Goal: Task Accomplishment & Management: Manage account settings

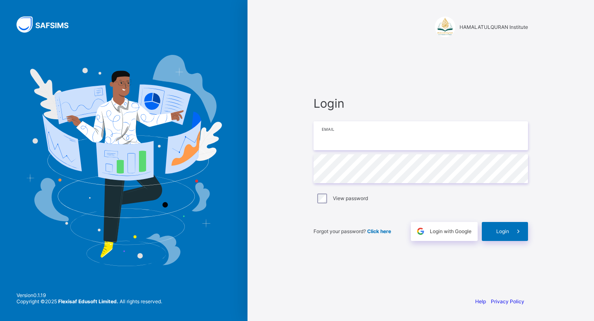
click at [336, 143] on input "email" at bounding box center [421, 135] width 215 height 29
type input "**********"
click at [500, 224] on div "Login" at bounding box center [505, 231] width 46 height 19
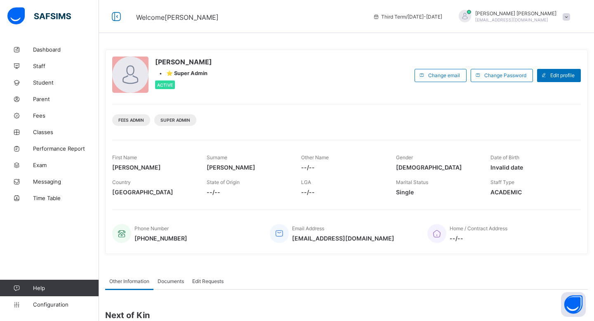
click at [531, 13] on span "MOHAMED MOHAMED" at bounding box center [516, 13] width 81 height 6
click at [527, 13] on span "MOHAMED MOHAMED" at bounding box center [516, 13] width 81 height 6
click at [55, 54] on link "Dashboard" at bounding box center [49, 49] width 99 height 17
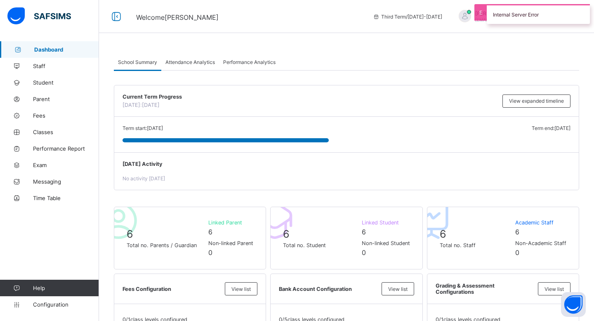
click at [497, 9] on div "Internal Server Error" at bounding box center [538, 14] width 103 height 20
click at [33, 71] on link "Staff" at bounding box center [49, 66] width 99 height 17
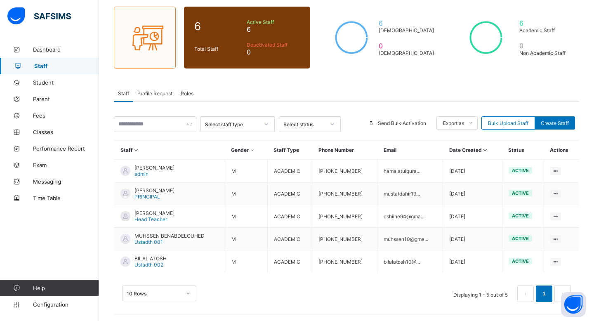
scroll to position [64, 0]
click at [60, 80] on span "Student" at bounding box center [66, 82] width 66 height 7
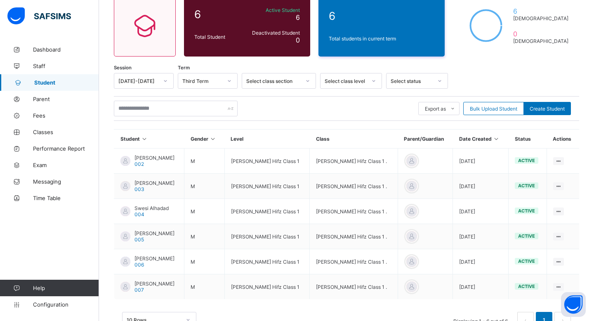
scroll to position [103, 0]
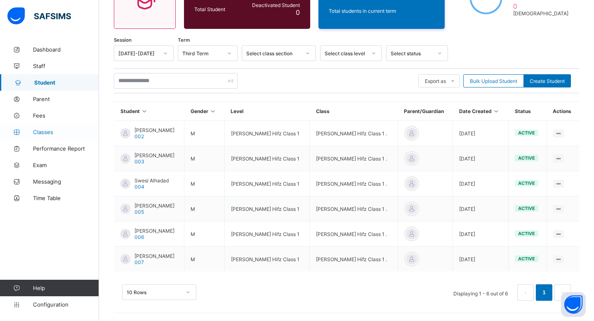
click at [62, 129] on span "Classes" at bounding box center [66, 132] width 66 height 7
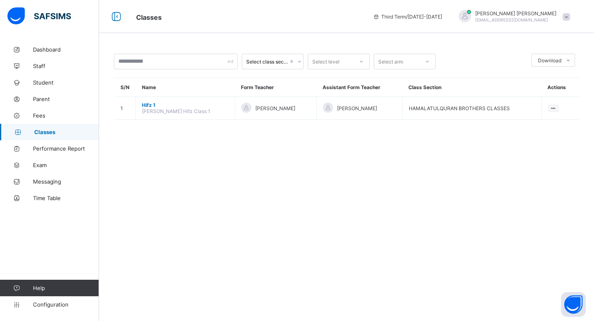
click at [329, 69] on div "Select class section Select level Select arm Download Pdf Report Excel Report S…" at bounding box center [347, 87] width 466 height 66
click at [328, 64] on div "Select level" at bounding box center [326, 62] width 27 height 16
click at [275, 69] on div "Select class section option Hifz 1 focused, 1 of 1. 1 result available. Use Up …" at bounding box center [347, 87] width 466 height 66
click at [275, 66] on div "Select class section" at bounding box center [264, 62] width 45 height 12
click at [554, 80] on li "Pdf Report" at bounding box center [553, 80] width 43 height 13
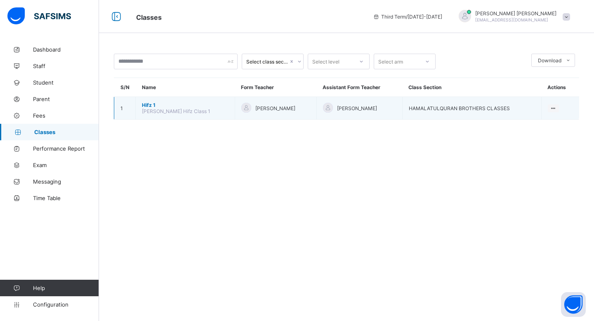
click at [377, 109] on span "MOHAMED MOHAMED" at bounding box center [357, 108] width 40 height 6
click at [526, 126] on div "View Class" at bounding box center [532, 124] width 47 height 8
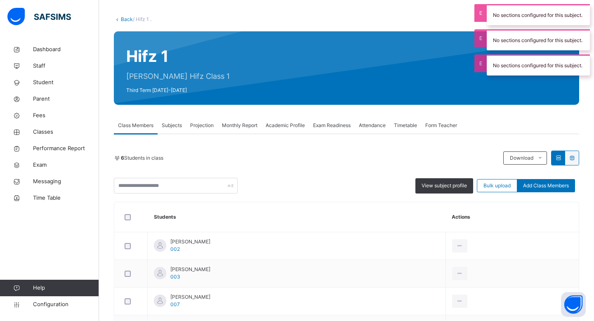
scroll to position [19, 0]
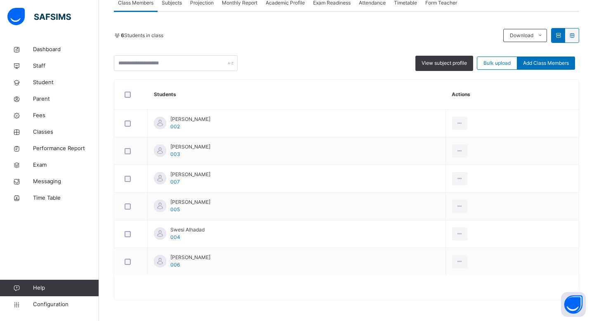
scroll to position [63, 0]
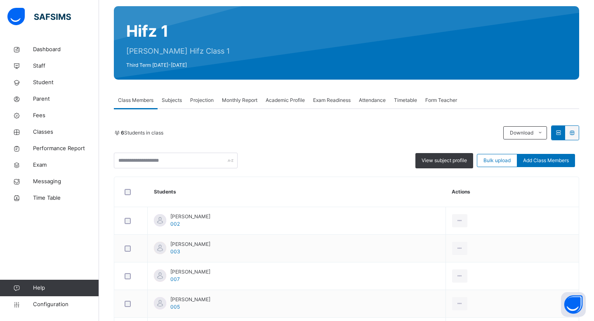
click at [173, 102] on span "Subjects" at bounding box center [172, 100] width 20 height 7
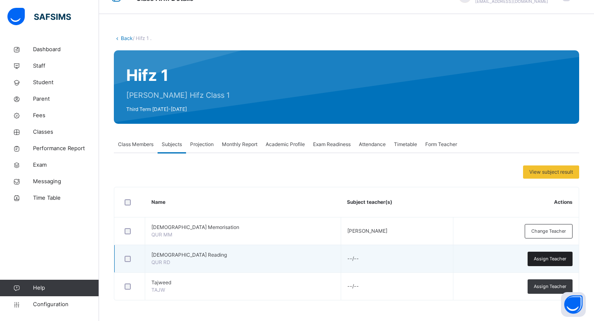
click at [551, 258] on span "Assign Teacher" at bounding box center [550, 259] width 33 height 7
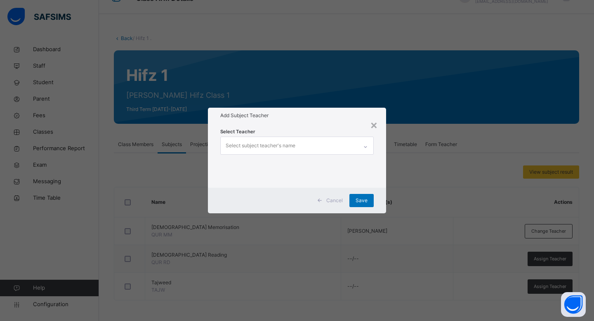
click at [301, 150] on div "Select subject teacher's name" at bounding box center [289, 145] width 137 height 17
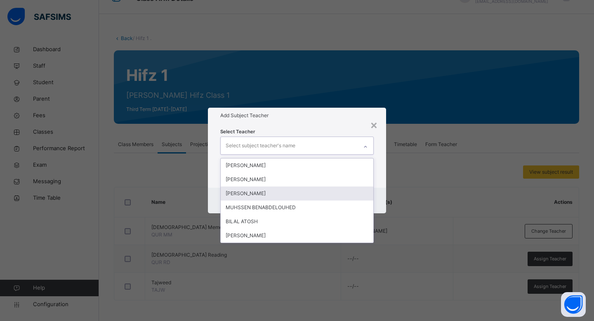
click at [294, 198] on div "ABDULLAHI MOALLIM" at bounding box center [297, 194] width 153 height 14
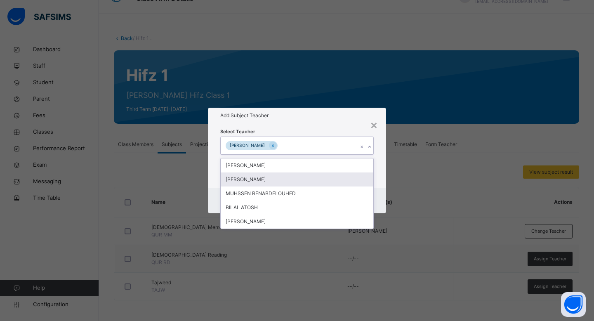
click at [484, 169] on div "× Add Subject Teacher Select Teacher option ABDULLAHI MOALLIM, selected. option…" at bounding box center [297, 160] width 594 height 321
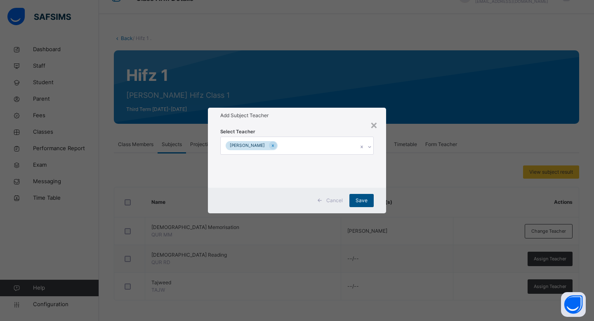
click at [359, 197] on span "Save" at bounding box center [362, 200] width 12 height 7
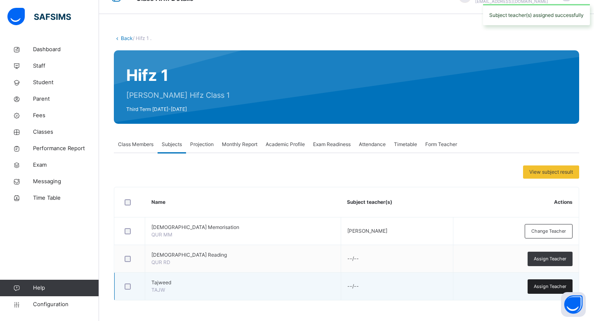
click at [552, 282] on div "Assign Teacher" at bounding box center [550, 286] width 45 height 14
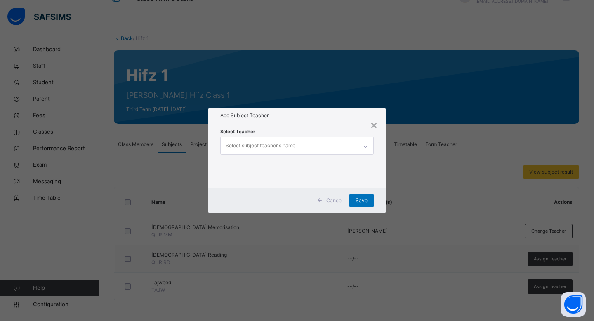
click at [328, 142] on div "Select subject teacher's name" at bounding box center [289, 145] width 137 height 17
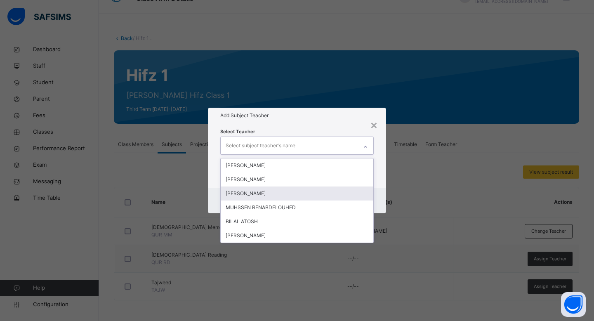
click at [315, 197] on div "ABDULLAHI MOALLIM" at bounding box center [297, 194] width 153 height 14
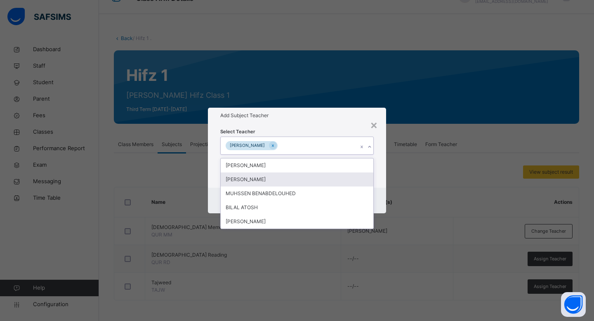
click at [385, 177] on div "Select Teacher option ABDULLAHI MOALLIM, selected. option MUSTAF SHARIF focused…" at bounding box center [297, 155] width 178 height 64
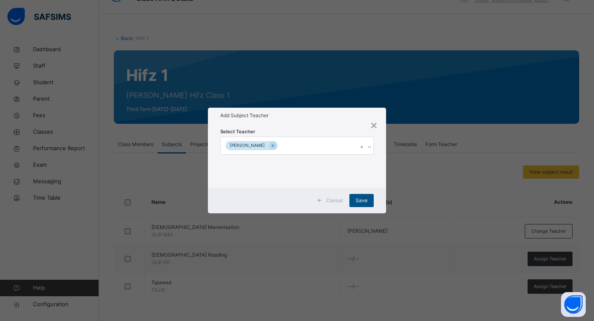
click at [363, 201] on span "Save" at bounding box center [362, 200] width 12 height 7
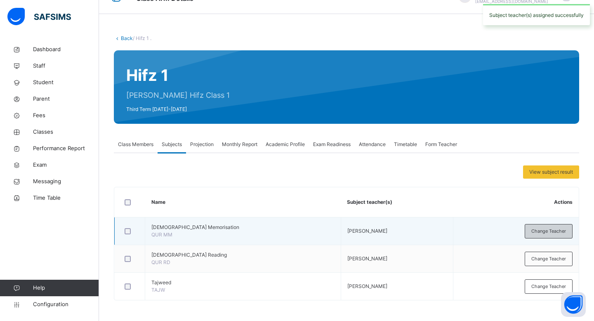
click at [549, 228] on span "Change Teacher" at bounding box center [549, 231] width 35 height 7
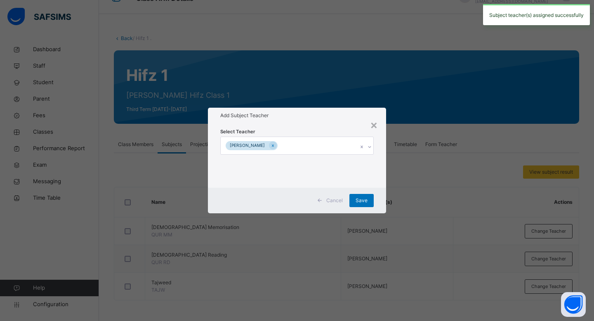
click at [328, 147] on div "ABDULLAHI MOALLIM" at bounding box center [289, 145] width 137 height 17
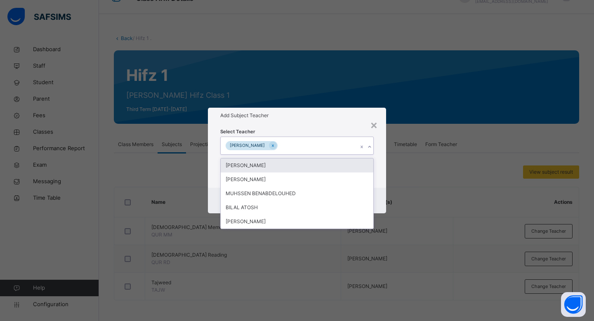
click at [298, 170] on div "MOHAMED MOHAMED" at bounding box center [297, 166] width 153 height 14
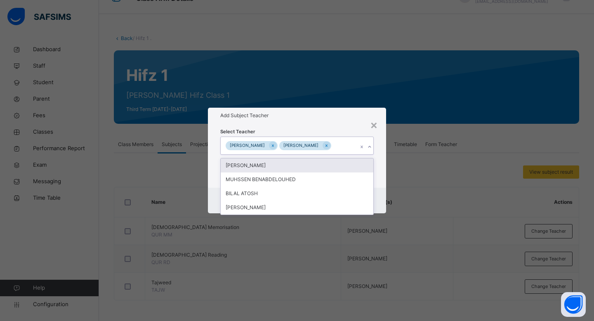
click at [377, 132] on div "Select Teacher option MOHAMED MOHAMED, selected. option MUSTAF SHARIF focused, …" at bounding box center [297, 155] width 178 height 64
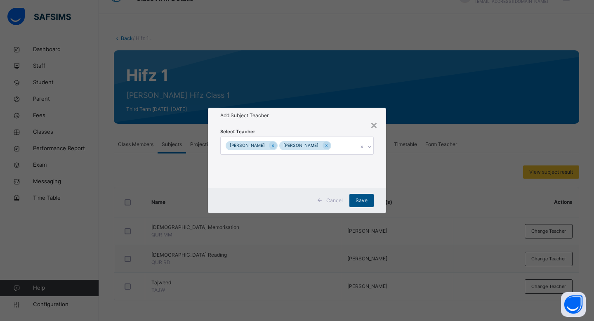
click at [360, 204] on span "Save" at bounding box center [362, 200] width 12 height 7
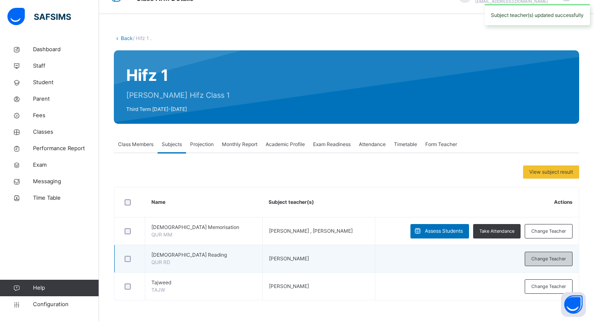
click at [558, 256] on span "Change Teacher" at bounding box center [549, 259] width 35 height 7
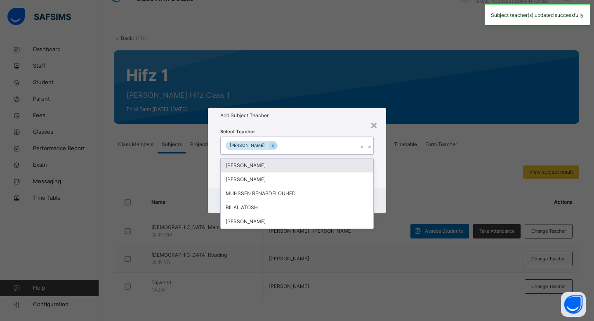
click at [329, 150] on div "ABDULLAHI MOALLIM" at bounding box center [289, 145] width 137 height 17
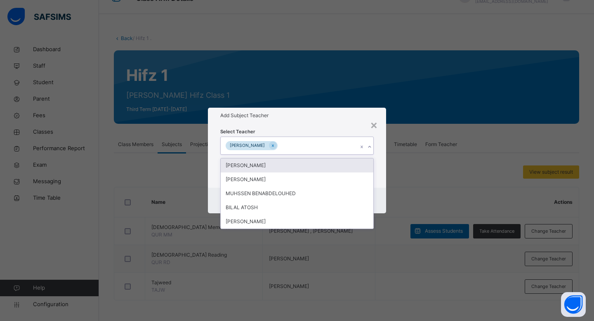
click at [321, 168] on div "MOHAMED MOHAMED" at bounding box center [297, 166] width 153 height 14
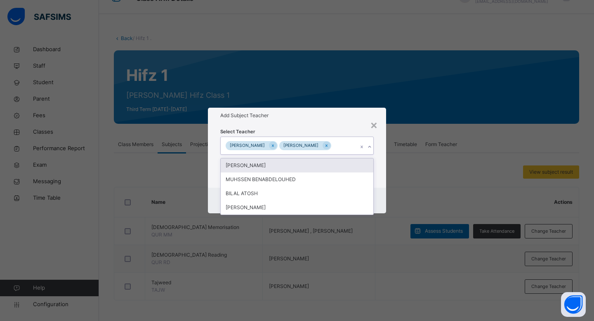
click at [391, 169] on div "× Add Subject Teacher Select Teacher option MOHAMED MOHAMED, selected. option M…" at bounding box center [297, 160] width 594 height 321
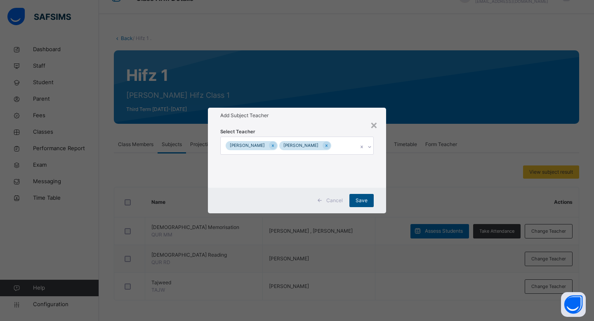
click at [362, 204] on span "Save" at bounding box center [362, 200] width 12 height 7
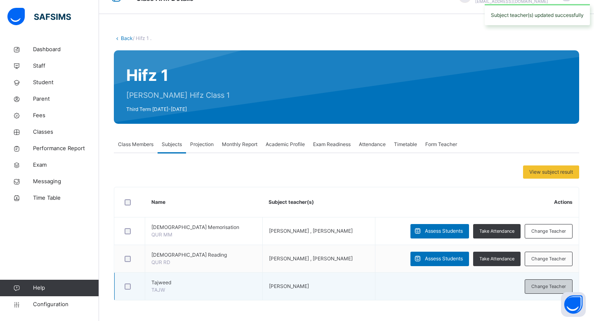
click at [539, 283] on span "Change Teacher" at bounding box center [549, 286] width 35 height 7
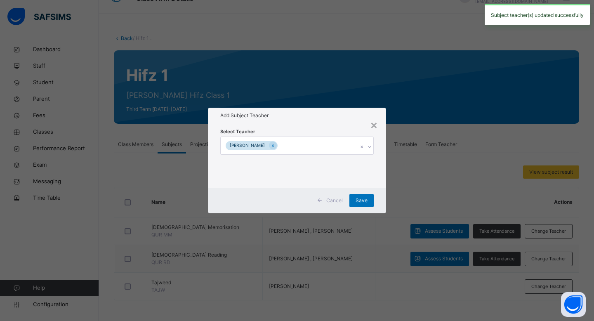
click at [307, 152] on div "ABDULLAHI MOALLIM" at bounding box center [289, 145] width 137 height 17
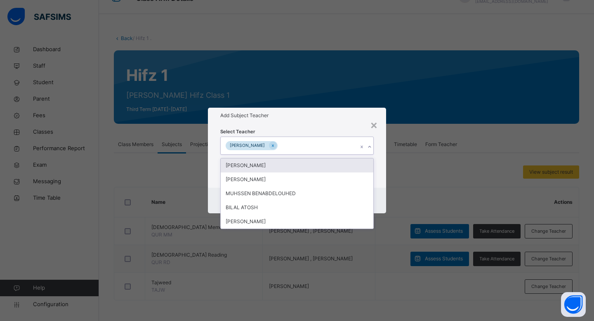
click at [295, 171] on div "MOHAMED MOHAMED" at bounding box center [297, 166] width 153 height 14
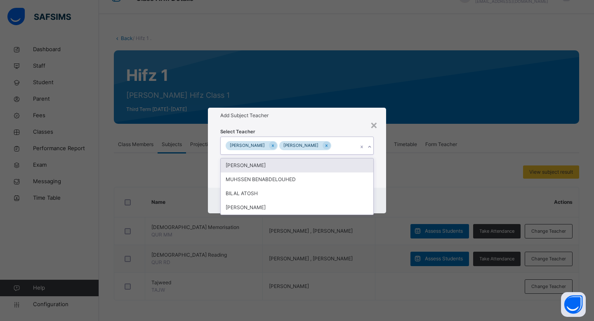
click at [383, 151] on div "Select Teacher option MOHAMED MOHAMED, selected. option MUSTAF SHARIF focused, …" at bounding box center [297, 155] width 178 height 64
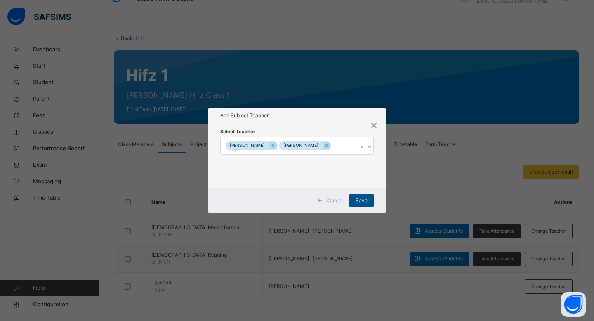
click at [360, 204] on span "Save" at bounding box center [362, 200] width 12 height 7
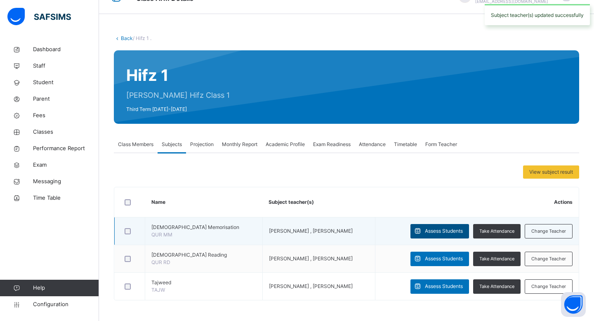
click at [443, 234] on span "Assess Students" at bounding box center [444, 230] width 38 height 7
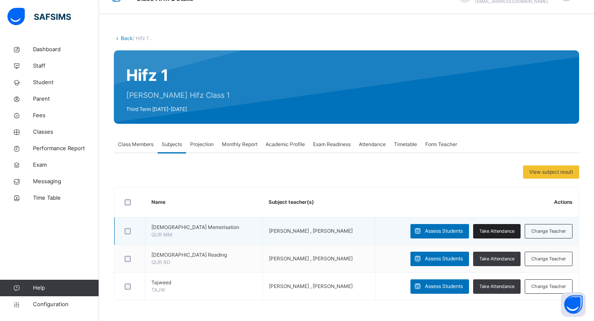
click at [489, 230] on span "Take Attendance" at bounding box center [497, 231] width 35 height 7
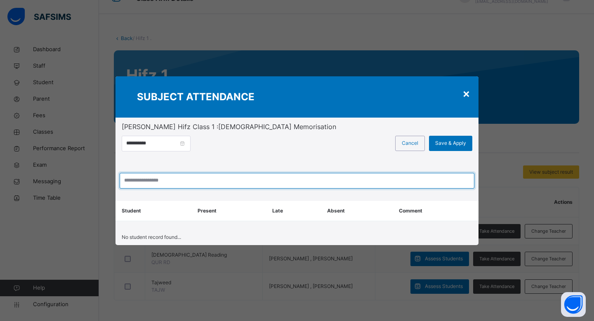
click at [203, 180] on input "search" at bounding box center [297, 181] width 355 height 16
type input "******"
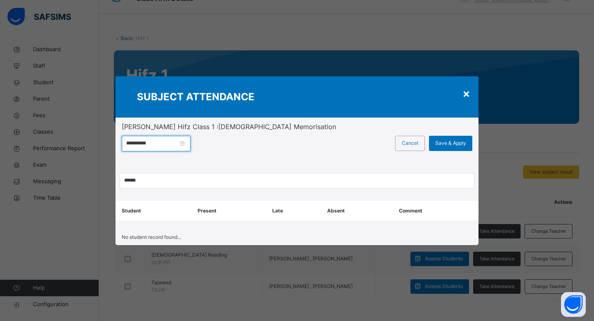
click at [176, 141] on input "**********" at bounding box center [156, 144] width 69 height 16
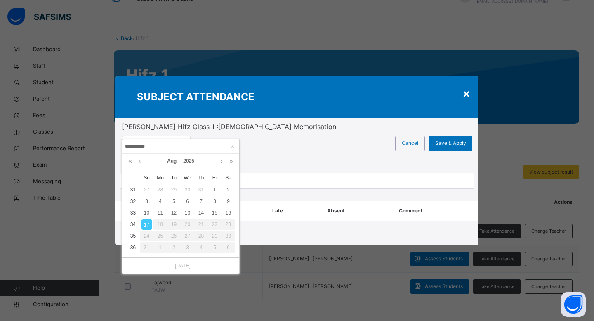
click at [272, 156] on div "Cancel Save & Apply" at bounding box center [371, 148] width 202 height 25
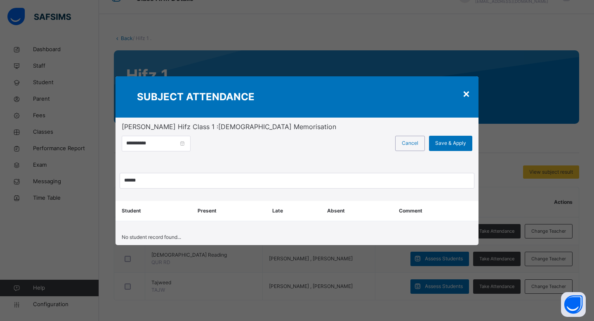
click at [468, 93] on div "×" at bounding box center [467, 93] width 8 height 17
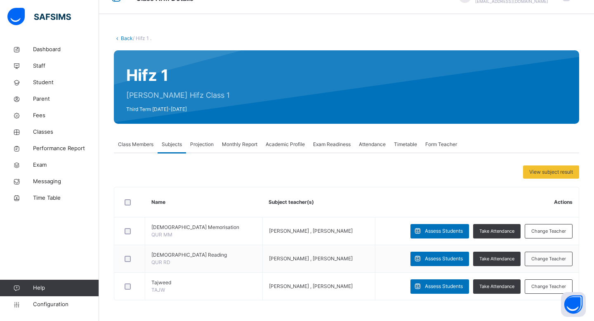
click at [208, 147] on span "Projection" at bounding box center [202, 144] width 24 height 7
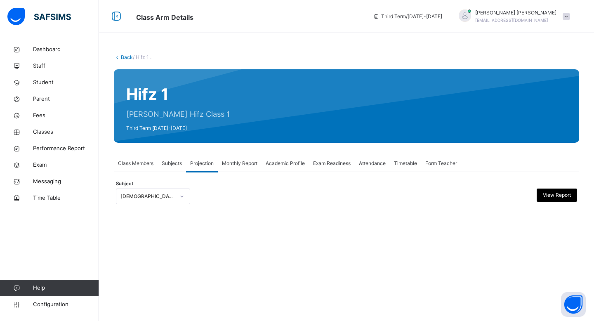
scroll to position [0, 0]
click at [145, 160] on span "Class Members" at bounding box center [136, 163] width 36 height 7
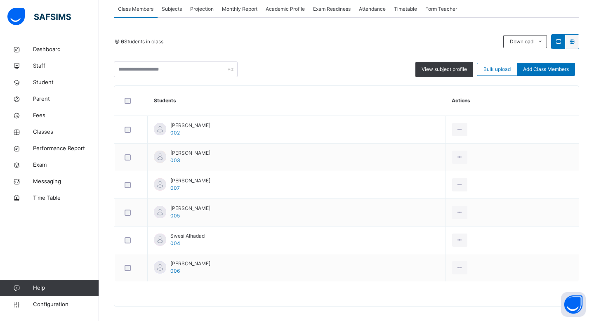
scroll to position [161, 0]
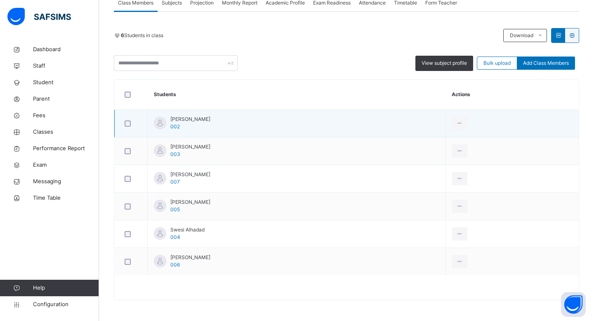
click at [268, 122] on td "Arm Saifullah 002" at bounding box center [297, 124] width 298 height 28
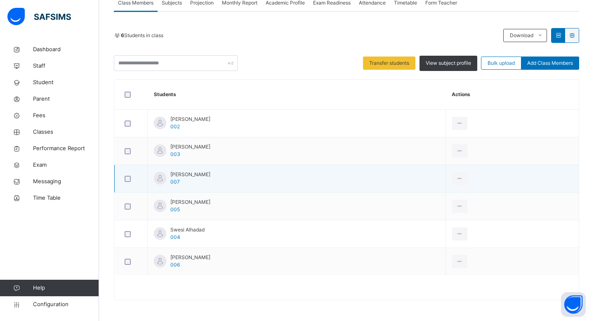
click at [124, 178] on div at bounding box center [131, 179] width 16 height 6
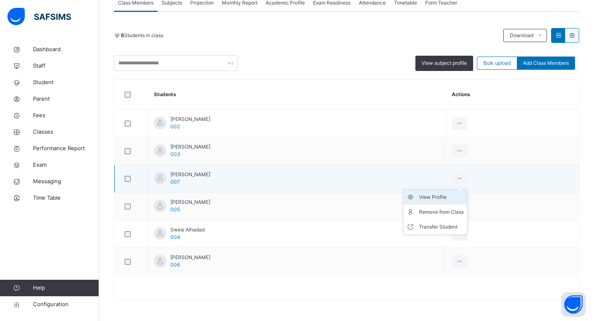
click at [450, 201] on div "View Profile" at bounding box center [441, 197] width 45 height 8
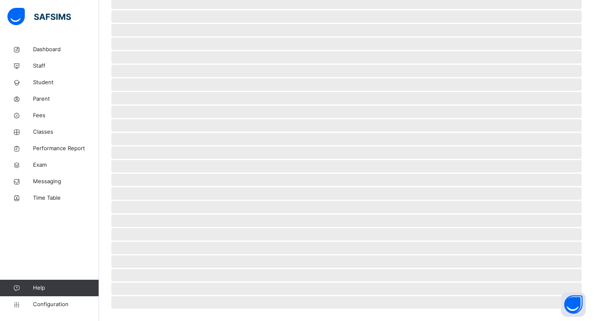
select select "****"
select select "*"
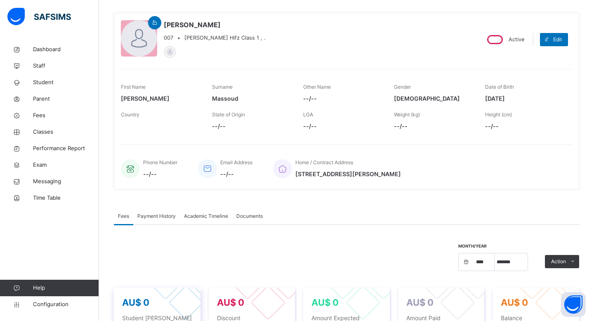
scroll to position [0, 0]
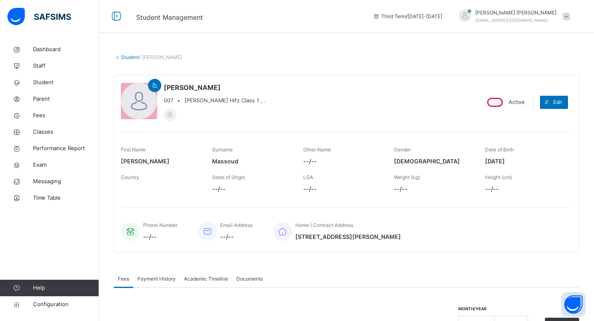
click at [161, 276] on span "Payment History" at bounding box center [156, 278] width 38 height 7
click at [191, 281] on span "Academic Timeline" at bounding box center [206, 278] width 44 height 7
click at [241, 281] on span "Documents" at bounding box center [250, 278] width 26 height 7
click at [49, 47] on span "Dashboard" at bounding box center [66, 49] width 66 height 8
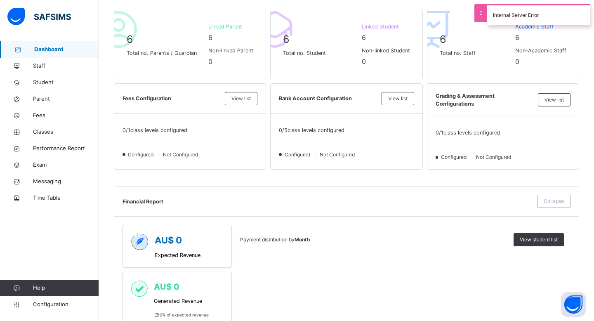
scroll to position [285, 0]
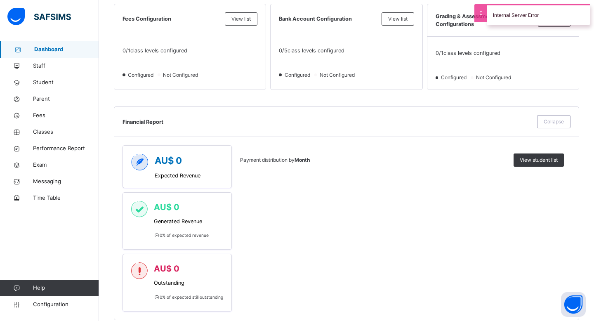
click at [495, 21] on div "Internal Server Error" at bounding box center [538, 14] width 103 height 21
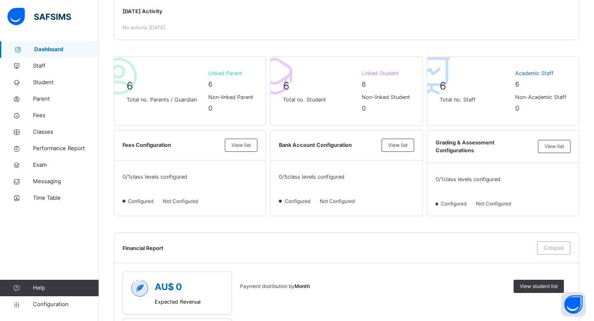
scroll to position [0, 0]
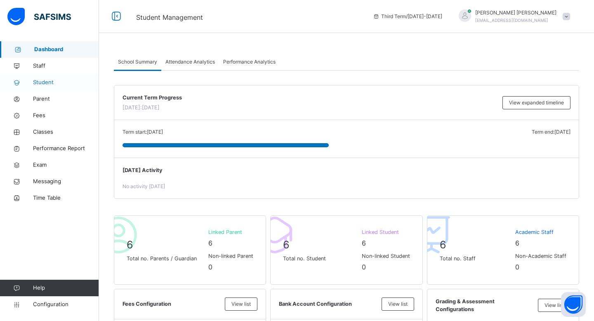
click at [52, 82] on span "Student" at bounding box center [66, 82] width 66 height 8
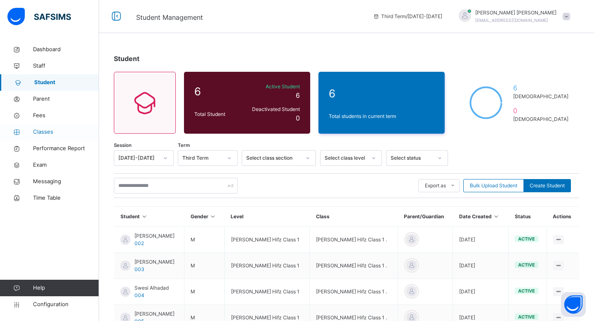
click at [50, 132] on span "Classes" at bounding box center [66, 132] width 66 height 8
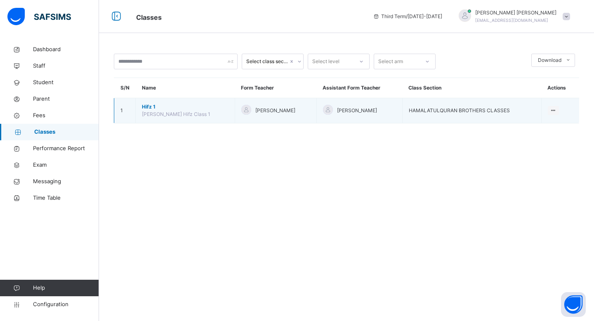
click at [164, 107] on span "Hifz 1" at bounding box center [185, 106] width 87 height 7
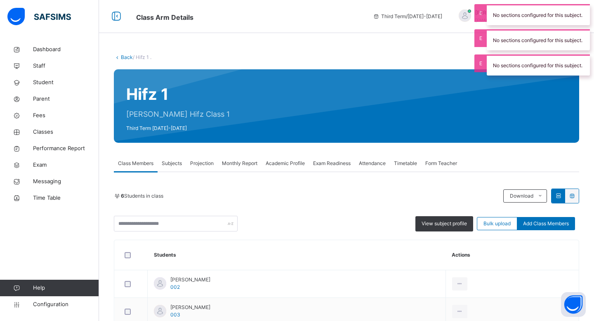
click at [379, 162] on span "Attendance" at bounding box center [372, 163] width 27 height 7
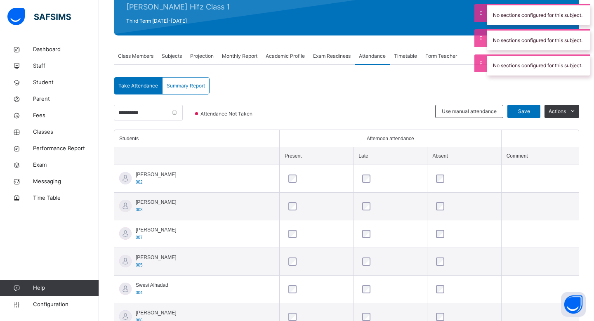
scroll to position [140, 0]
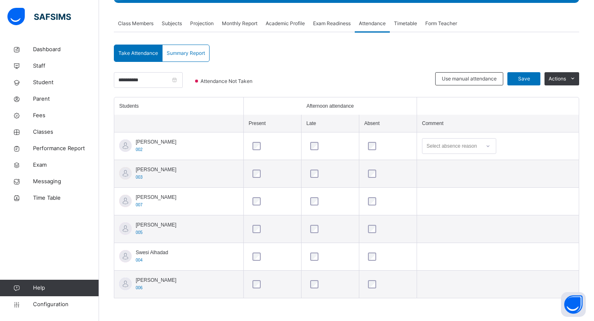
click at [488, 148] on icon at bounding box center [488, 146] width 5 height 8
click at [510, 149] on td "Select absence reason" at bounding box center [498, 147] width 162 height 28
click at [262, 149] on div at bounding box center [272, 146] width 43 height 8
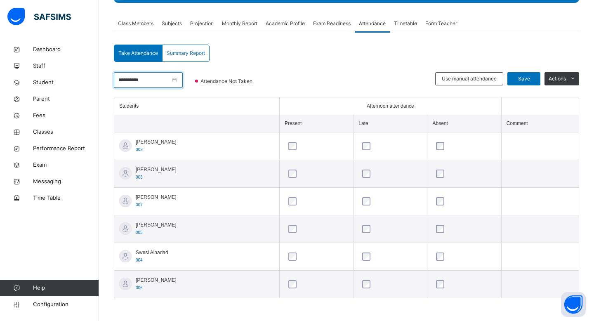
click at [180, 83] on input "**********" at bounding box center [148, 80] width 69 height 16
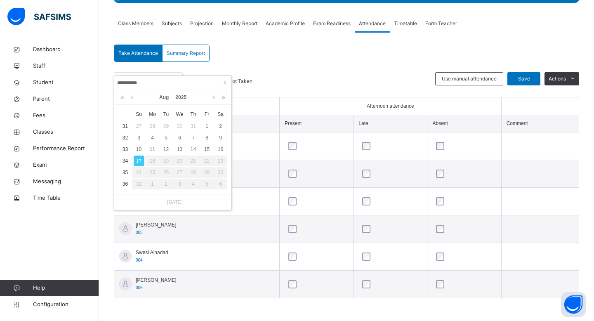
click at [245, 76] on div "Attendance Not Taken" at bounding box center [226, 84] width 78 height 25
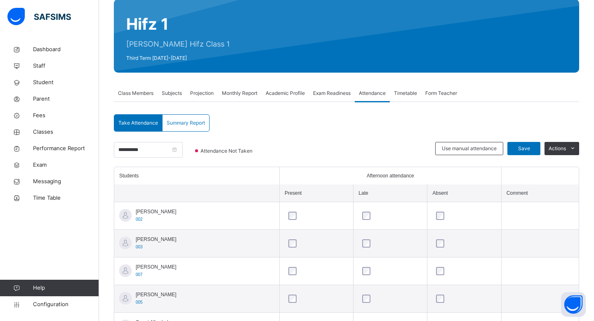
scroll to position [69, 0]
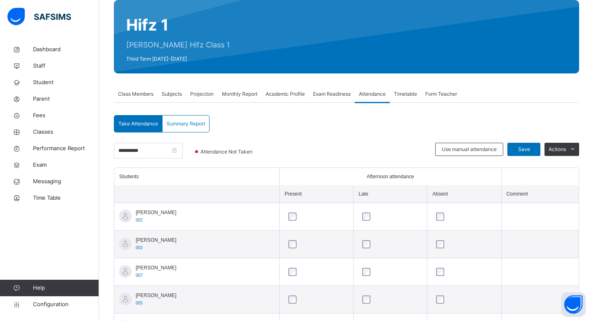
click at [401, 93] on span "Timetable" at bounding box center [405, 93] width 23 height 7
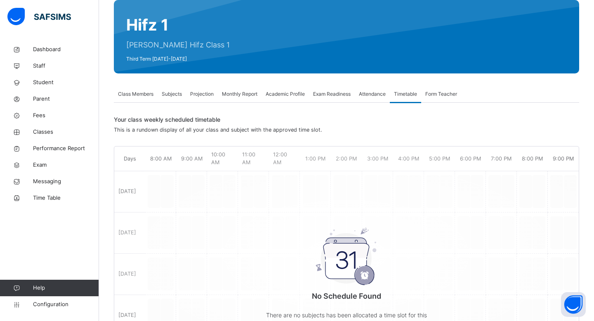
click at [440, 96] on span "Form Teacher" at bounding box center [442, 93] width 32 height 7
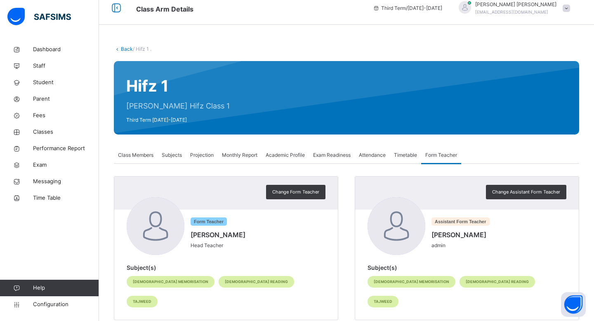
click at [259, 151] on div "Monthly Report" at bounding box center [240, 155] width 44 height 17
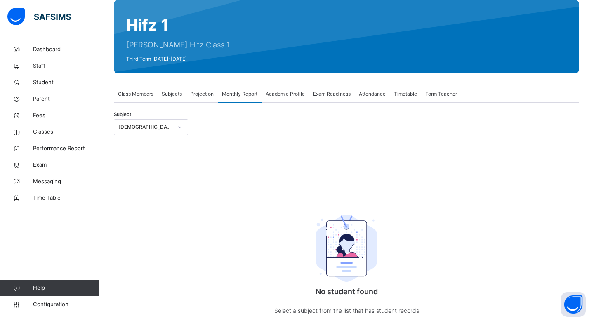
click at [326, 96] on span "Exam Readiness" at bounding box center [332, 93] width 38 height 7
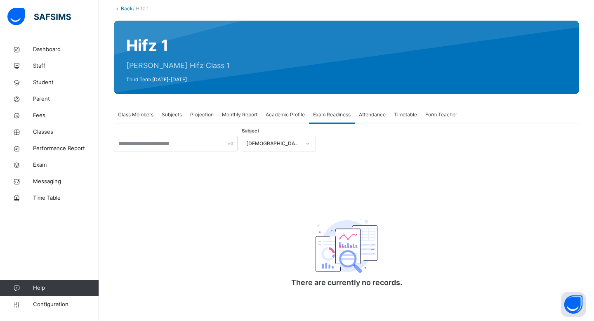
click at [295, 127] on div "Subject Quran Memorisation There are currently no records. × Mark as ready for …" at bounding box center [347, 211] width 466 height 177
click at [294, 118] on div "Academic Profile" at bounding box center [285, 115] width 47 height 17
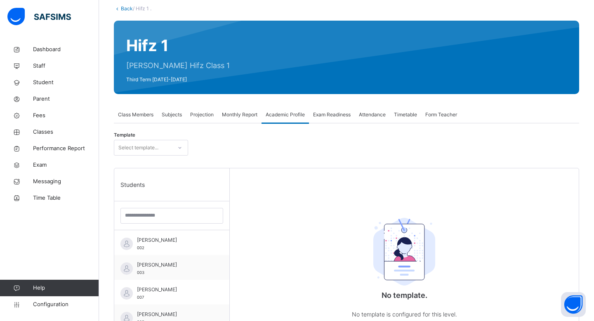
scroll to position [69, 0]
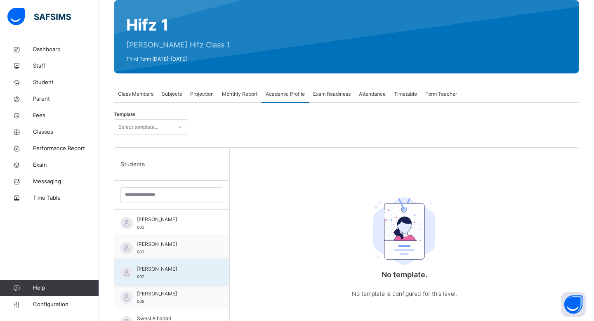
click at [180, 269] on span "[PERSON_NAME]" at bounding box center [174, 268] width 74 height 7
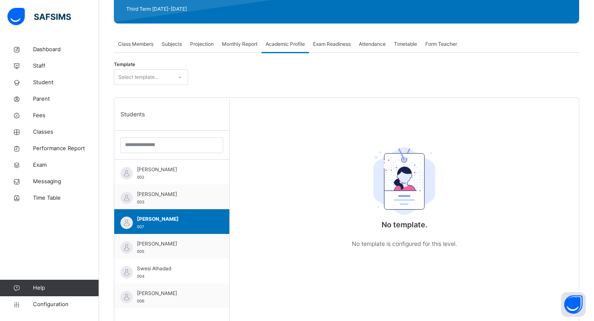
scroll to position [0, 0]
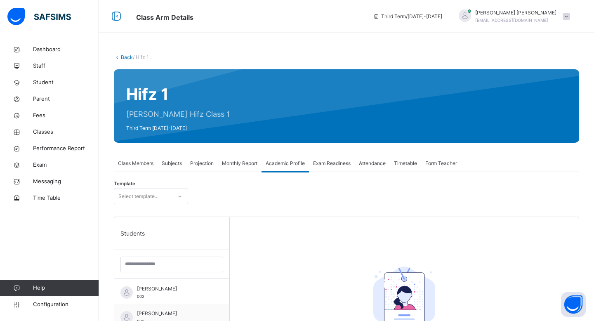
click at [233, 167] on span "Monthly Report" at bounding box center [240, 163] width 36 height 7
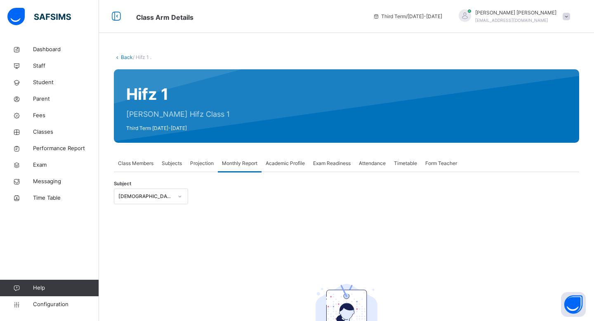
click at [172, 187] on div "Subject Quran Memorisation" at bounding box center [347, 197] width 466 height 24
click at [172, 190] on div at bounding box center [180, 196] width 16 height 15
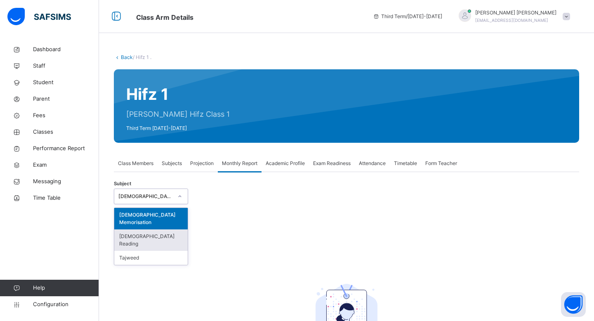
click at [162, 230] on div "Quran Reading" at bounding box center [150, 240] width 73 height 21
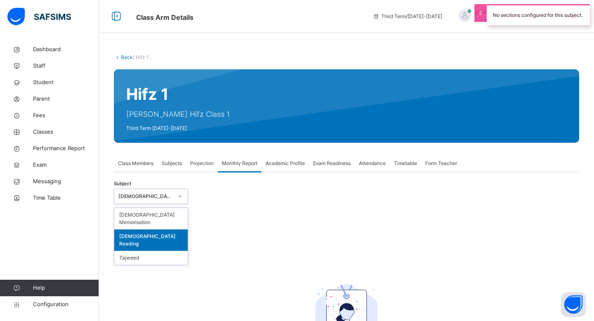
click at [164, 200] on div "Quran Reading" at bounding box center [145, 196] width 54 height 7
click at [162, 251] on div "Tajweed" at bounding box center [150, 258] width 73 height 14
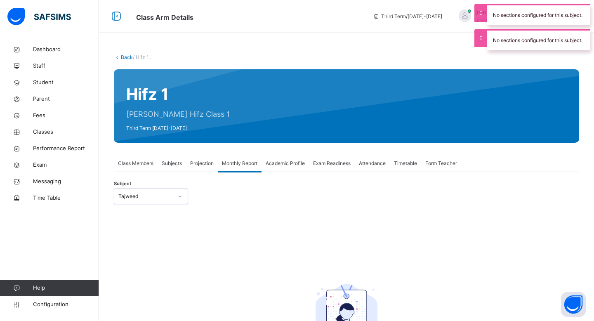
click at [201, 161] on span "Projection" at bounding box center [202, 163] width 24 height 7
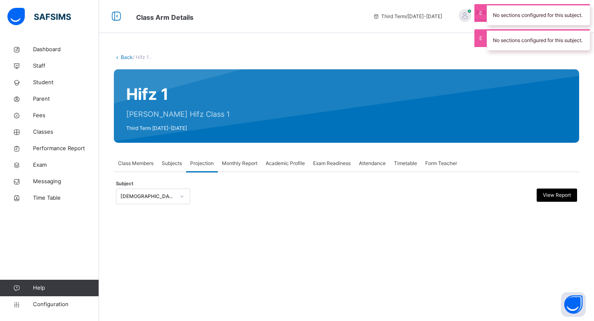
click at [170, 166] on span "Subjects" at bounding box center [172, 163] width 20 height 7
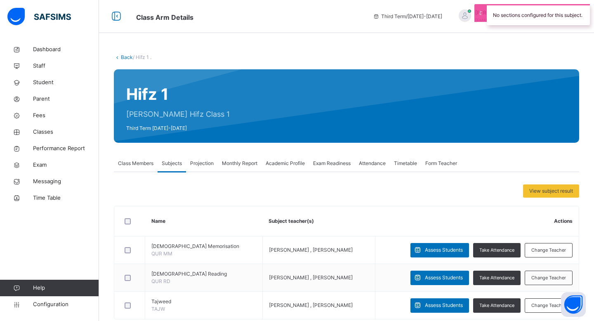
click at [129, 168] on div "Class Members" at bounding box center [136, 163] width 44 height 17
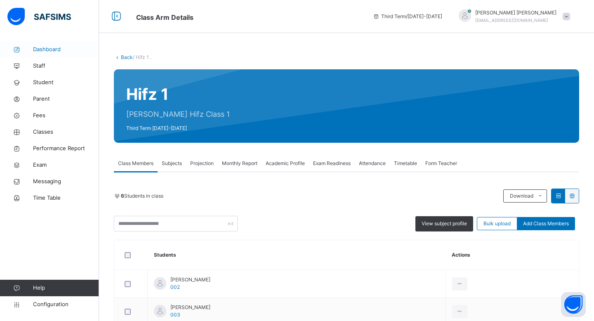
click at [22, 47] on icon at bounding box center [16, 50] width 33 height 6
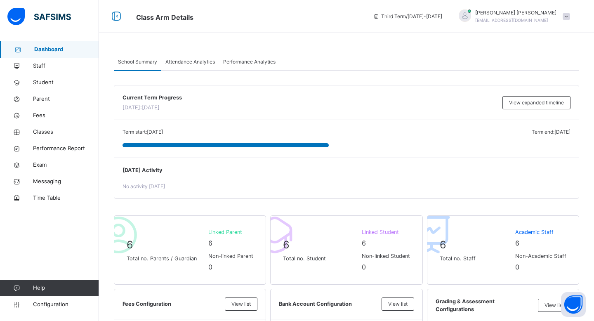
click at [195, 62] on span "Attendance Analytics" at bounding box center [191, 61] width 50 height 7
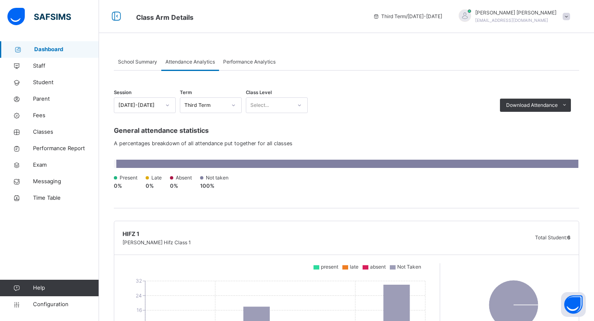
click at [140, 61] on span "School Summary" at bounding box center [137, 61] width 39 height 7
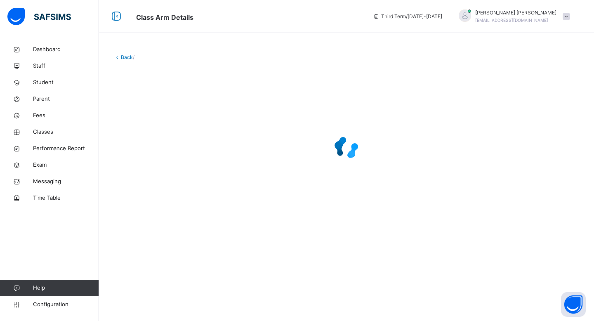
click at [32, 15] on img at bounding box center [39, 16] width 64 height 17
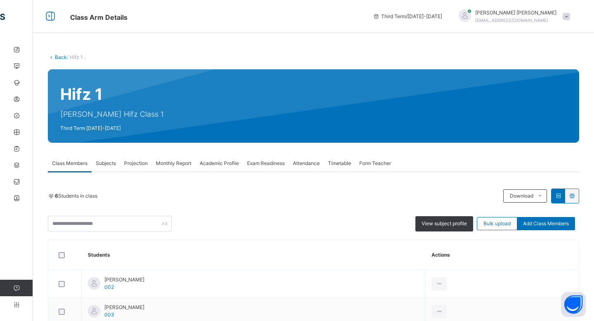
click at [12, 76] on link "Student" at bounding box center [49, 82] width 99 height 17
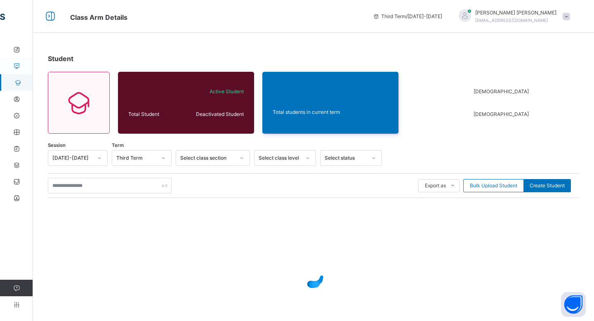
click at [14, 65] on icon at bounding box center [16, 66] width 33 height 6
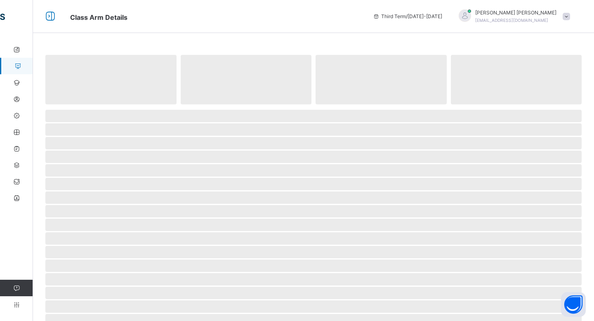
click at [14, 65] on icon at bounding box center [17, 66] width 33 height 6
click at [49, 21] on icon at bounding box center [50, 16] width 14 height 15
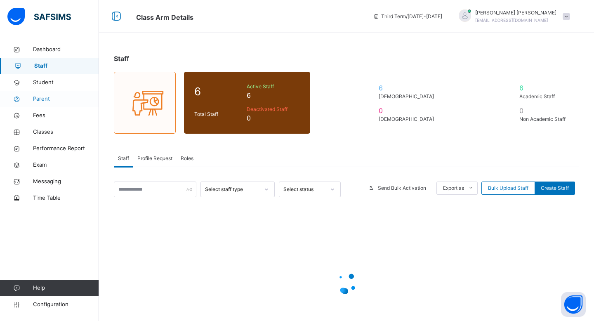
click at [44, 98] on span "Parent" at bounding box center [66, 99] width 66 height 8
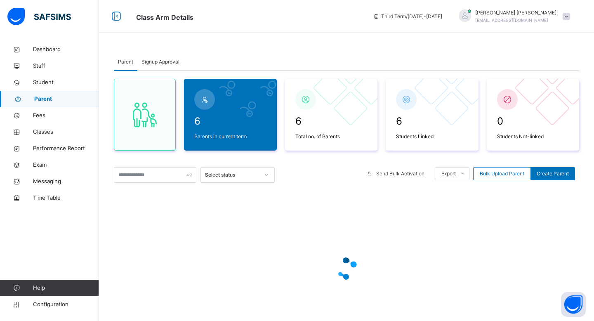
click at [45, 107] on link "Parent" at bounding box center [49, 99] width 99 height 17
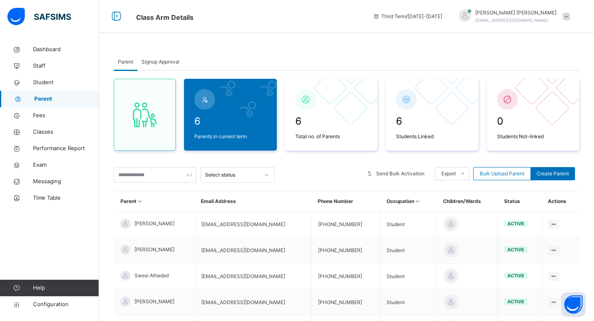
scroll to position [0, 0]
click at [25, 59] on link "Staff" at bounding box center [49, 66] width 99 height 17
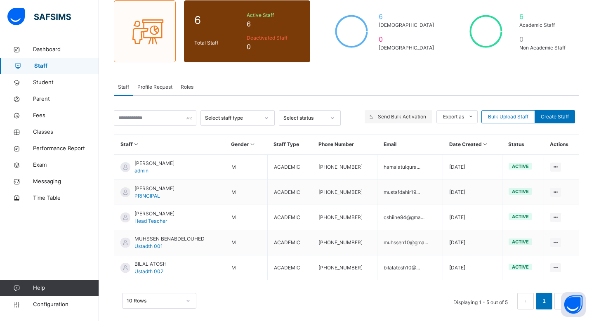
scroll to position [72, 0]
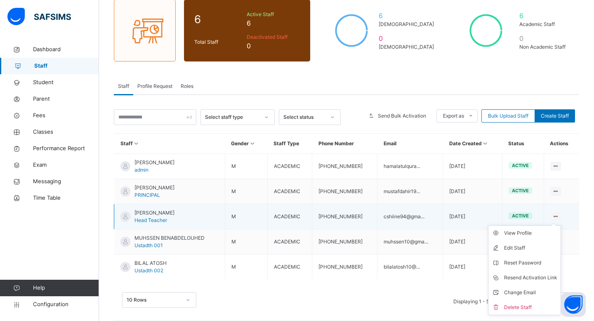
click at [554, 216] on icon at bounding box center [556, 216] width 7 height 6
click at [545, 279] on div "Resend Activation Link" at bounding box center [530, 278] width 53 height 8
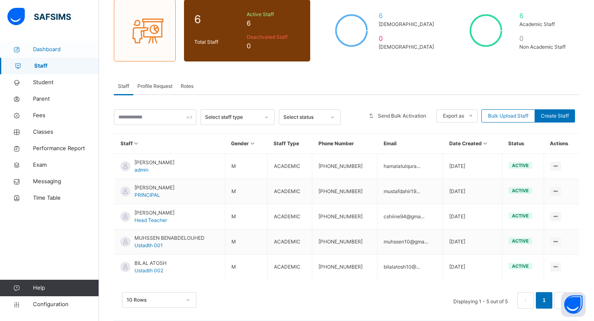
click at [48, 48] on span "Dashboard" at bounding box center [66, 49] width 66 height 8
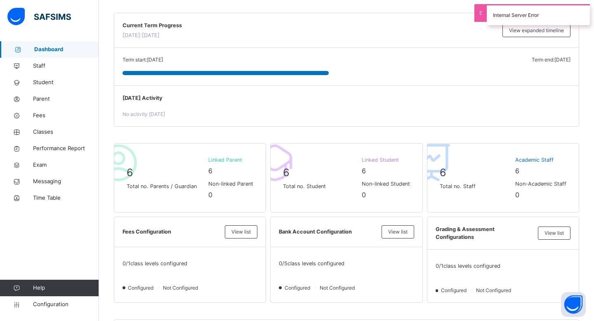
click at [531, 9] on div "Internal Server Error" at bounding box center [538, 14] width 103 height 21
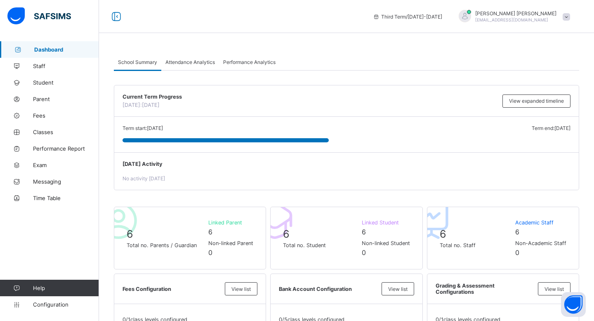
scroll to position [72, 0]
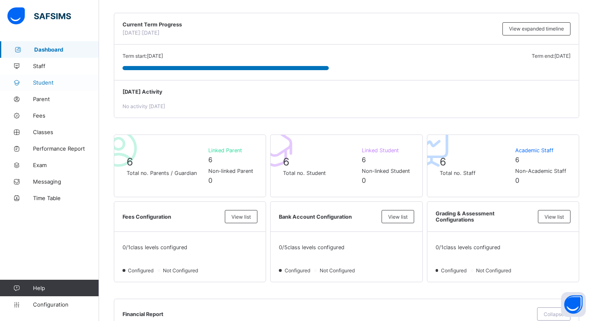
click at [52, 85] on span "Student" at bounding box center [66, 82] width 66 height 7
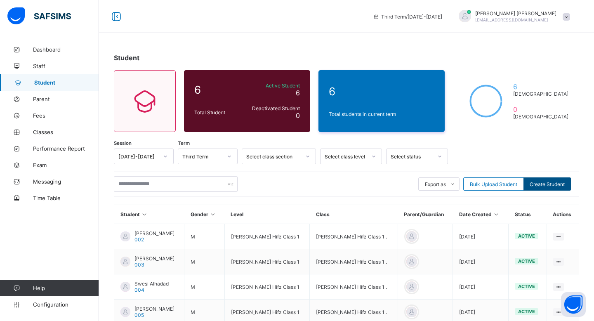
click at [532, 183] on span "Create Student" at bounding box center [547, 184] width 35 height 6
select select "**"
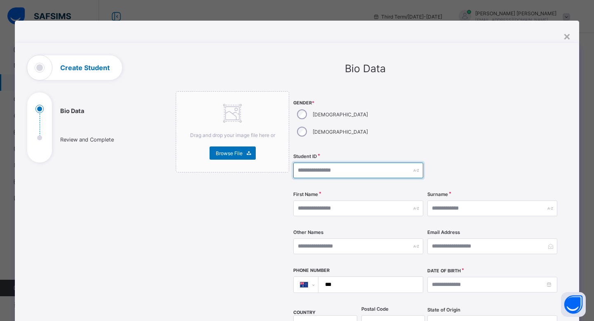
click at [336, 163] on input "text" at bounding box center [359, 171] width 130 height 16
type input "***"
click at [564, 35] on div "×" at bounding box center [568, 36] width 8 height 14
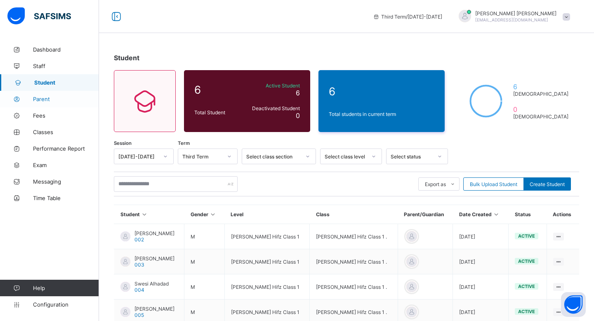
click at [62, 96] on span "Parent" at bounding box center [66, 99] width 66 height 7
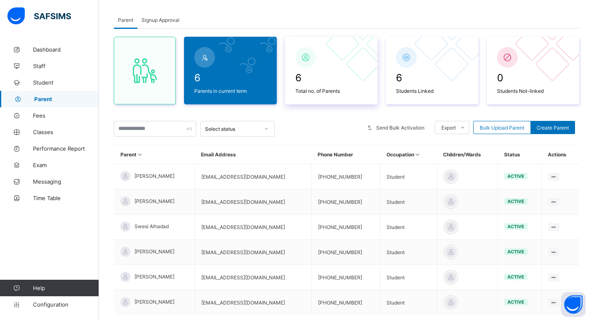
scroll to position [44, 0]
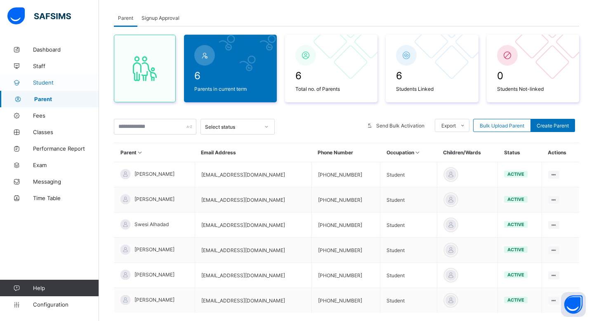
click at [58, 85] on span "Student" at bounding box center [66, 82] width 66 height 7
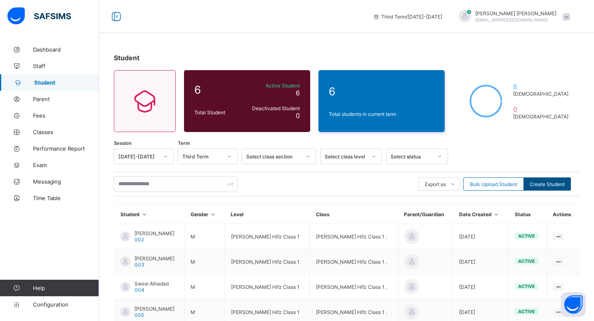
click at [542, 184] on span "Create Student" at bounding box center [547, 184] width 35 height 6
select select "**"
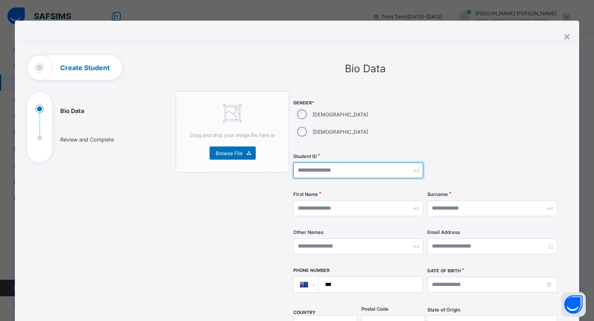
click at [329, 163] on input "text" at bounding box center [359, 171] width 130 height 16
type input "***"
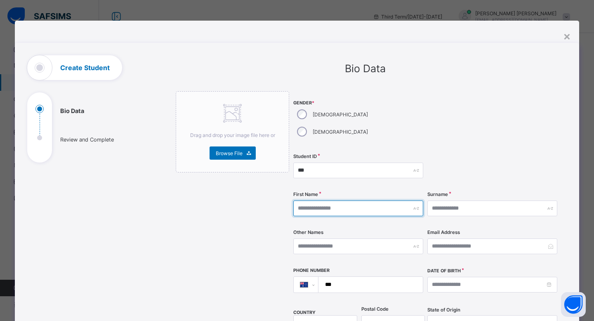
click at [355, 201] on input "text" at bounding box center [359, 209] width 130 height 16
type input "****"
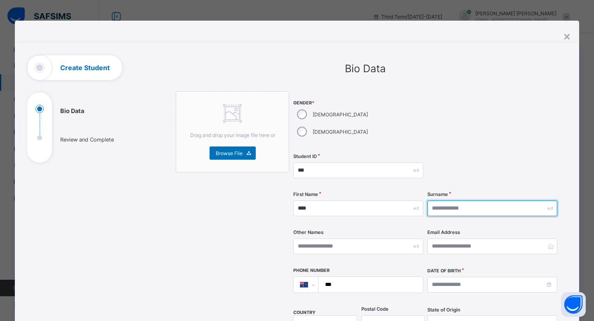
click at [479, 201] on input "text" at bounding box center [493, 209] width 130 height 16
type input "****"
click at [504, 118] on div at bounding box center [493, 120] width 130 height 58
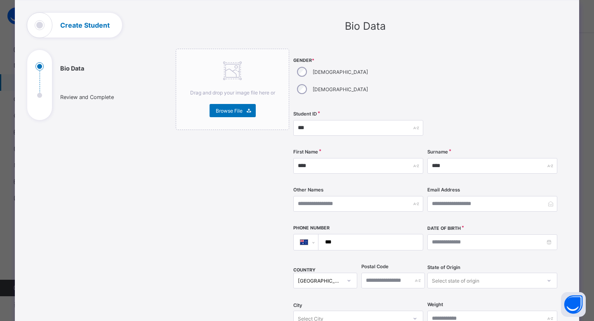
scroll to position [302, 0]
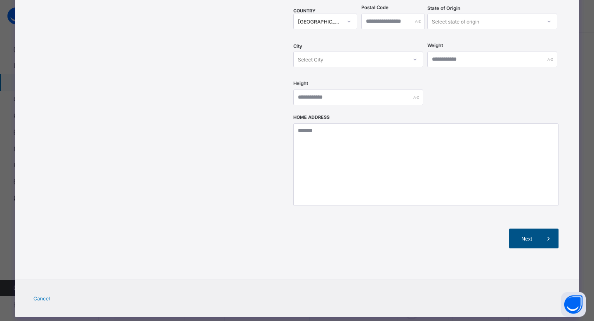
click at [539, 229] on span at bounding box center [549, 239] width 20 height 20
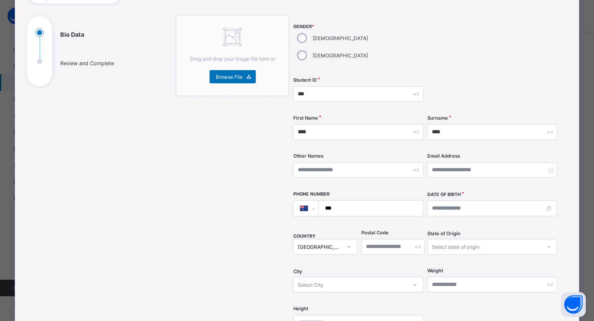
scroll to position [69, 0]
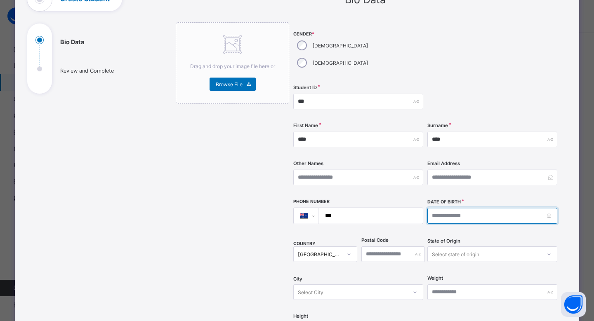
click at [439, 208] on input at bounding box center [493, 216] width 130 height 16
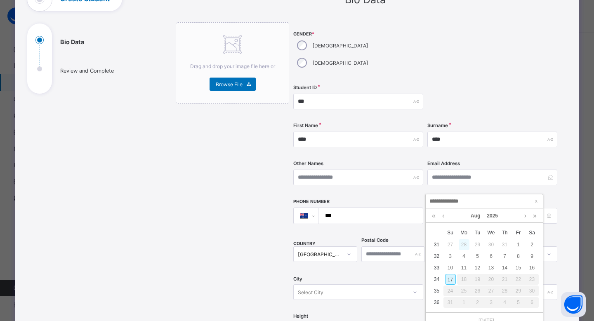
click at [461, 243] on div "28" at bounding box center [464, 244] width 11 height 11
type input "**********"
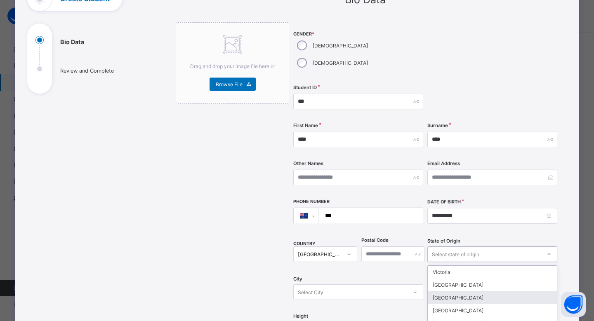
scroll to position [101, 0]
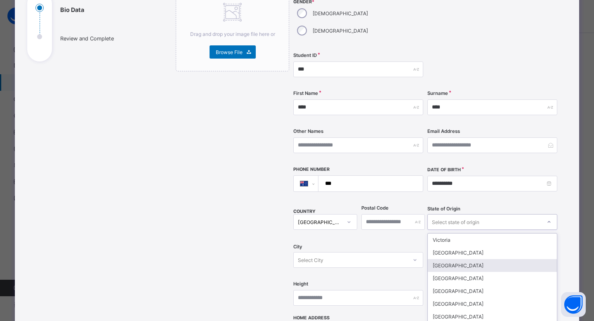
click at [461, 230] on div "option Queensland focused, 3 of 8. 8 results available. Use Up and Down to choo…" at bounding box center [493, 222] width 130 height 16
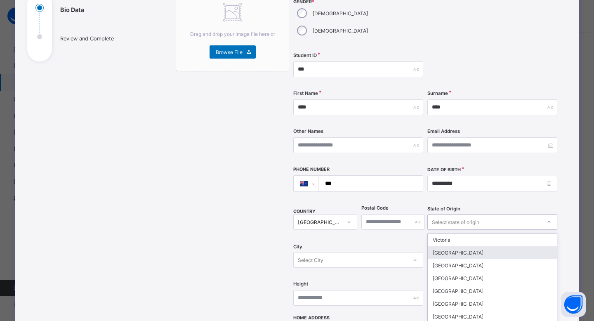
click at [407, 223] on div "**********" at bounding box center [426, 152] width 265 height 325
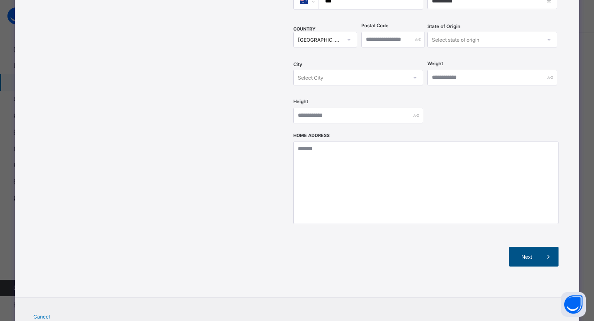
click at [521, 254] on span "Next" at bounding box center [528, 257] width 24 height 6
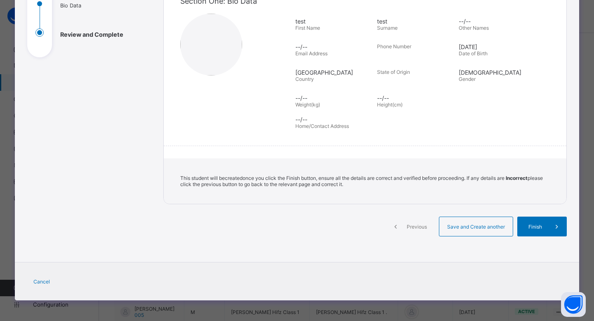
scroll to position [104, 0]
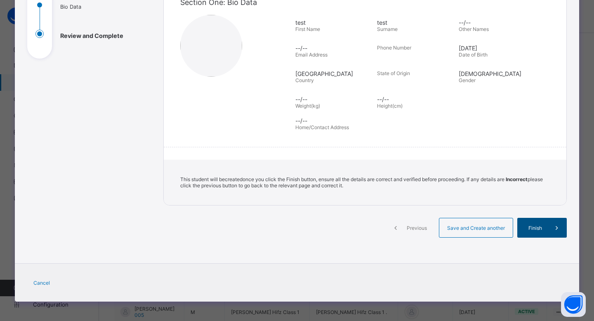
click at [521, 232] on div "Finish" at bounding box center [543, 228] width 50 height 20
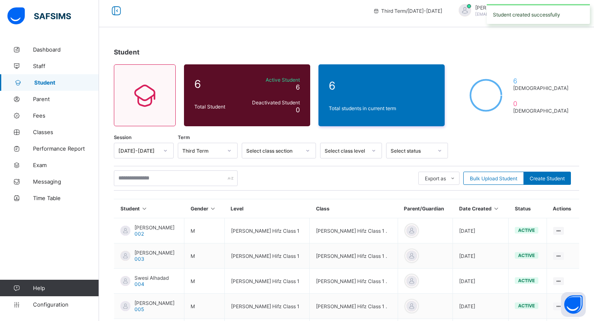
scroll to position [7, 0]
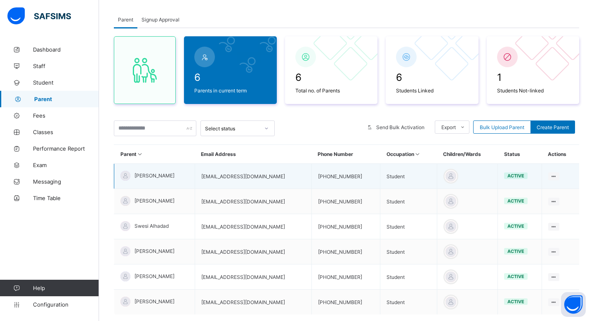
scroll to position [94, 0]
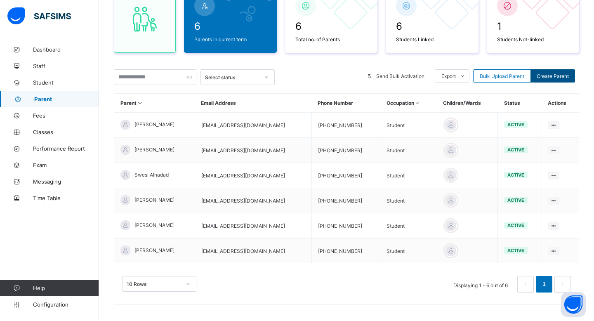
click at [550, 80] on div "Create Parent" at bounding box center [553, 75] width 45 height 13
select select "**"
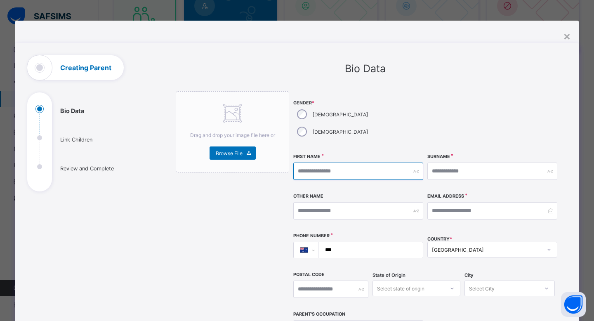
click at [374, 163] on input "text" at bounding box center [359, 171] width 130 height 17
type input "*********"
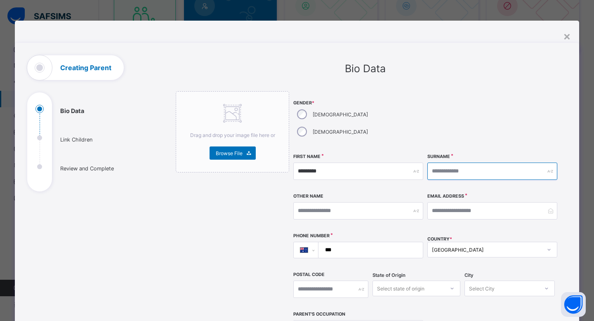
click at [457, 163] on input "text" at bounding box center [493, 171] width 130 height 17
type input "*"
type input "*****"
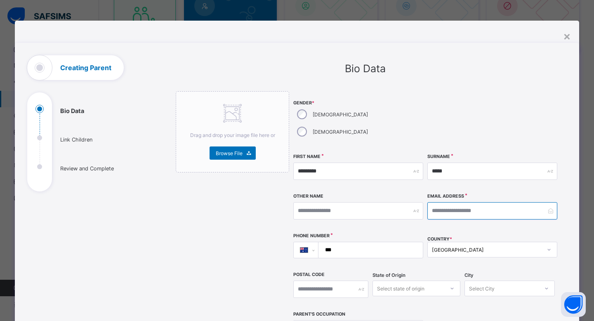
click at [448, 202] on input "email" at bounding box center [493, 210] width 130 height 17
type input "**********"
click at [354, 242] on input "***" at bounding box center [369, 250] width 98 height 16
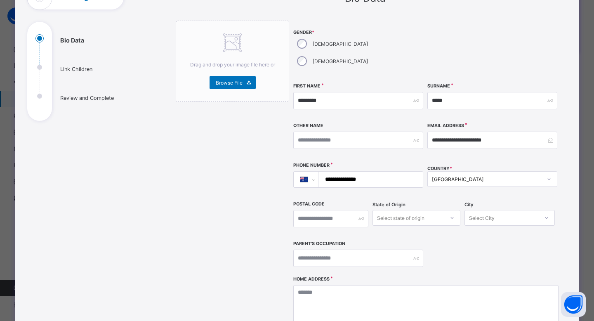
scroll to position [71, 0]
type input "**********"
click at [345, 209] on input "text" at bounding box center [331, 217] width 75 height 17
type input "****"
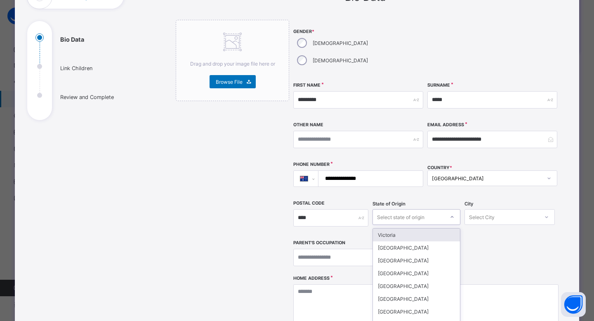
click at [424, 211] on div "Select state of origin" at bounding box center [408, 217] width 71 height 12
click at [417, 229] on div "Victoria" at bounding box center [416, 235] width 87 height 13
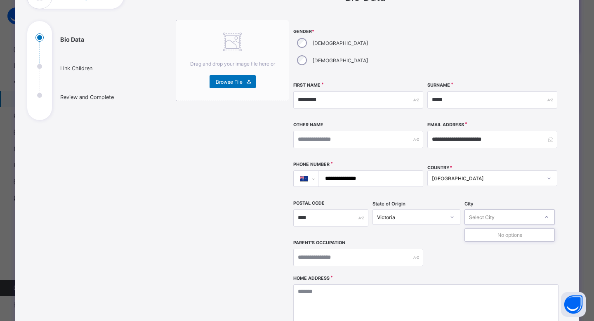
click at [472, 209] on div "Select City" at bounding box center [482, 217] width 26 height 16
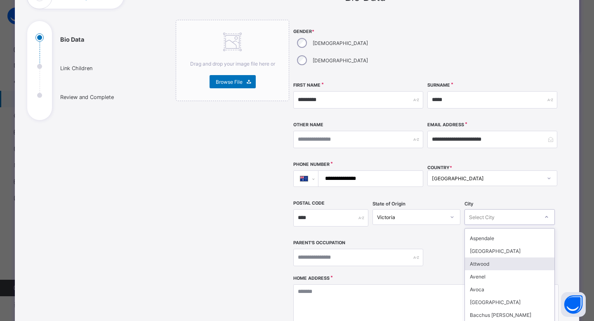
scroll to position [0, 0]
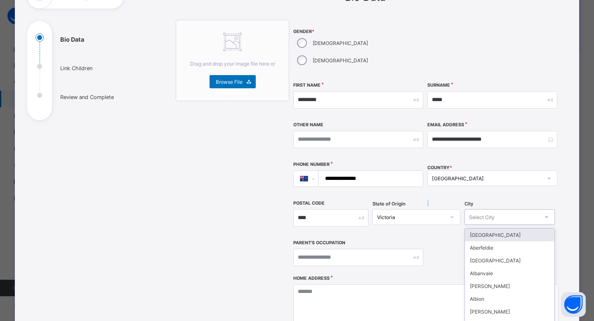
click at [502, 209] on div "option Abbotsford focused, 1 of 724. 724 results available. Use Up and Down to …" at bounding box center [510, 217] width 90 height 16
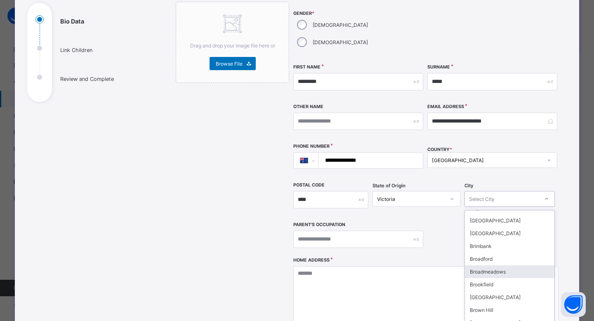
scroll to position [1157, 0]
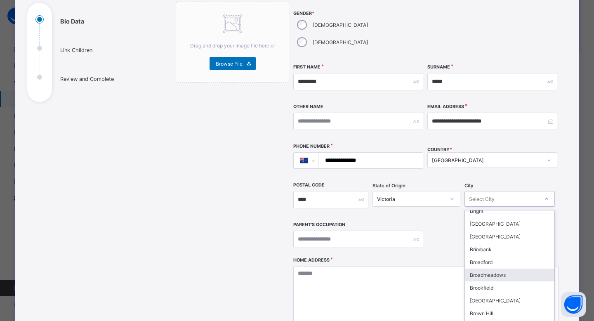
click at [498, 269] on div "Broadmeadows" at bounding box center [510, 275] width 90 height 13
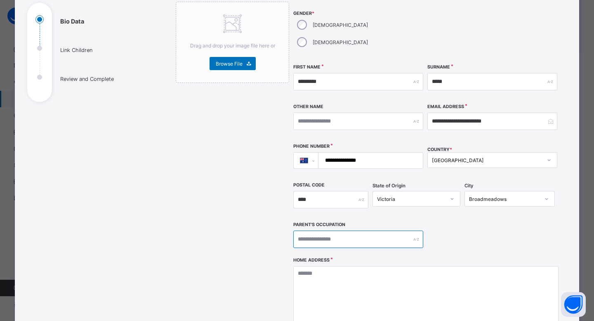
click at [393, 231] on input "text" at bounding box center [359, 239] width 130 height 17
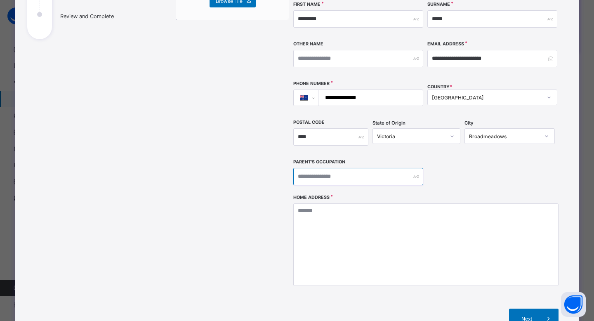
scroll to position [158, 0]
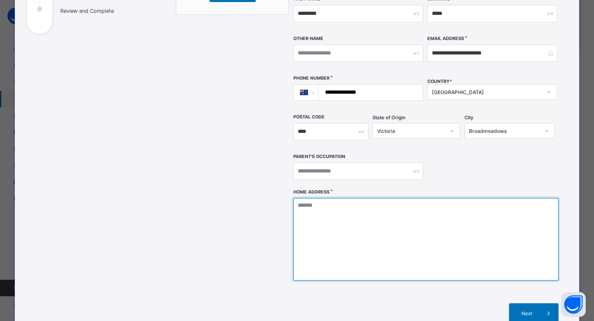
click at [391, 198] on textarea at bounding box center [426, 239] width 265 height 83
click at [318, 198] on textarea "**********" at bounding box center [426, 239] width 265 height 83
click at [343, 198] on textarea "**********" at bounding box center [426, 239] width 265 height 83
type textarea "**********"
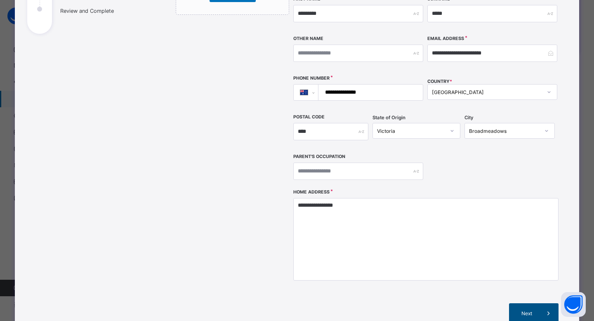
click at [523, 310] on span "Next" at bounding box center [528, 313] width 24 height 6
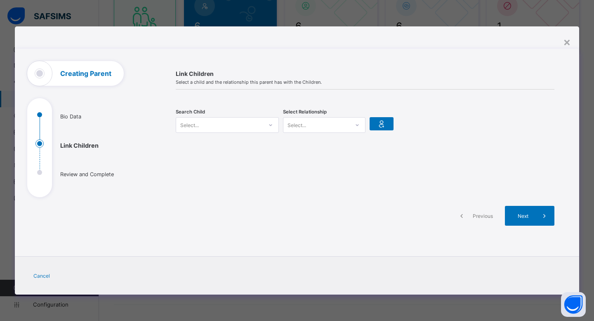
scroll to position [0, 0]
drag, startPoint x: 444, startPoint y: 249, endPoint x: 419, endPoint y: 232, distance: 30.3
click at [419, 232] on div "**********" at bounding box center [297, 172] width 565 height 246
click at [268, 124] on div at bounding box center [271, 124] width 14 height 13
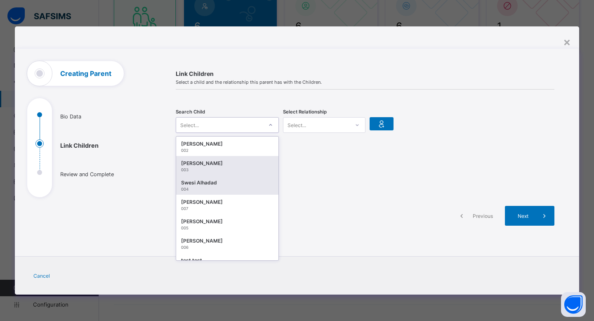
scroll to position [15, 0]
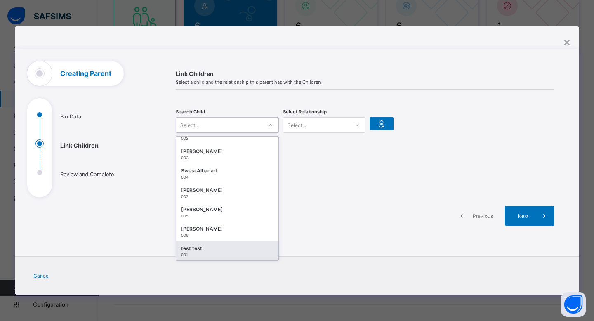
click at [217, 255] on div "001" at bounding box center [227, 255] width 92 height 5
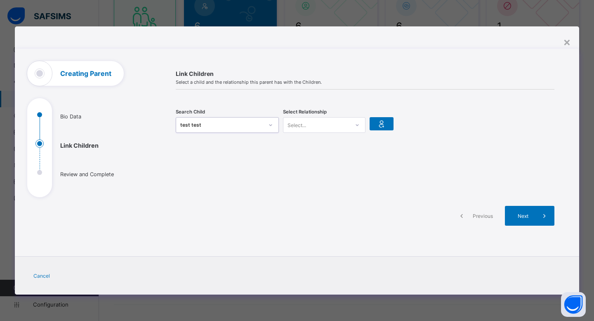
click at [315, 120] on div "Select..." at bounding box center [317, 125] width 66 height 12
click at [311, 168] on div "Guardian" at bounding box center [325, 168] width 82 height 13
click at [521, 212] on div "Next" at bounding box center [530, 216] width 50 height 20
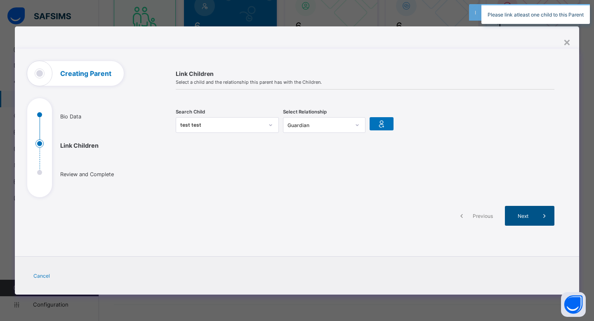
click at [521, 213] on span "Next" at bounding box center [524, 216] width 24 height 6
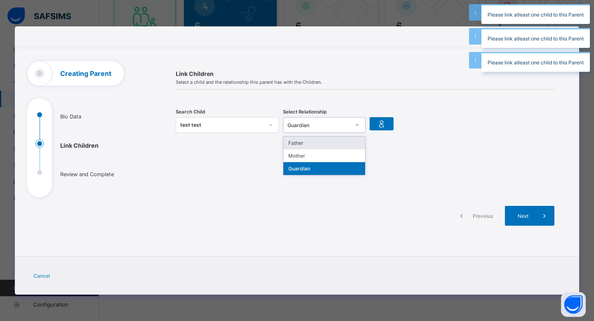
click at [331, 126] on div "Guardian" at bounding box center [319, 125] width 63 height 6
click at [317, 146] on div "Father" at bounding box center [325, 143] width 82 height 13
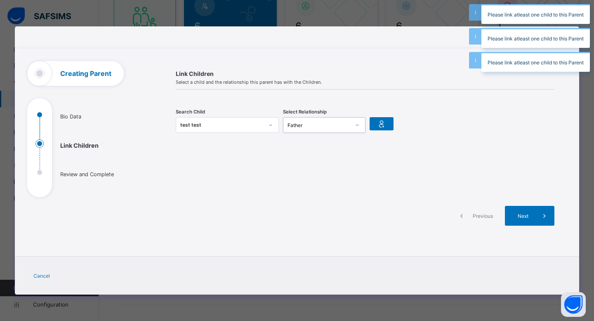
click at [312, 126] on div "Father" at bounding box center [319, 125] width 63 height 6
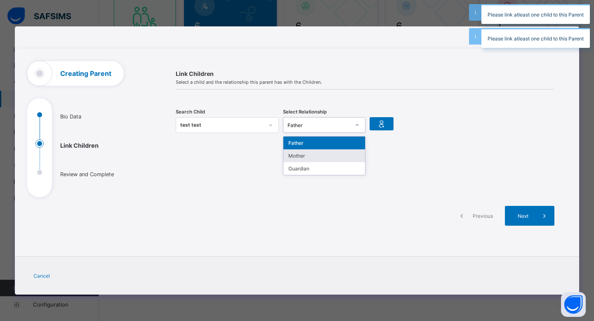
click at [316, 149] on div "Mother" at bounding box center [325, 155] width 82 height 13
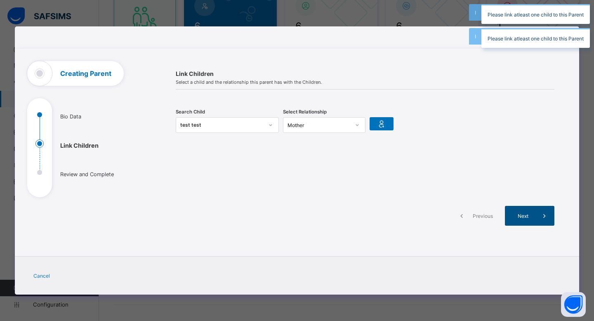
click at [526, 218] on span "Next" at bounding box center [524, 216] width 24 height 6
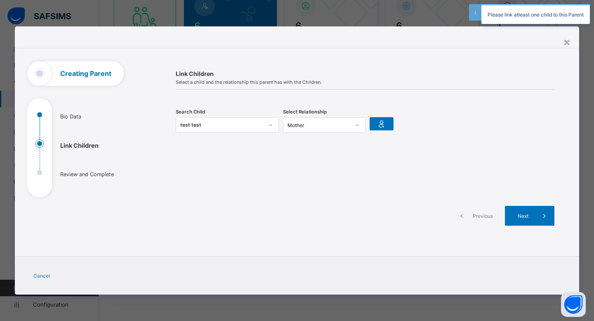
click at [483, 216] on span "Previous" at bounding box center [483, 216] width 23 height 6
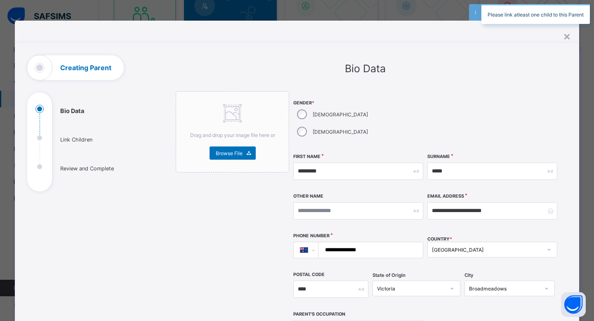
scroll to position [232, 0]
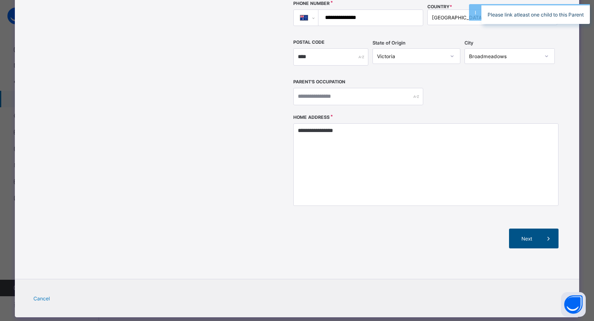
click at [519, 236] on span "Next" at bounding box center [528, 239] width 24 height 6
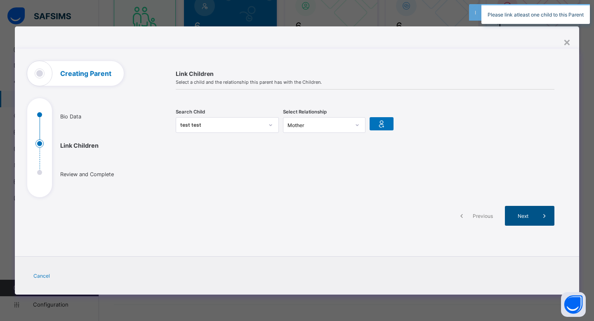
click at [521, 224] on div "Next" at bounding box center [530, 216] width 50 height 20
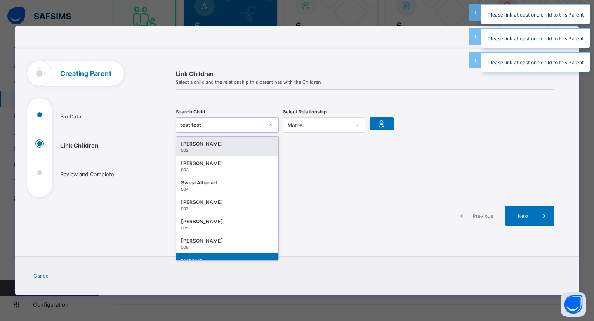
click at [268, 121] on div at bounding box center [271, 124] width 14 height 13
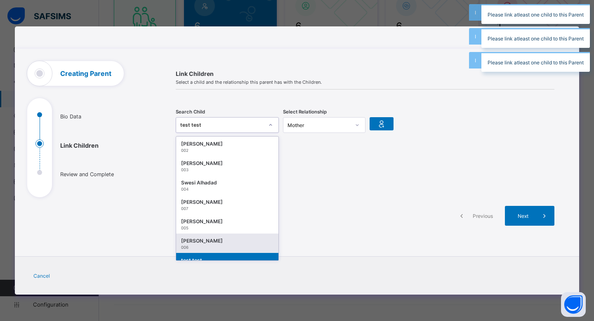
click at [259, 238] on div "Zaid Warsame 006" at bounding box center [227, 243] width 102 height 19
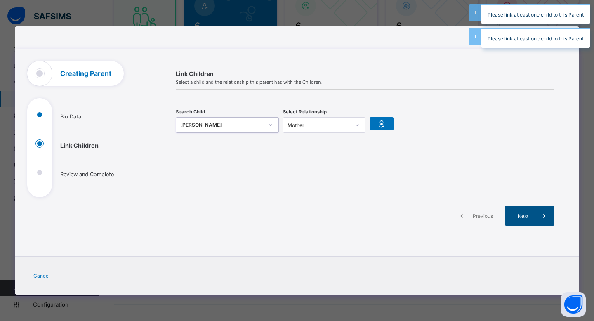
click at [542, 215] on icon at bounding box center [544, 216] width 9 height 8
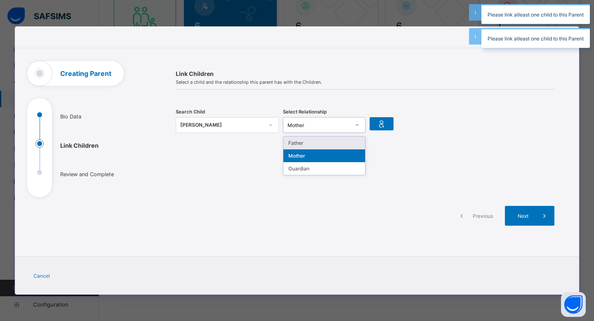
click at [333, 122] on div "Mother" at bounding box center [319, 125] width 63 height 6
click at [333, 164] on div "Guardian" at bounding box center [325, 168] width 82 height 13
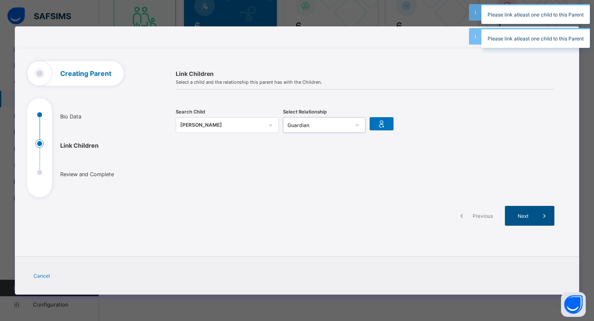
click at [519, 215] on span "Next" at bounding box center [524, 216] width 24 height 6
click at [486, 50] on div "Please link atleast one child to this Parent Please link atleast one child to t…" at bounding box center [536, 26] width 117 height 52
click at [493, 45] on div "**********" at bounding box center [297, 160] width 565 height 268
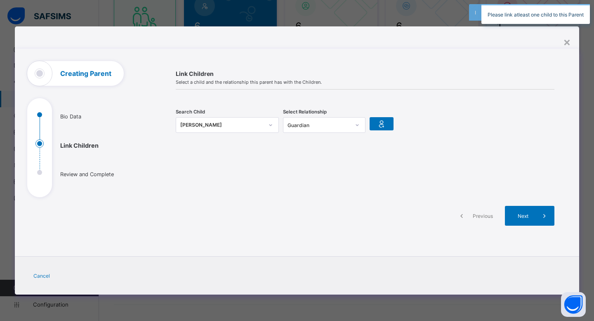
click at [492, 12] on div "Please link atleast one child to this Parent" at bounding box center [536, 14] width 109 height 20
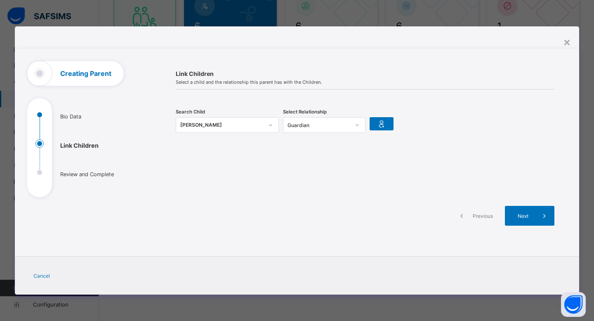
click at [239, 133] on div "Zaid Warsame 006" at bounding box center [227, 125] width 103 height 16
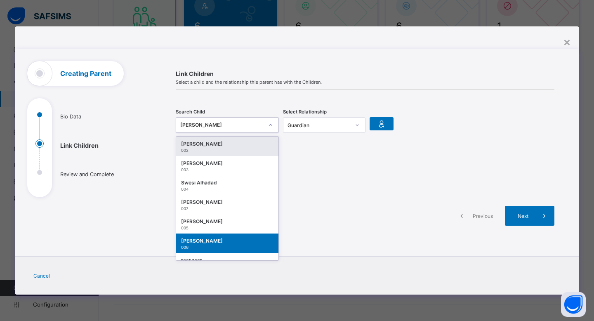
click at [237, 147] on div "[PERSON_NAME]" at bounding box center [227, 144] width 92 height 8
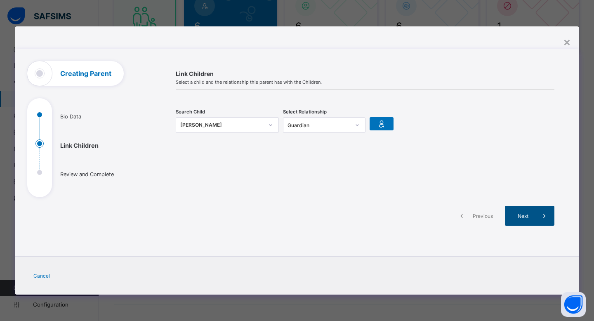
click at [521, 214] on span "Next" at bounding box center [524, 216] width 24 height 6
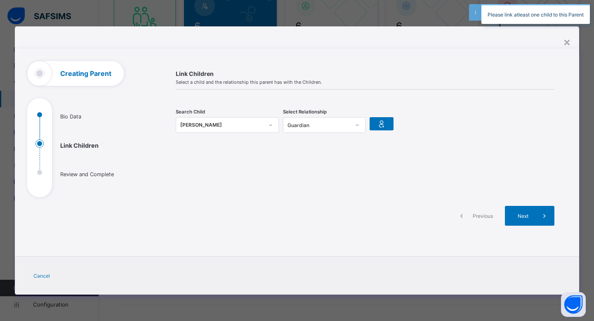
click at [477, 213] on span "Previous" at bounding box center [483, 216] width 23 height 6
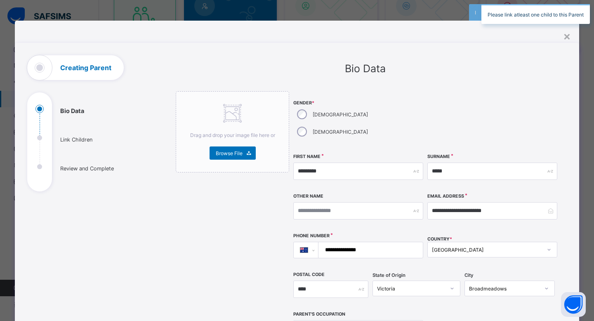
scroll to position [232, 0]
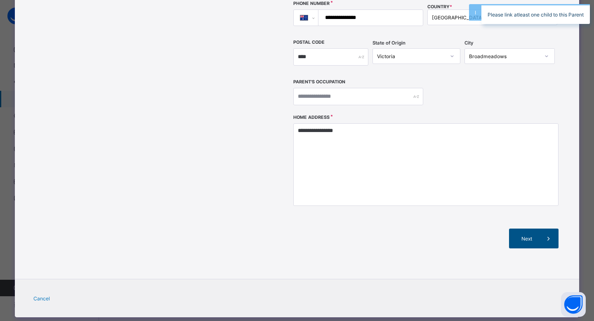
click at [524, 236] on span "Next" at bounding box center [528, 239] width 24 height 6
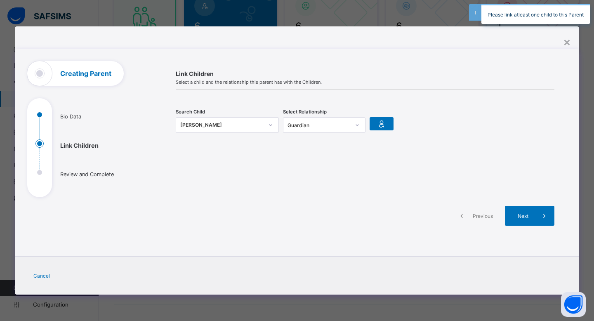
scroll to position [0, 0]
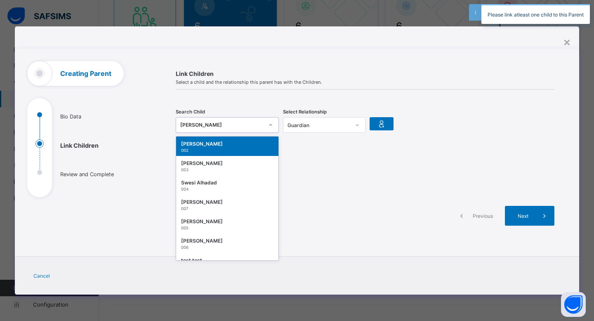
click at [241, 126] on div "[PERSON_NAME]" at bounding box center [221, 125] width 83 height 8
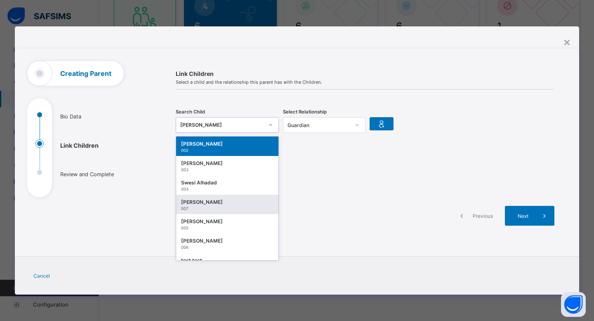
scroll to position [15, 0]
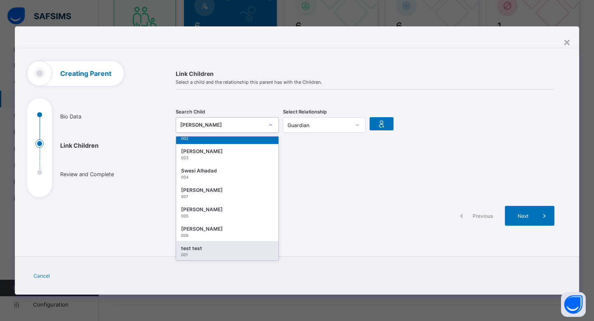
click at [248, 259] on div "test test 001" at bounding box center [227, 250] width 102 height 19
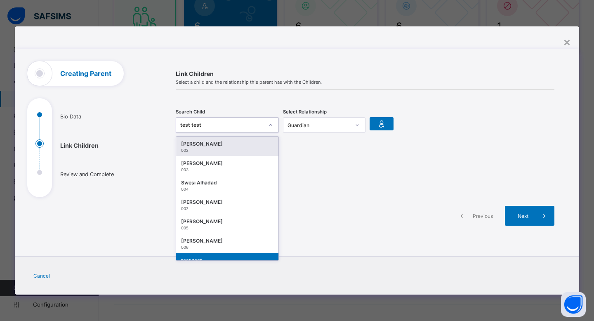
click at [261, 131] on div "test test 001" at bounding box center [227, 125] width 103 height 16
click at [240, 146] on div "[PERSON_NAME]" at bounding box center [227, 144] width 92 height 8
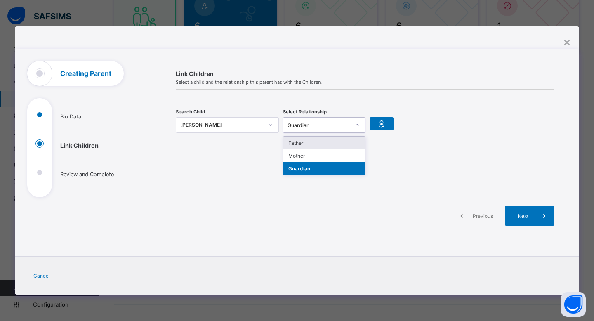
click at [343, 132] on div "Guardian" at bounding box center [324, 125] width 83 height 16
click at [317, 164] on div "Guardian" at bounding box center [325, 168] width 82 height 13
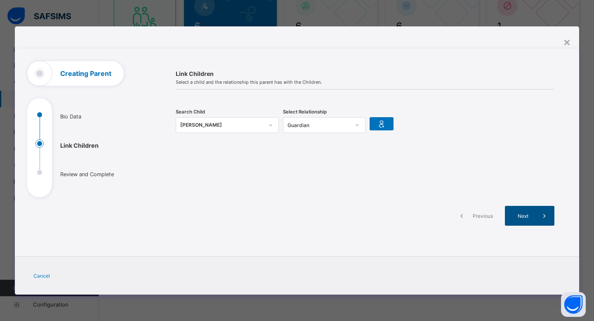
click at [521, 216] on span "Next" at bounding box center [524, 216] width 24 height 6
click at [481, 219] on div "Previous" at bounding box center [477, 216] width 50 height 20
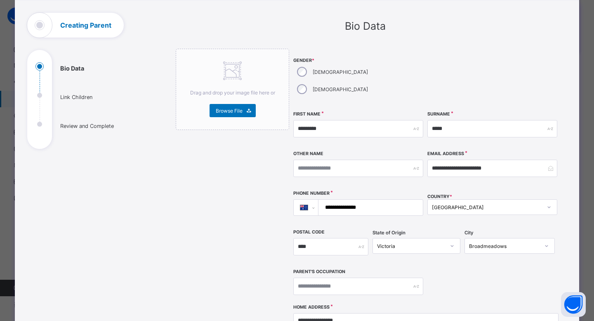
scroll to position [38, 0]
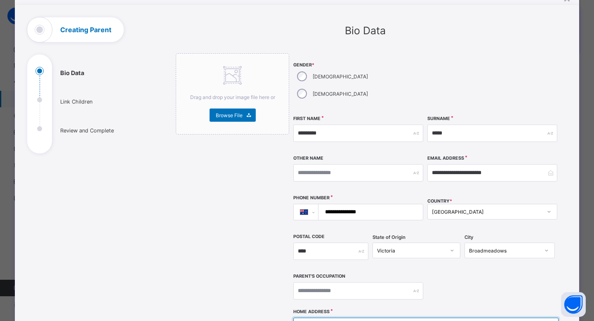
click at [356, 204] on input "**********" at bounding box center [369, 212] width 98 height 16
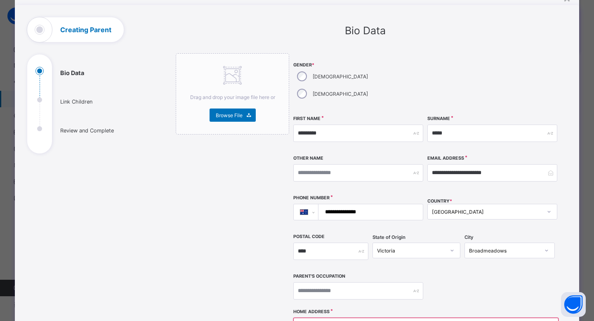
click at [356, 204] on input "**********" at bounding box center [369, 212] width 98 height 16
select select "**"
click at [493, 164] on input "**********" at bounding box center [493, 172] width 130 height 17
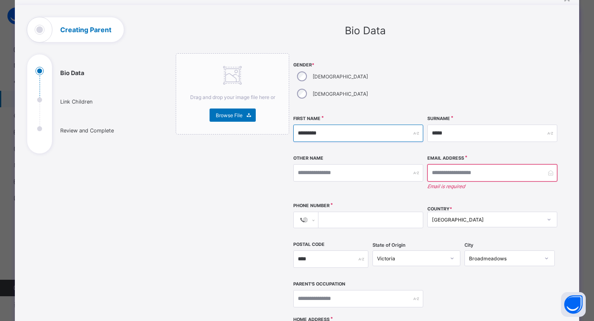
click at [312, 125] on input "*********" at bounding box center [359, 133] width 130 height 17
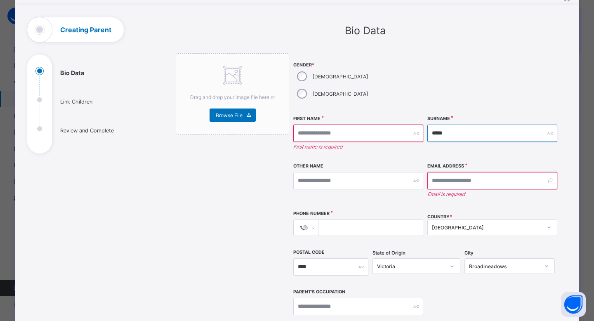
click at [463, 125] on input "*****" at bounding box center [493, 133] width 130 height 17
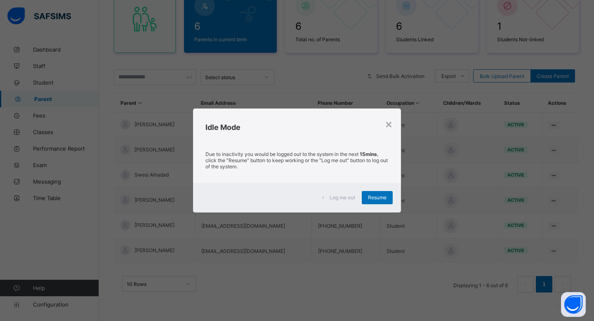
click at [567, 0] on div "× Idle Mode Due to inactivity you would be logged out to the system in the next…" at bounding box center [297, 160] width 594 height 321
click at [381, 203] on div "Resume" at bounding box center [377, 197] width 31 height 13
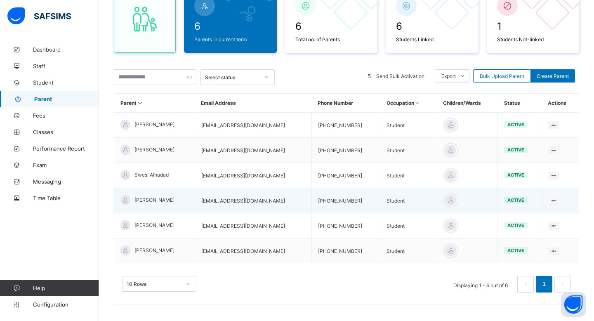
scroll to position [0, 0]
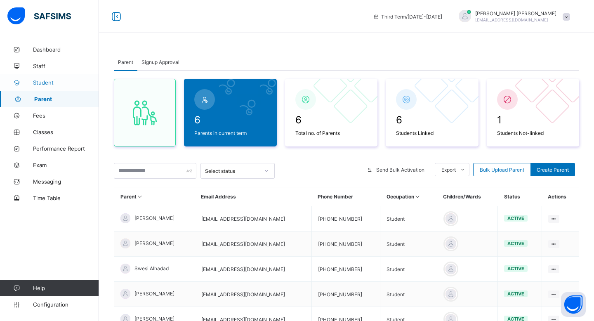
click at [59, 83] on span "Student" at bounding box center [66, 82] width 66 height 7
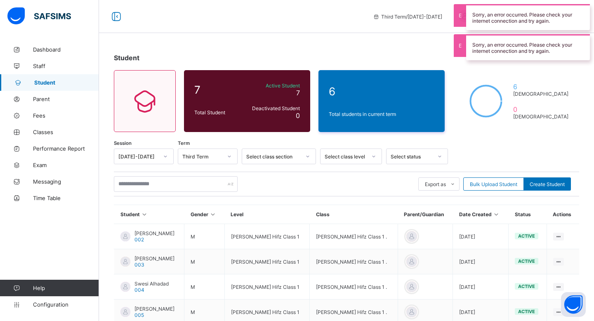
click at [488, 12] on div "Sorry, an error occurred. Please check your internet connection and try again." at bounding box center [529, 17] width 124 height 26
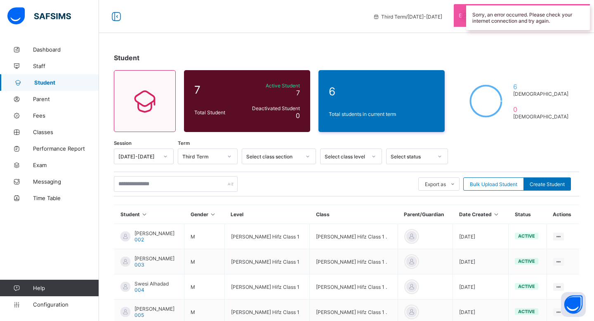
click at [477, 27] on div "Sorry, an error occurred. Please check your internet connection and try again." at bounding box center [529, 17] width 124 height 26
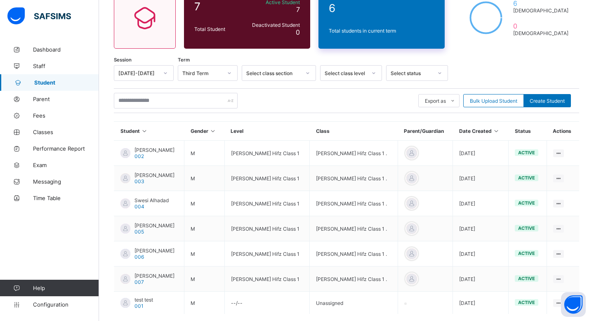
scroll to position [126, 0]
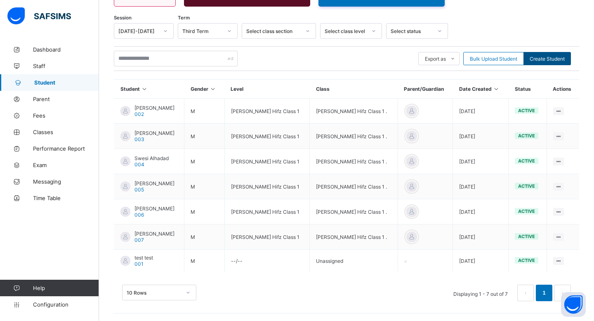
click at [549, 59] on span "Create Student" at bounding box center [547, 59] width 35 height 6
select select "**"
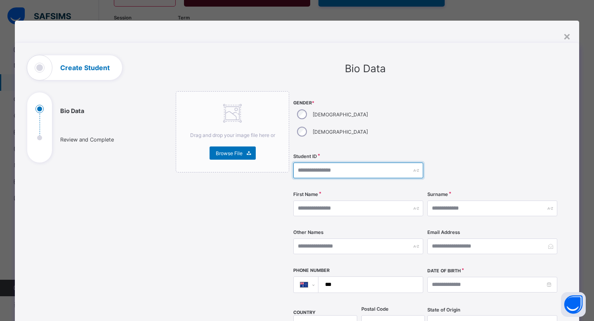
click at [315, 163] on input "text" at bounding box center [359, 171] width 130 height 16
type input "***"
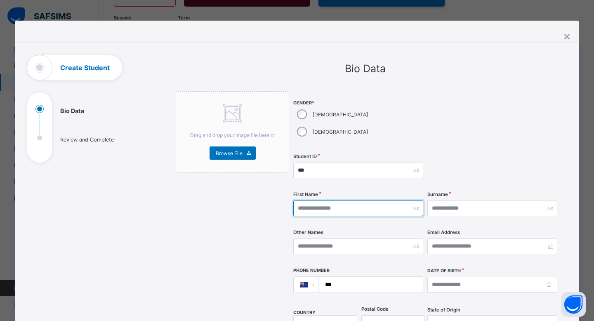
click at [322, 201] on input "text" at bounding box center [359, 209] width 130 height 16
paste input "*********"
type input "*********"
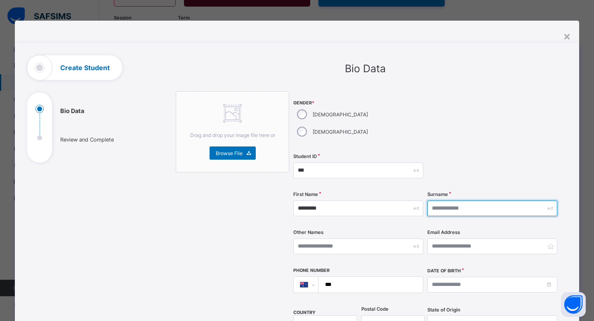
click at [445, 201] on input "text" at bounding box center [493, 209] width 130 height 16
paste input "*****"
type input "*****"
click at [456, 163] on div at bounding box center [493, 171] width 130 height 34
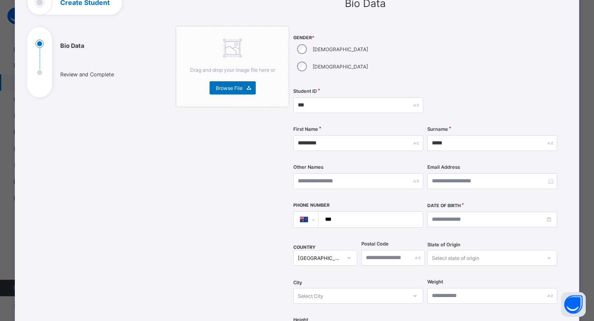
scroll to position [66, 0]
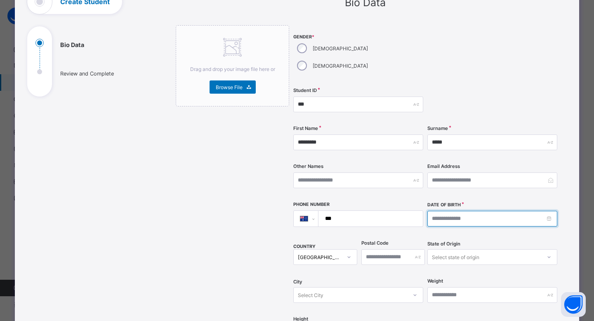
click at [435, 211] on input at bounding box center [493, 219] width 130 height 16
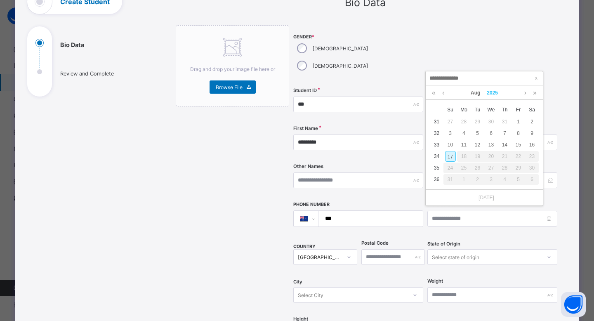
click at [501, 92] on link "2025" at bounding box center [493, 93] width 18 height 14
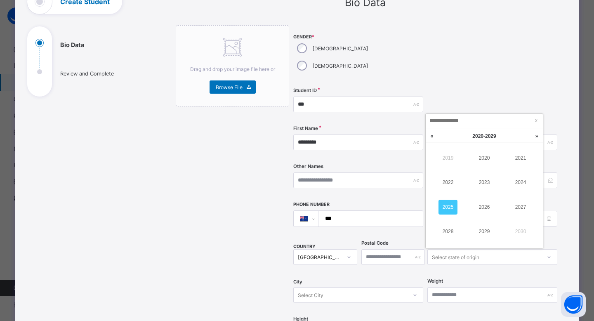
scroll to position [0, 0]
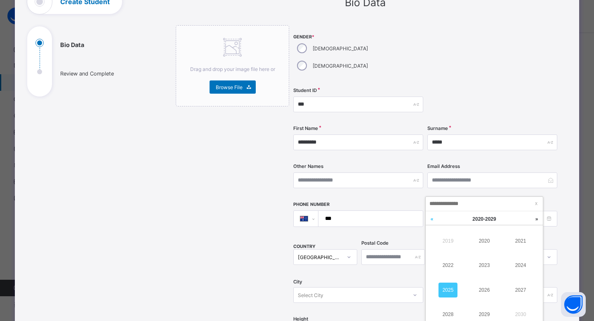
click at [430, 220] on link at bounding box center [432, 219] width 12 height 16
click at [482, 239] on link "2000" at bounding box center [484, 241] width 19 height 15
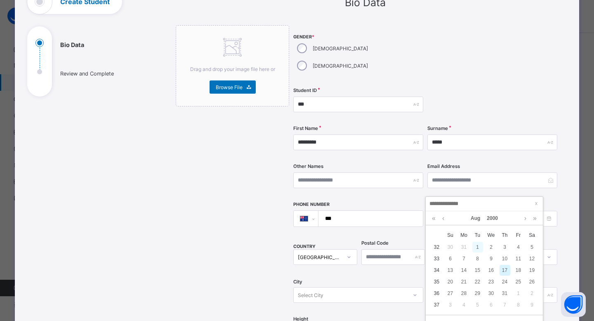
click at [478, 246] on div "1" at bounding box center [478, 247] width 11 height 11
type input "**********"
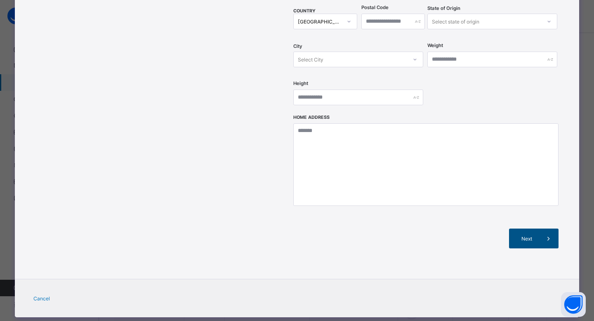
click at [530, 229] on div "Next" at bounding box center [534, 239] width 50 height 20
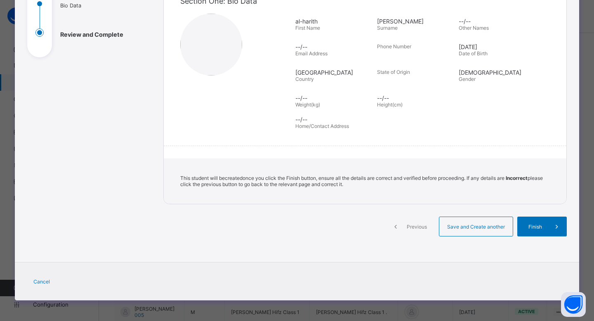
scroll to position [104, 0]
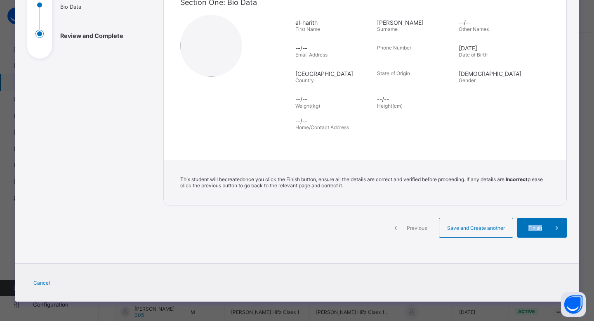
click at [530, 228] on span "Finish" at bounding box center [536, 228] width 24 height 6
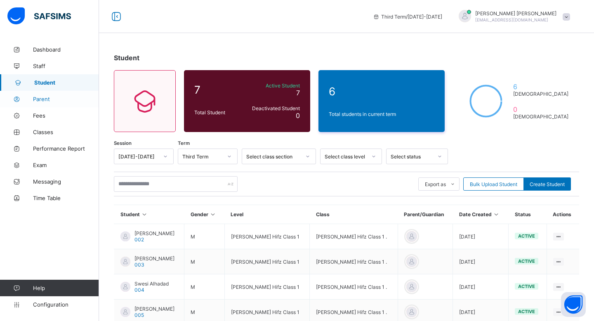
click at [61, 100] on span "Parent" at bounding box center [66, 99] width 66 height 7
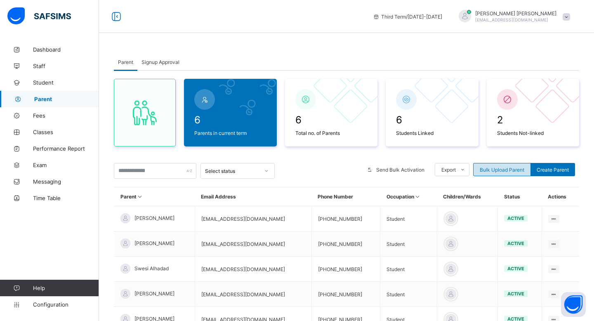
click at [502, 175] on div "Bulk Upload Parent" at bounding box center [503, 169] width 58 height 13
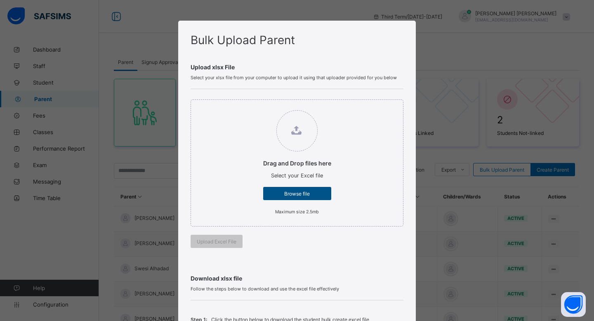
click at [305, 191] on span "Browse file" at bounding box center [298, 194] width 56 height 6
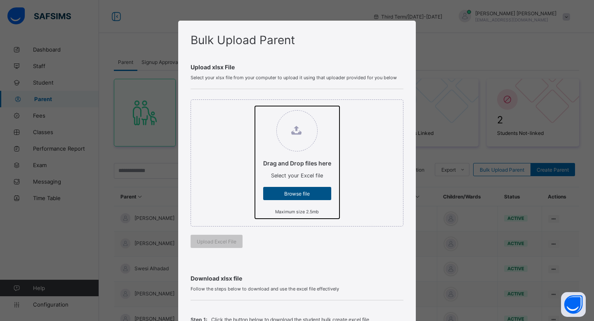
click at [255, 106] on input "Drag and Drop files here Select your Excel file Browse file Maximum size 2.5mb" at bounding box center [255, 106] width 0 height 0
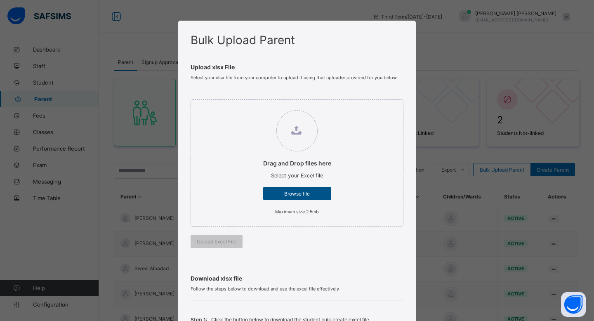
click at [282, 188] on div "Browse file" at bounding box center [297, 193] width 68 height 13
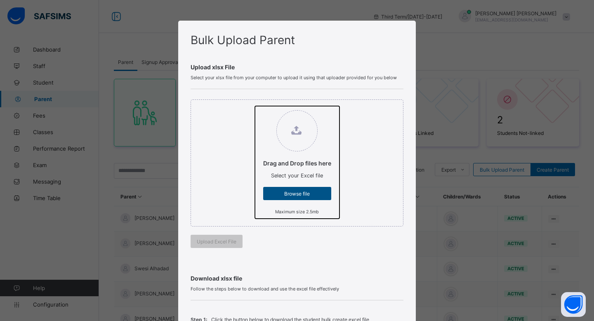
click at [255, 106] on input "Drag and Drop files here Select your Excel file Browse file Maximum size 2.5mb" at bounding box center [255, 106] width 0 height 0
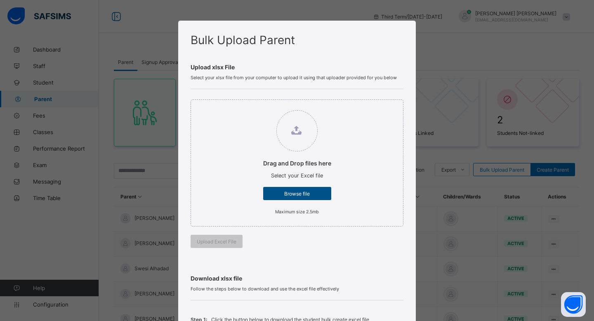
type input "**********"
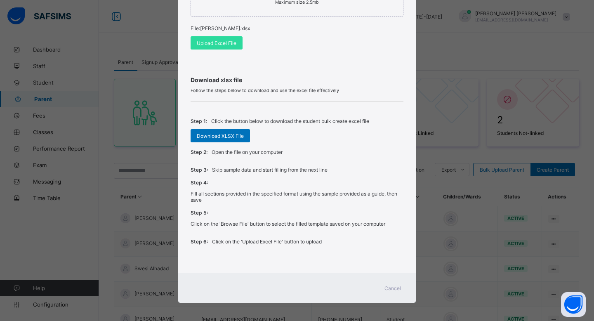
scroll to position [209, 0]
click at [210, 43] on span "Upload Excel File" at bounding box center [217, 43] width 40 height 6
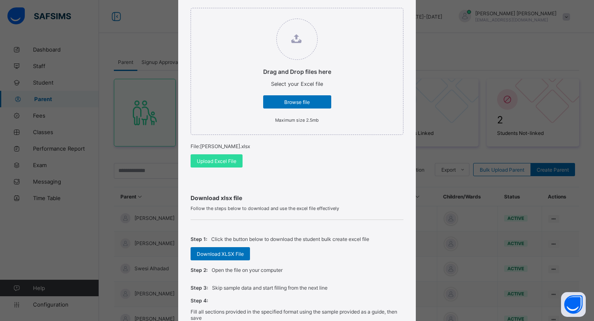
scroll to position [210, 0]
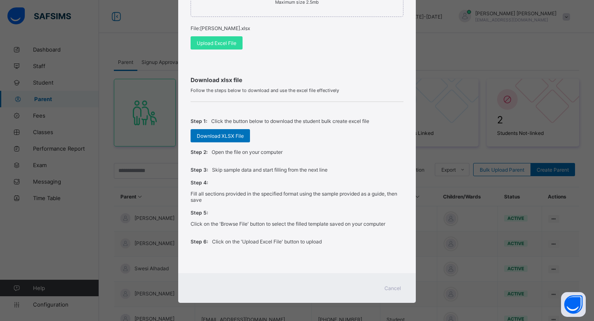
click at [391, 291] on div "Cancel" at bounding box center [393, 288] width 30 height 13
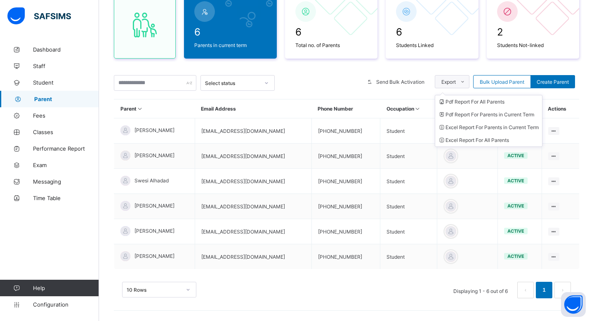
scroll to position [94, 0]
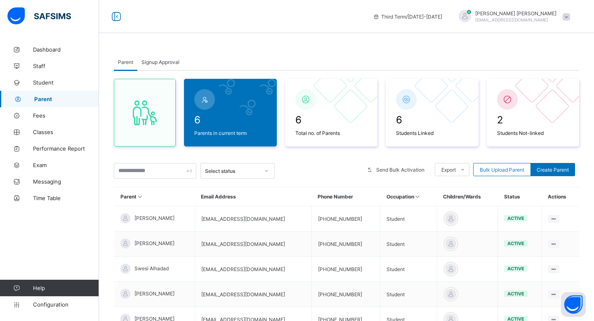
scroll to position [43, 0]
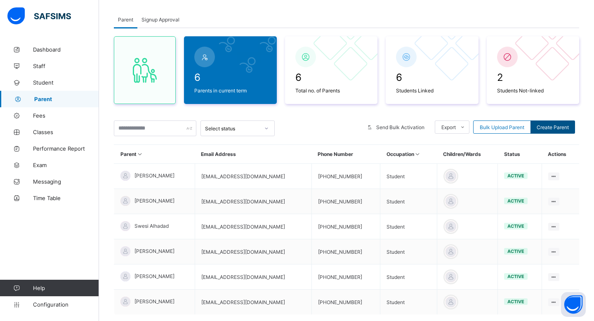
click at [542, 128] on span "Create Parent" at bounding box center [553, 127] width 32 height 6
select select "**"
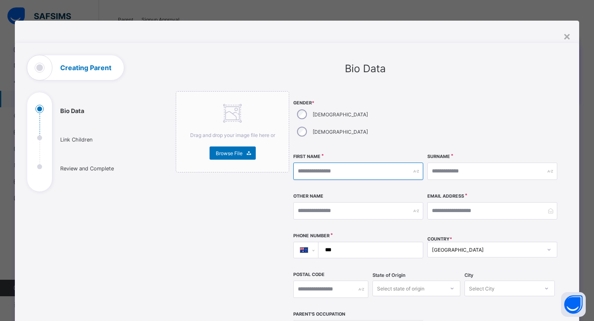
click at [346, 163] on input "text" at bounding box center [359, 171] width 130 height 17
paste input "*********"
type input "*********"
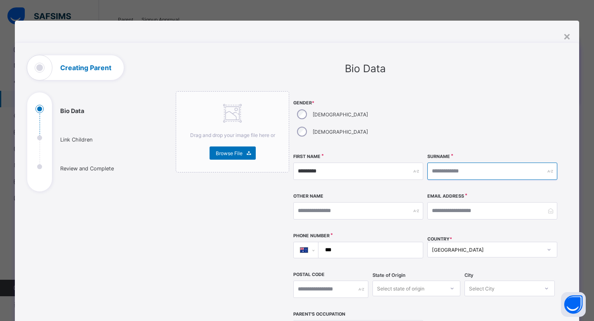
click at [433, 163] on input "text" at bounding box center [493, 171] width 130 height 17
paste input "*****"
type input "*****"
click at [385, 213] on div "**********" at bounding box center [426, 219] width 265 height 256
click at [374, 242] on input "***" at bounding box center [369, 250] width 98 height 16
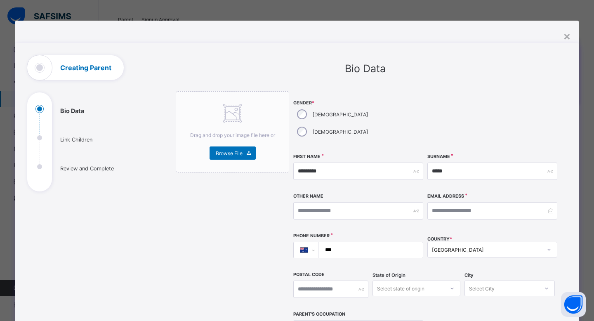
click at [368, 242] on input "***" at bounding box center [369, 250] width 98 height 16
paste input "**********"
click at [231, 241] on div "Drag and drop your image file here or Browse File" at bounding box center [233, 292] width 114 height 402
click at [337, 242] on input "**********" at bounding box center [369, 250] width 98 height 16
type input "**********"
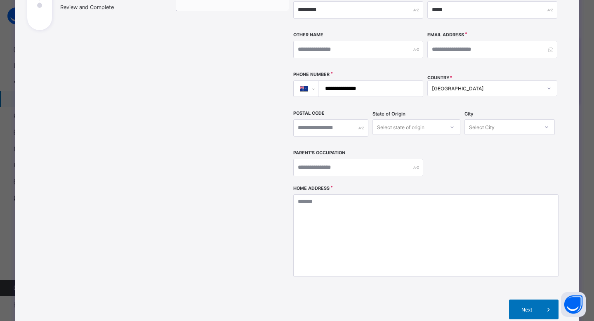
scroll to position [185, 0]
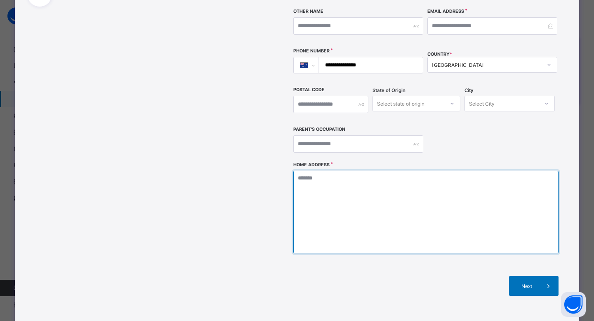
click at [376, 171] on textarea at bounding box center [426, 212] width 265 height 83
paste textarea "**********"
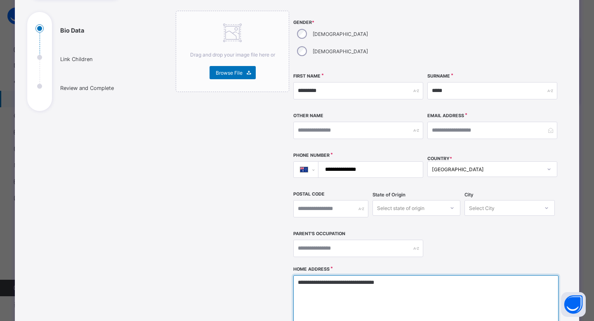
scroll to position [69, 0]
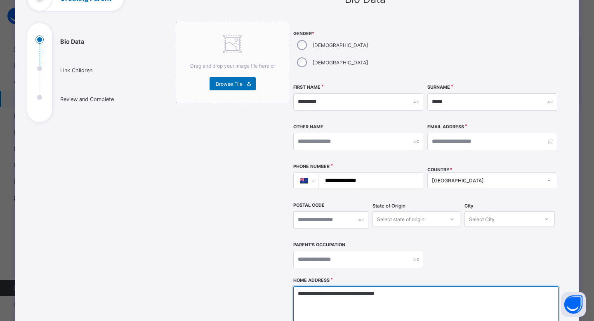
type textarea "**********"
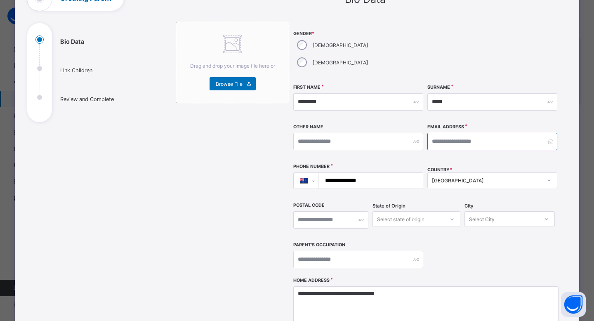
click at [450, 133] on input "email" at bounding box center [493, 141] width 130 height 17
paste input "**********"
type input "**********"
click at [478, 194] on div "**********" at bounding box center [426, 150] width 265 height 256
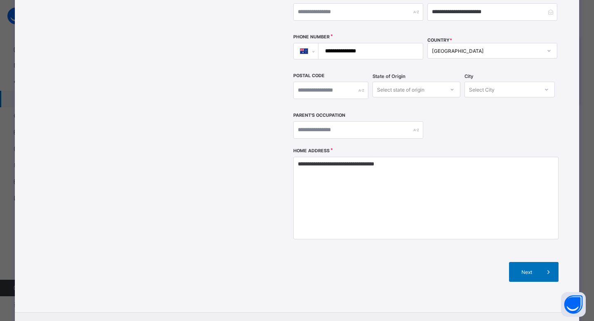
scroll to position [232, 0]
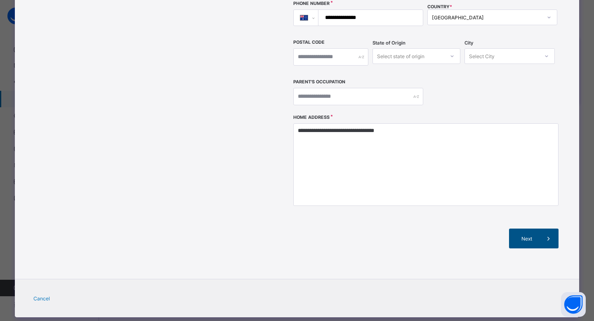
click at [525, 229] on div "Next" at bounding box center [534, 239] width 50 height 20
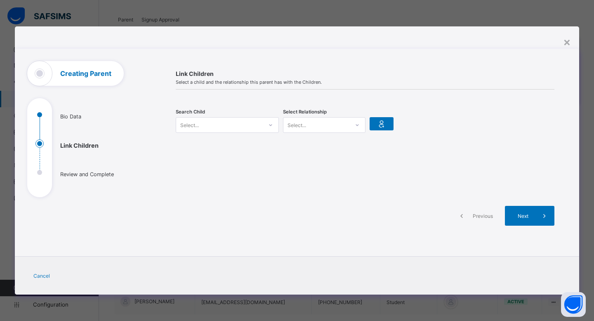
click at [239, 127] on div "Select..." at bounding box center [219, 125] width 87 height 12
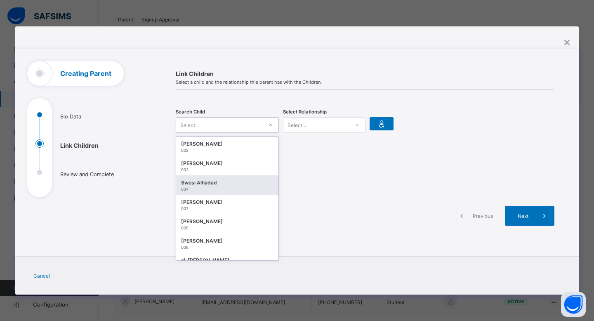
scroll to position [35, 0]
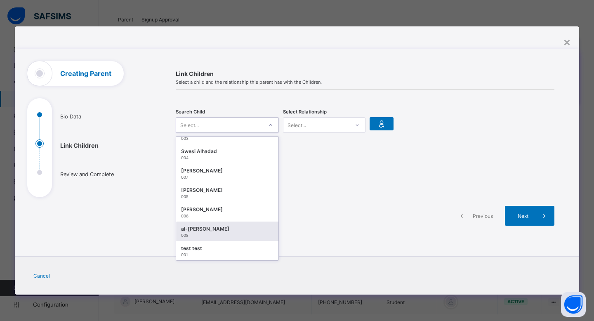
click at [225, 237] on div "008" at bounding box center [227, 235] width 92 height 5
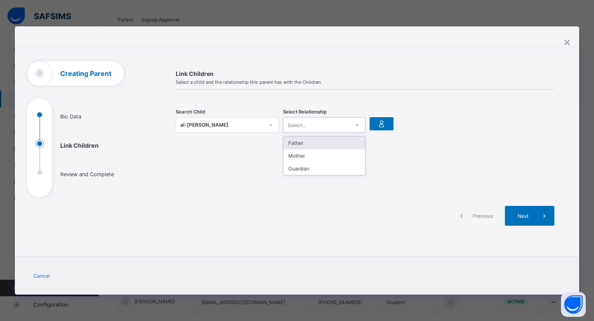
click at [304, 125] on div "Select..." at bounding box center [297, 125] width 19 height 16
click at [306, 166] on div "Guardian" at bounding box center [325, 168] width 82 height 13
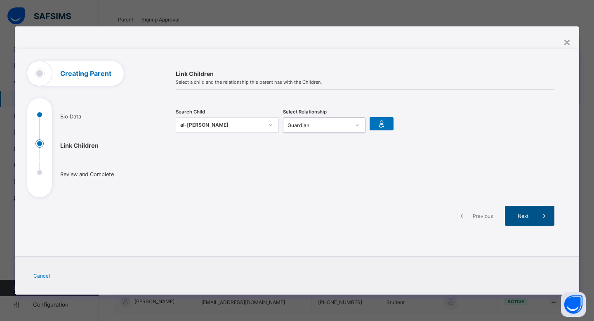
click at [526, 213] on span "Next" at bounding box center [524, 216] width 24 height 6
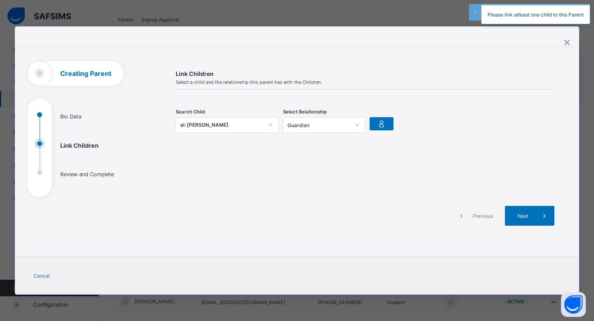
click at [498, 23] on div "Please link atleast one child to this Parent" at bounding box center [536, 14] width 109 height 20
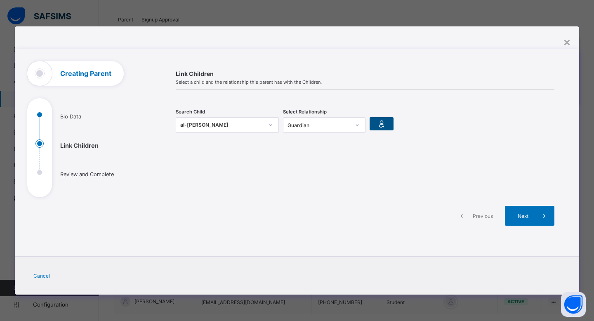
click at [389, 123] on div at bounding box center [382, 123] width 24 height 13
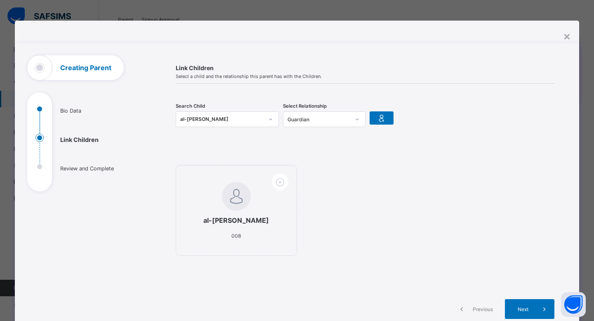
scroll to position [87, 0]
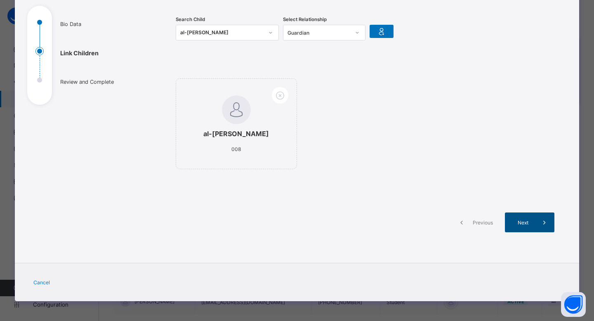
click at [538, 223] on span at bounding box center [545, 223] width 20 height 20
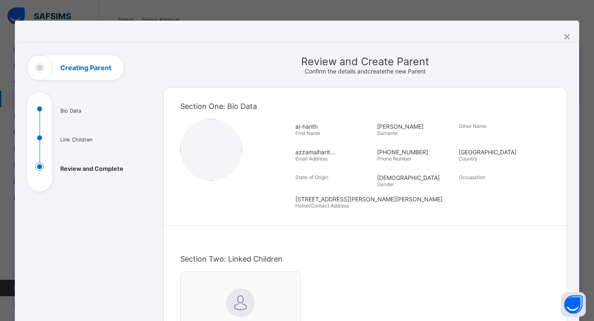
scroll to position [220, 0]
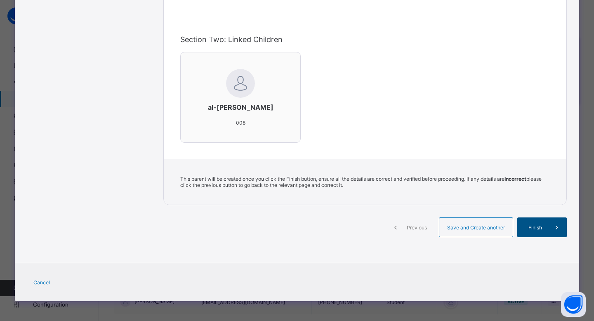
click at [540, 225] on span "Finish" at bounding box center [536, 228] width 24 height 6
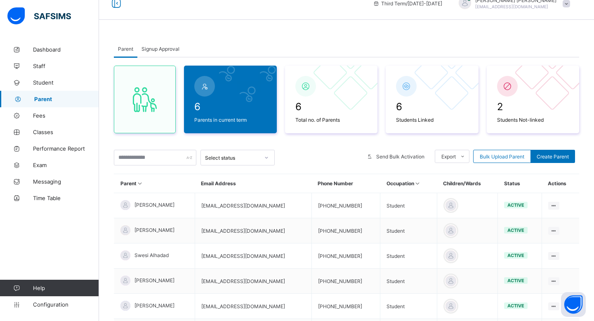
scroll to position [0, 0]
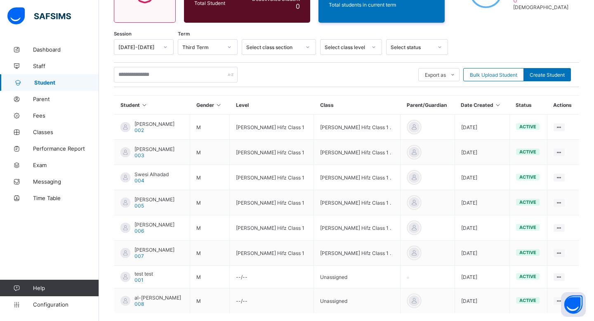
scroll to position [151, 0]
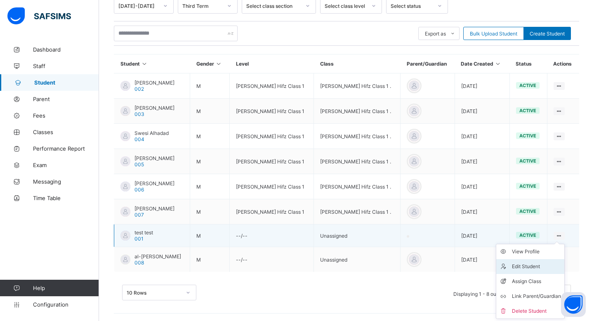
click at [535, 268] on div "Edit Student" at bounding box center [536, 267] width 49 height 8
select select "**"
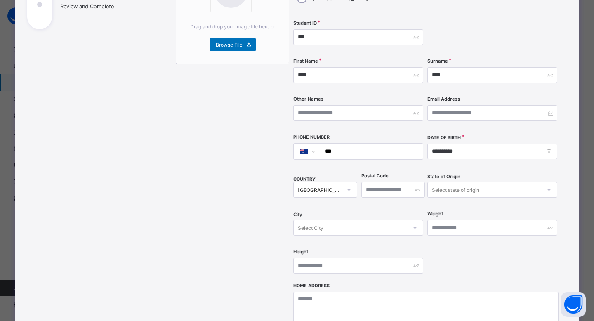
scroll to position [0, 0]
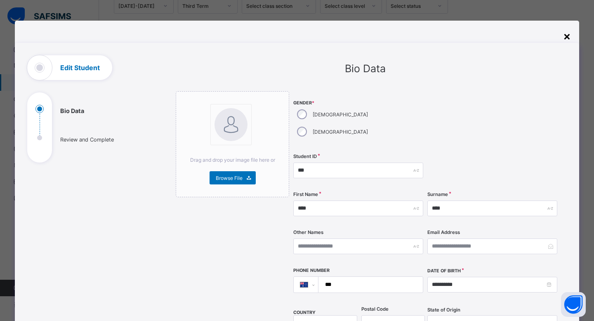
click at [564, 36] on div "×" at bounding box center [568, 36] width 8 height 14
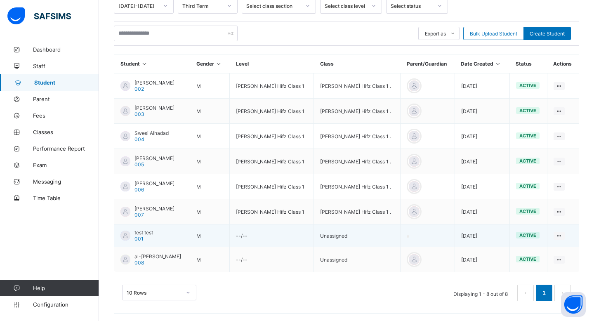
click at [330, 230] on td "Unassigned" at bounding box center [357, 236] width 87 height 23
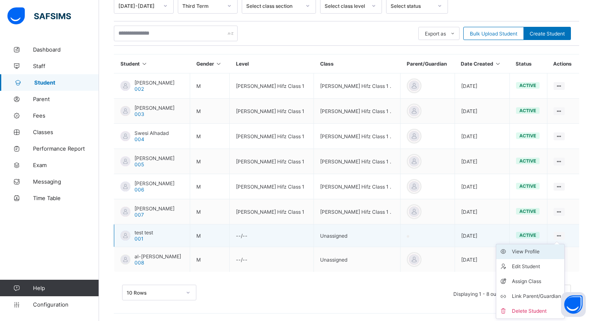
click at [543, 254] on div "View Profile" at bounding box center [536, 252] width 49 height 8
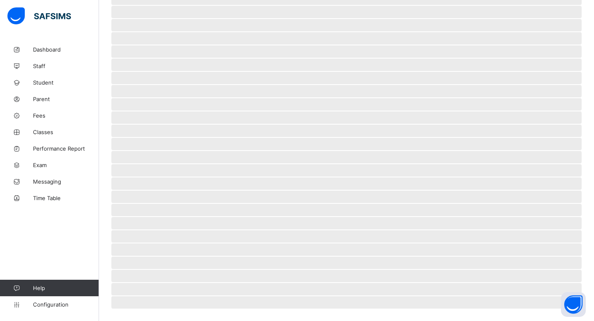
scroll to position [124, 0]
select select "****"
select select "*"
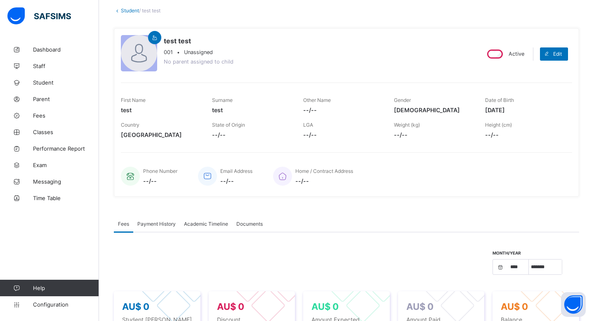
scroll to position [0, 0]
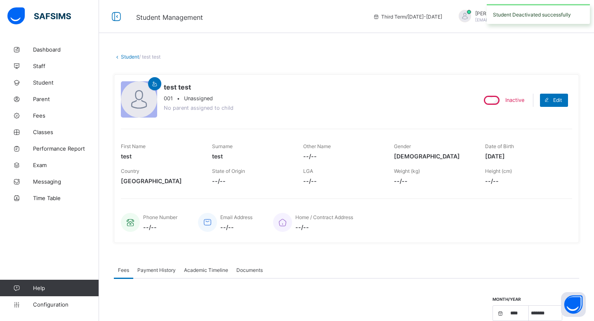
click at [124, 54] on link "Student" at bounding box center [130, 57] width 18 height 6
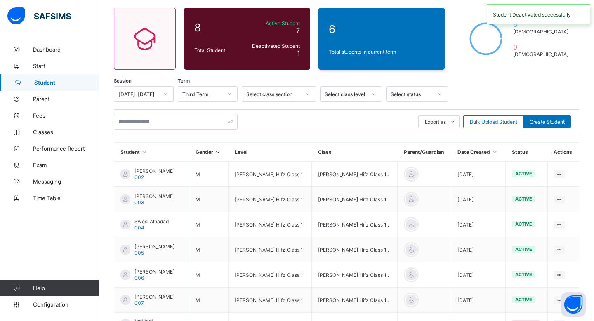
scroll to position [151, 0]
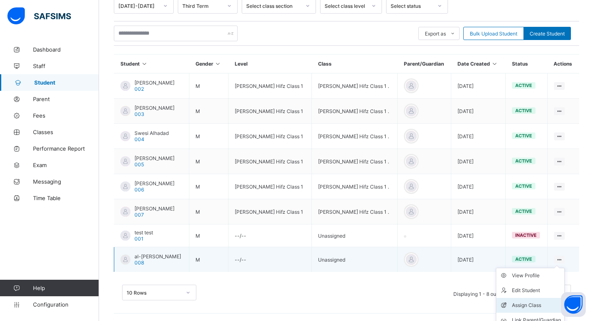
click at [535, 306] on div "Assign Class" at bounding box center [536, 305] width 49 height 8
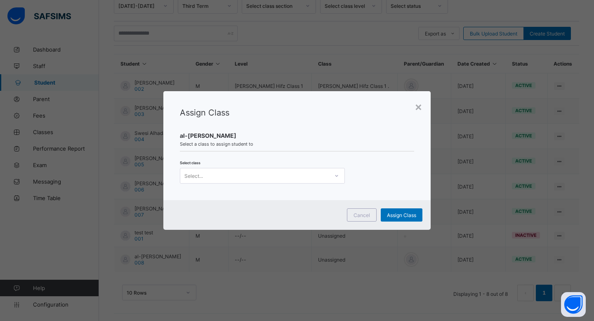
click at [296, 174] on div "Select..." at bounding box center [254, 176] width 149 height 12
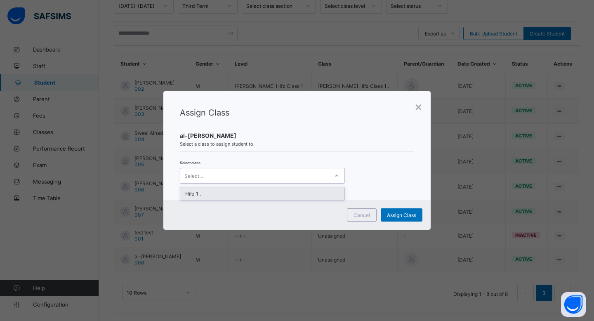
click at [279, 193] on div "Hifz 1 ." at bounding box center [262, 193] width 164 height 13
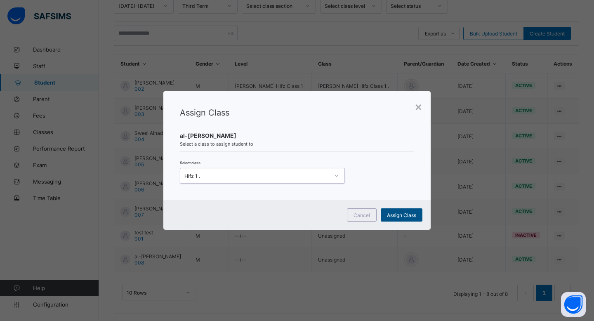
click at [389, 213] on span "Assign Class" at bounding box center [401, 215] width 29 height 6
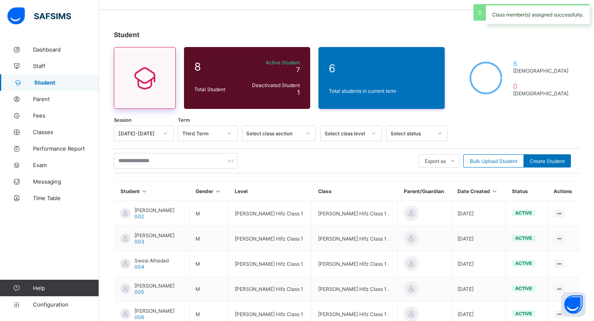
scroll to position [0, 0]
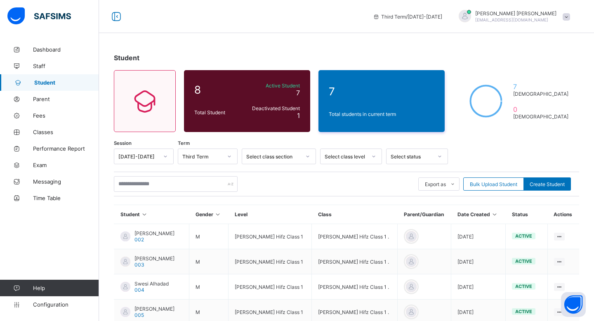
scroll to position [151, 0]
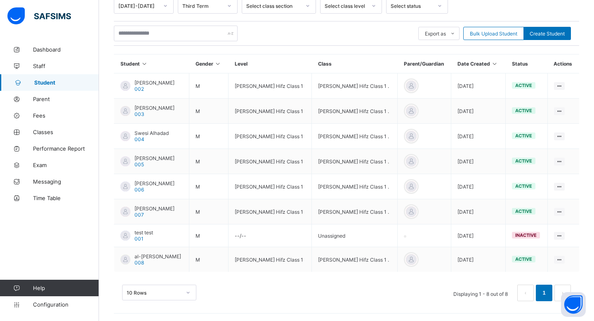
click at [201, 63] on th "Gender" at bounding box center [208, 63] width 39 height 19
click at [145, 59] on th "Student" at bounding box center [151, 63] width 75 height 19
click at [142, 64] on icon at bounding box center [144, 64] width 7 height 6
click at [144, 63] on icon at bounding box center [144, 64] width 7 height 6
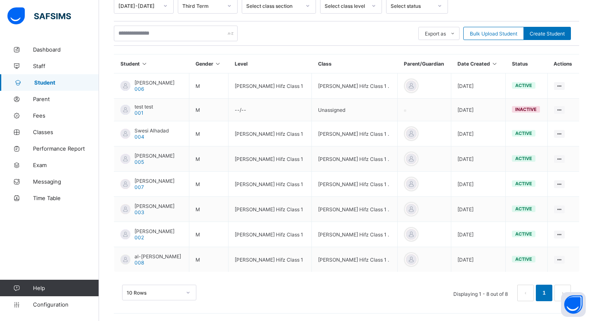
click at [486, 65] on th "Date Created" at bounding box center [479, 63] width 54 height 19
click at [526, 65] on th "Status" at bounding box center [527, 63] width 42 height 19
click at [526, 62] on th "Status" at bounding box center [527, 63] width 42 height 19
click at [564, 61] on th "Actions" at bounding box center [564, 63] width 32 height 19
click at [481, 62] on th "Date Created" at bounding box center [479, 63] width 54 height 19
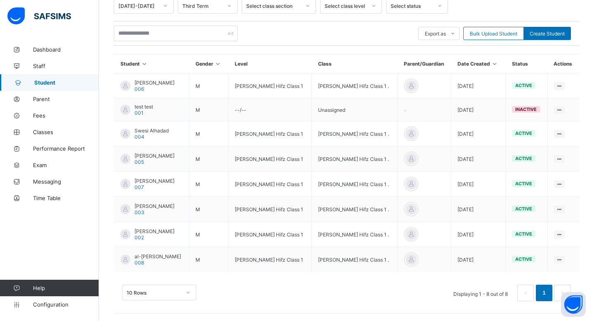
click at [488, 62] on th "Date Created" at bounding box center [479, 63] width 54 height 19
click at [494, 62] on icon at bounding box center [495, 64] width 7 height 6
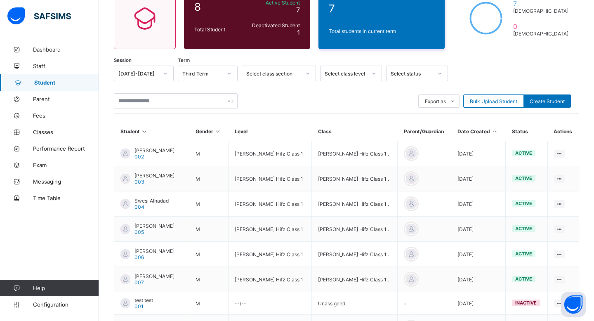
scroll to position [0, 0]
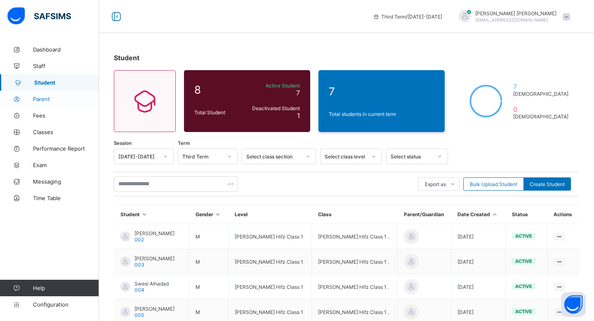
click at [57, 101] on span "Parent" at bounding box center [66, 99] width 66 height 7
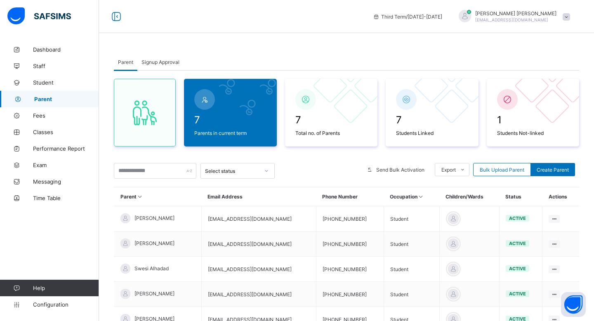
scroll to position [119, 0]
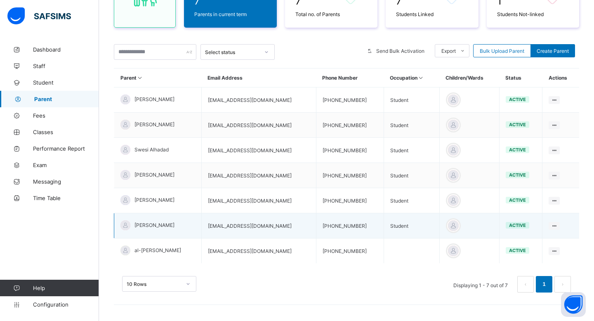
click at [391, 226] on td "Student" at bounding box center [412, 225] width 56 height 25
copy td "Student"
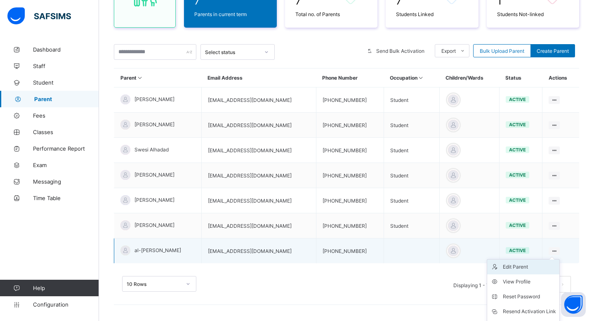
click at [534, 269] on div "Edit Parent" at bounding box center [529, 267] width 53 height 8
select select "**"
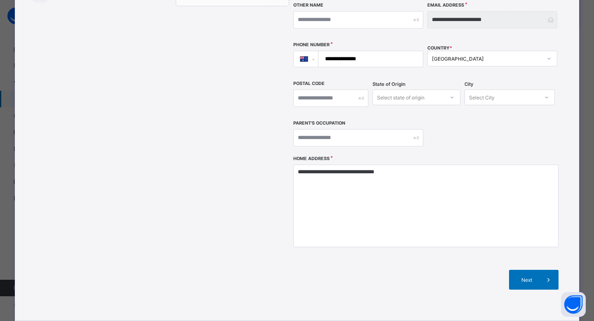
scroll to position [138, 0]
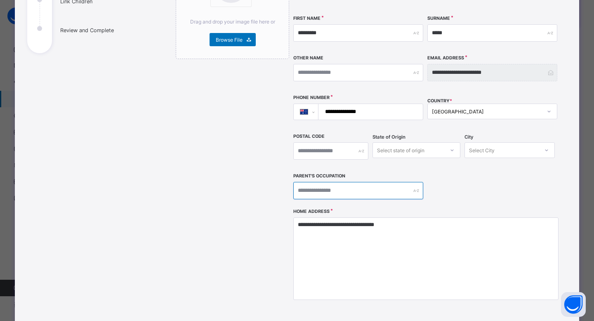
click at [337, 182] on input "text" at bounding box center [359, 190] width 130 height 17
paste input "*******"
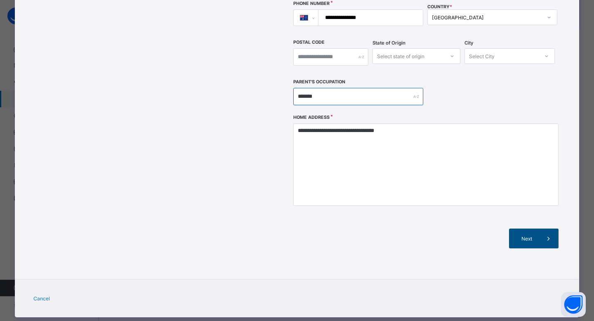
type input "*******"
click at [518, 229] on div "Next" at bounding box center [534, 239] width 50 height 20
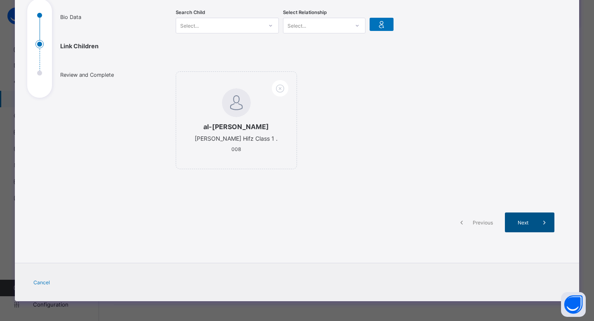
click at [519, 229] on div "Next" at bounding box center [530, 223] width 50 height 20
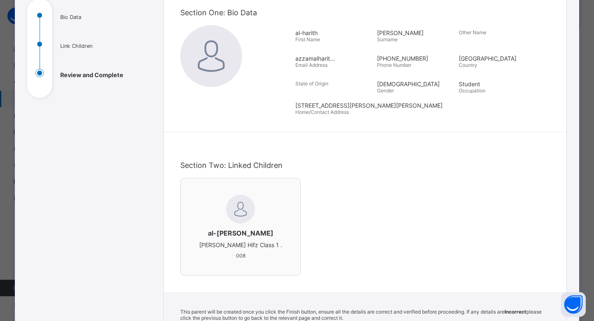
scroll to position [227, 0]
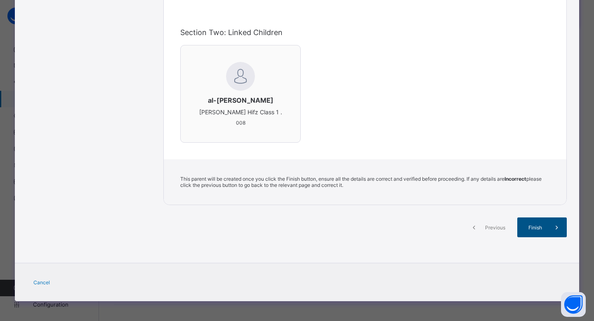
click at [521, 230] on div "Finish" at bounding box center [543, 228] width 50 height 20
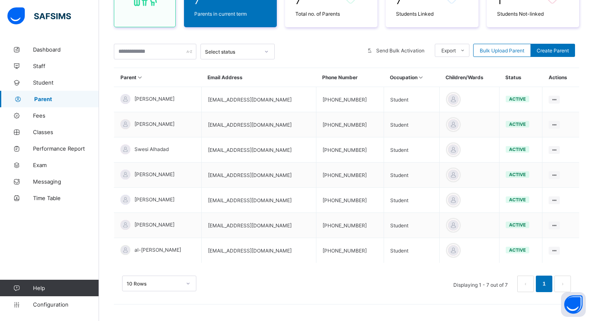
scroll to position [119, 0]
click at [420, 270] on div "10 Rows Displaying 1 - 7 out of 7 1" at bounding box center [347, 280] width 466 height 41
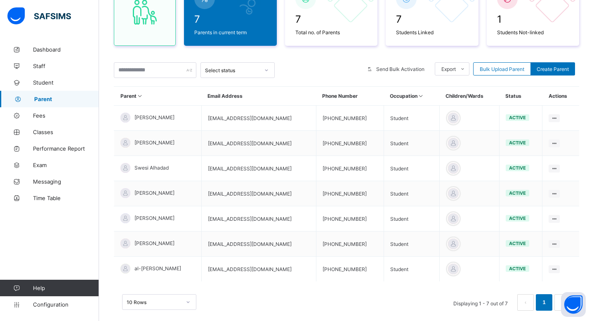
scroll to position [86, 0]
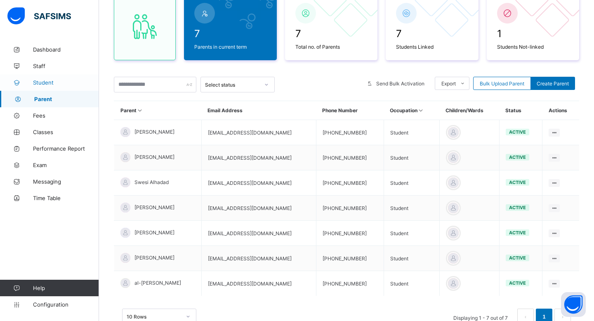
click at [56, 81] on span "Student" at bounding box center [66, 82] width 66 height 7
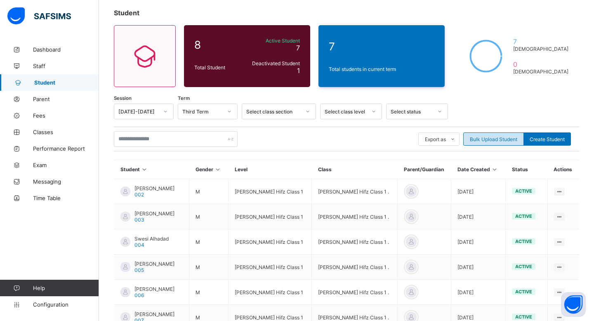
scroll to position [51, 0]
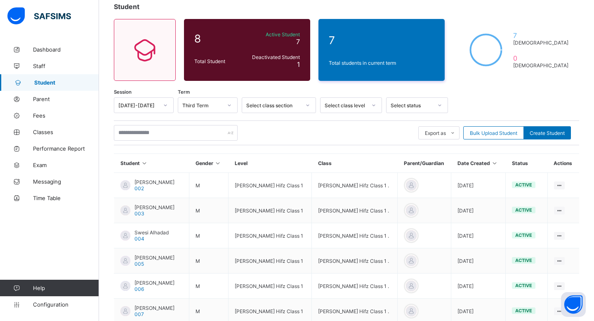
click at [551, 125] on div "Export as Pdf Report Excel Report Excel Report (LMS) Bulk Upload Student Create…" at bounding box center [347, 133] width 466 height 16
click at [549, 131] on span "Create Student" at bounding box center [547, 133] width 35 height 6
select select "**"
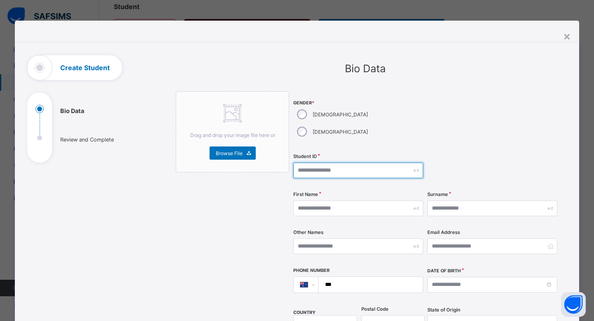
click at [362, 163] on input "text" at bounding box center [359, 171] width 130 height 16
type input "***"
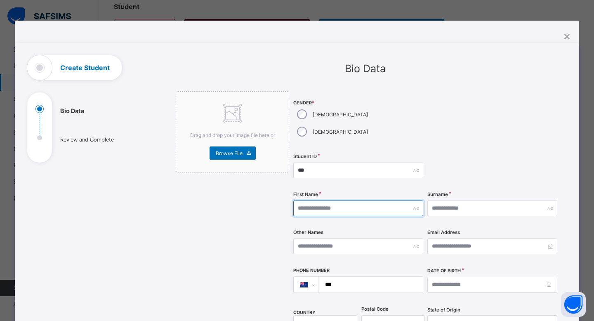
click at [325, 201] on input "text" at bounding box center [359, 209] width 130 height 16
type input "*****"
click at [442, 199] on div "Surname" at bounding box center [493, 209] width 130 height 34
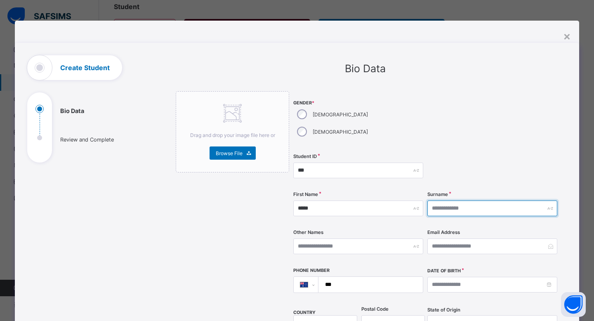
click at [442, 201] on input "text" at bounding box center [493, 209] width 130 height 16
type input "*"
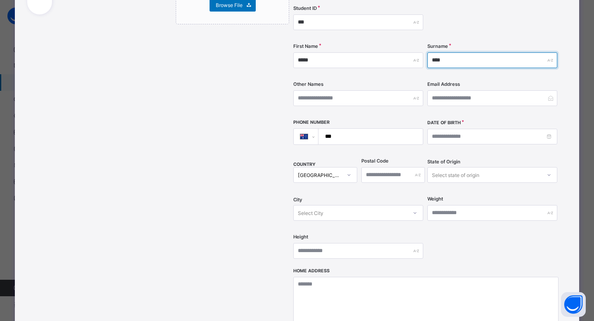
scroll to position [201, 0]
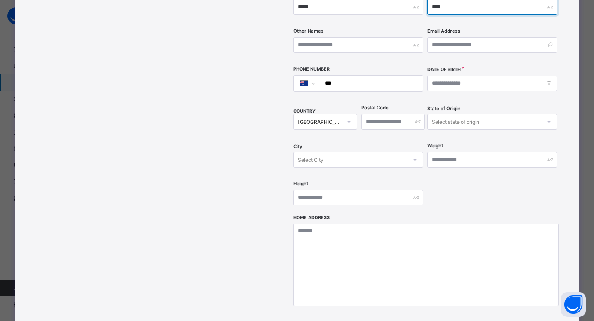
type input "****"
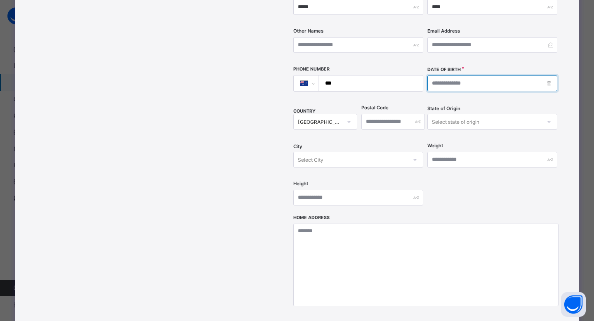
click at [435, 76] on input at bounding box center [493, 84] width 130 height 16
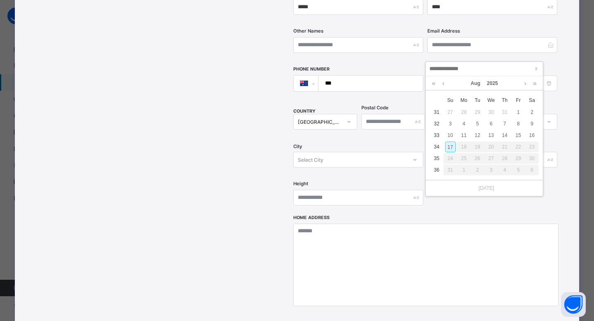
click at [398, 86] on div "**********" at bounding box center [426, 52] width 265 height 325
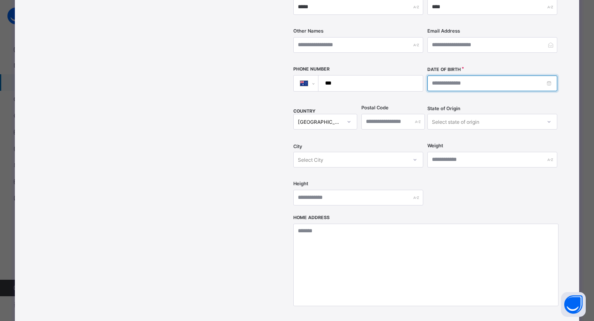
click at [429, 76] on input at bounding box center [493, 84] width 130 height 16
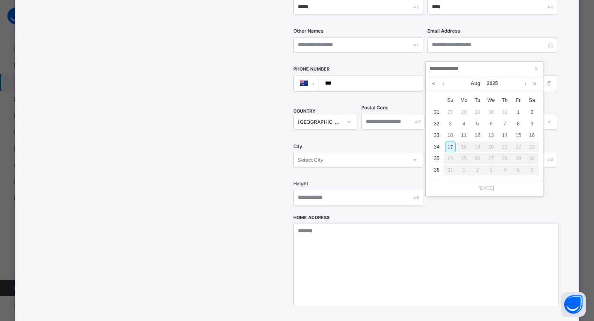
type input "**********"
type input "********"
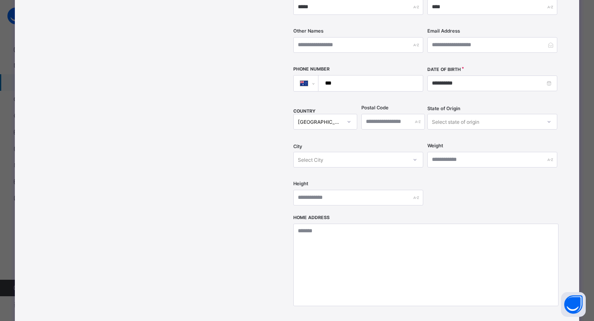
scroll to position [302, 0]
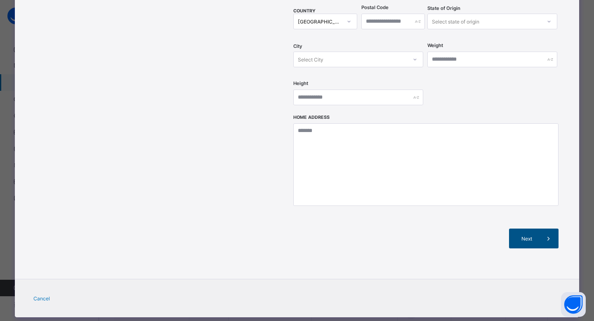
click at [514, 229] on div "Next" at bounding box center [534, 239] width 50 height 20
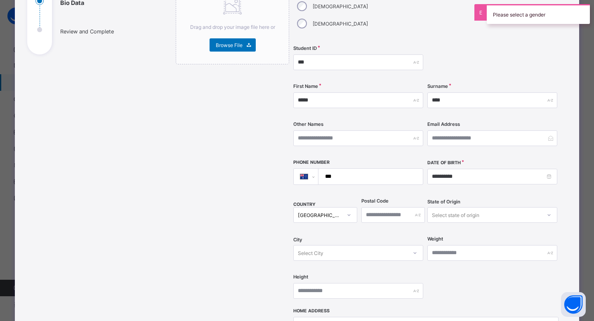
scroll to position [0, 0]
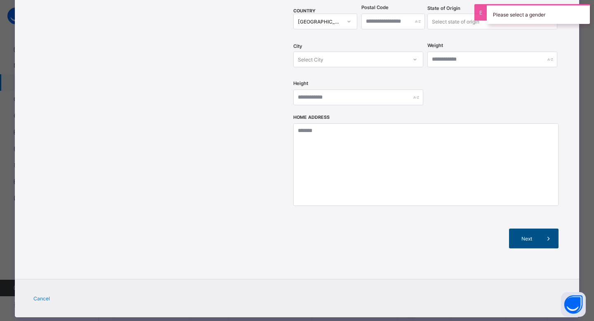
click at [526, 236] on span "Next" at bounding box center [528, 239] width 24 height 6
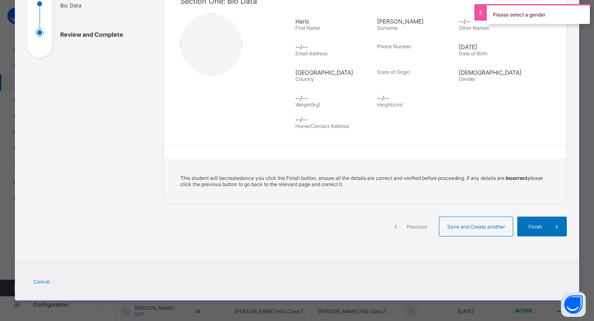
scroll to position [104, 0]
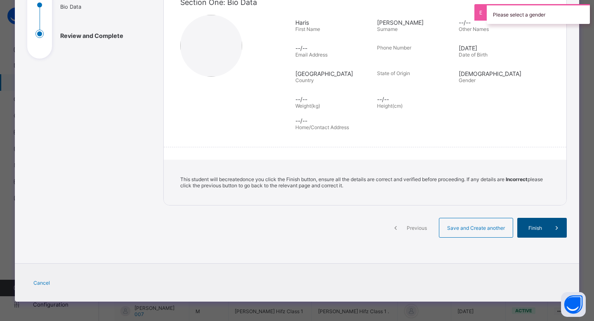
click at [528, 226] on span "Finish" at bounding box center [536, 228] width 24 height 6
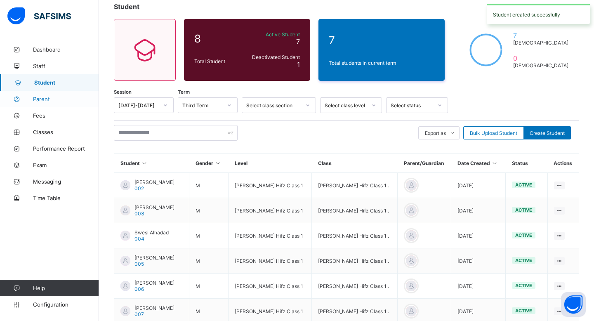
click at [51, 98] on span "Parent" at bounding box center [66, 99] width 66 height 7
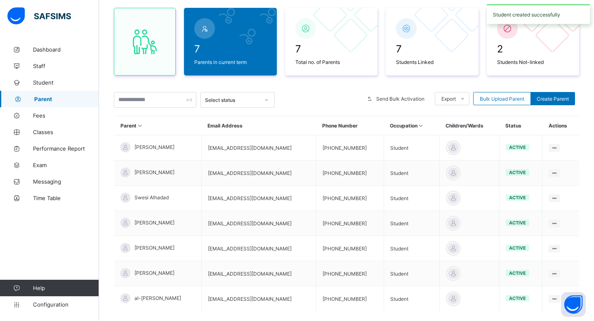
scroll to position [75, 0]
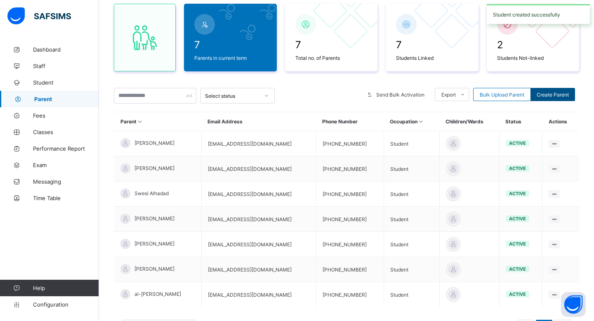
click at [559, 97] on span "Create Parent" at bounding box center [553, 95] width 32 height 6
select select "**"
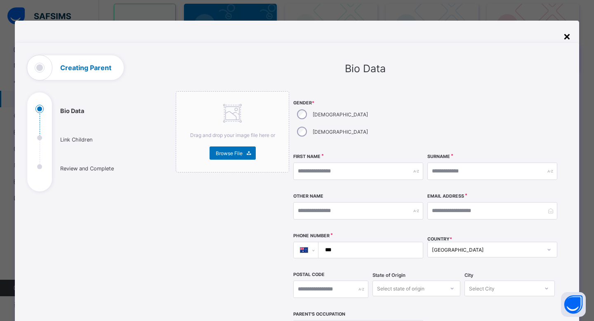
click at [564, 35] on div "×" at bounding box center [568, 36] width 8 height 14
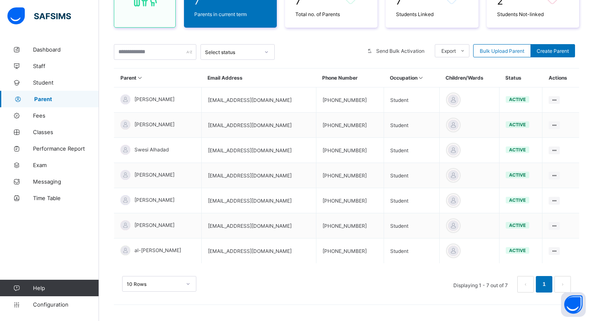
scroll to position [118, 0]
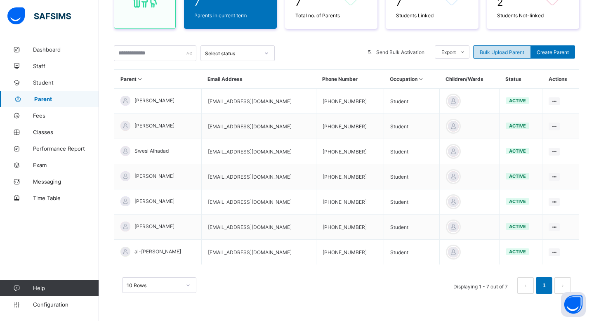
click at [506, 52] on span "Bulk Upload Parent" at bounding box center [502, 52] width 45 height 6
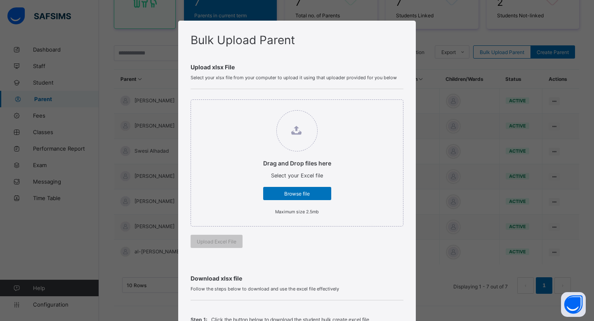
click at [425, 43] on div "Bulk Upload Parent Upload xlsx File Select your xlsx file from your computer to…" at bounding box center [297, 160] width 594 height 321
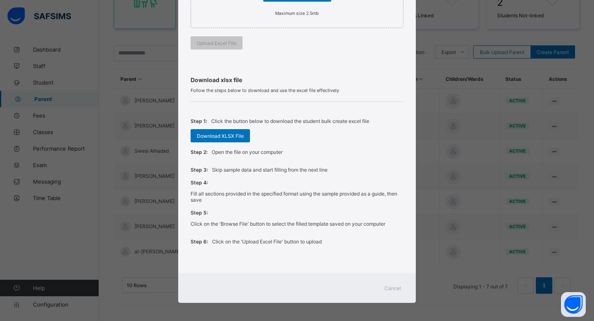
scroll to position [119, 0]
click at [387, 287] on span "Cancel" at bounding box center [393, 288] width 17 height 6
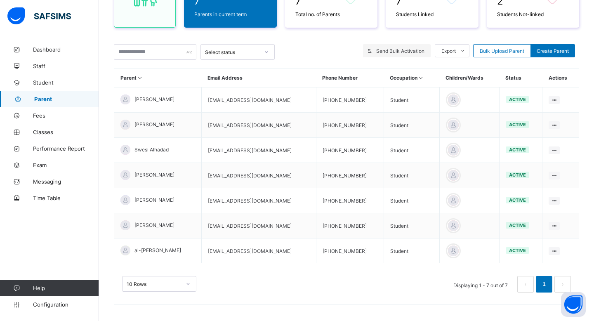
click at [396, 52] on span "Send Bulk Activation" at bounding box center [401, 51] width 48 height 6
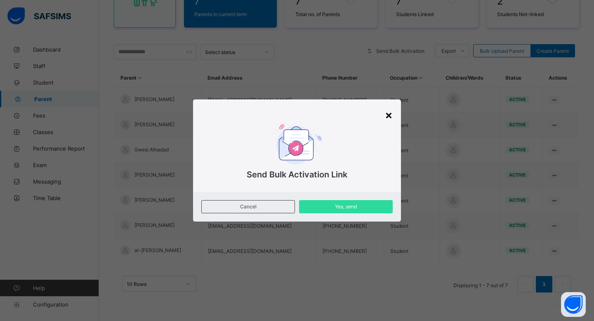
click at [391, 114] on div "×" at bounding box center [389, 115] width 8 height 14
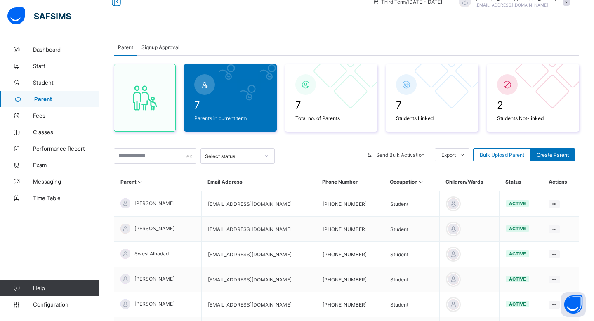
scroll to position [0, 0]
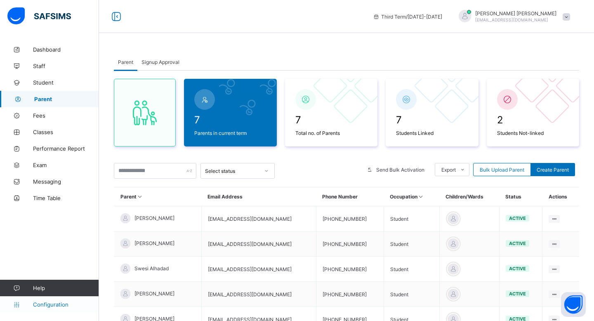
click at [59, 313] on link "Configuration" at bounding box center [49, 304] width 99 height 17
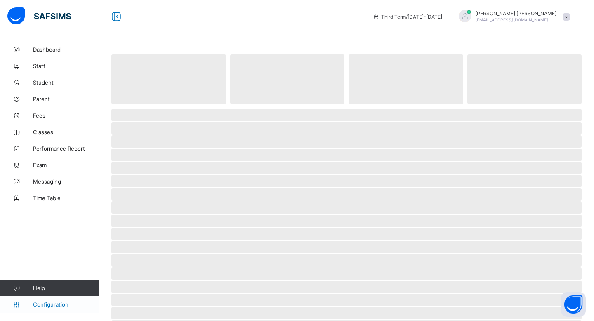
click at [59, 306] on span "Configuration" at bounding box center [66, 304] width 66 height 7
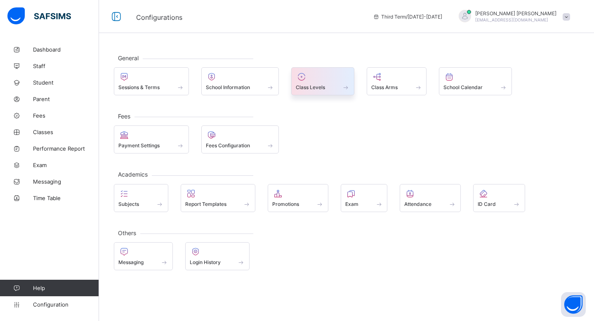
click at [317, 78] on div at bounding box center [323, 77] width 54 height 10
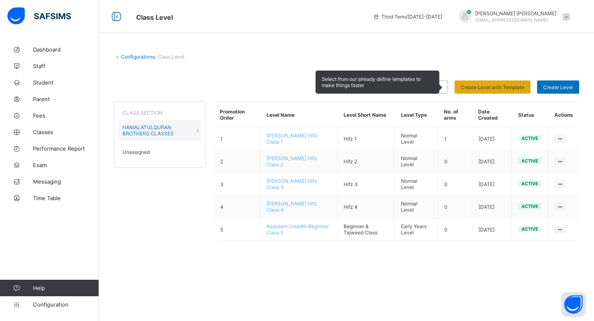
click at [513, 89] on span "Create Level with Template" at bounding box center [493, 87] width 64 height 6
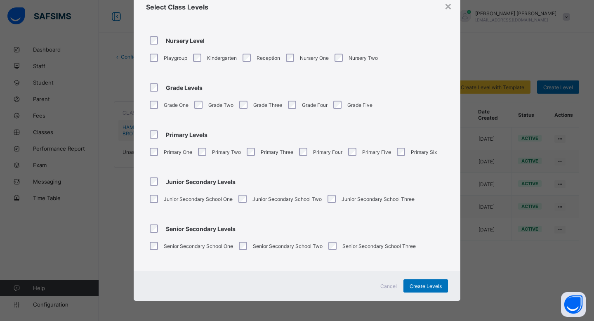
scroll to position [7, 0]
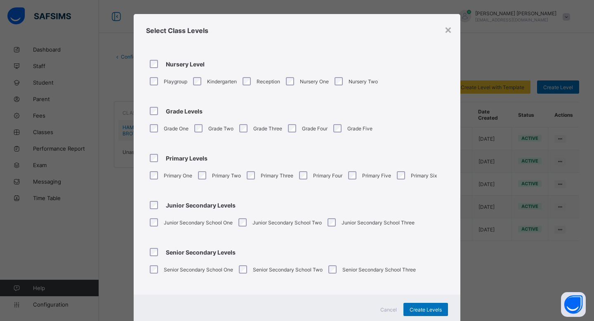
click at [449, 21] on div "Select Class Levels" at bounding box center [297, 30] width 327 height 33
click at [448, 25] on div "×" at bounding box center [449, 29] width 8 height 14
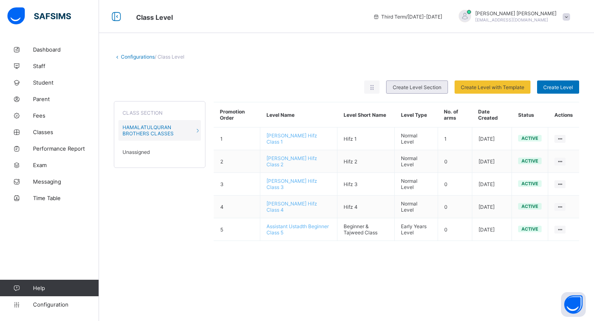
click at [438, 90] on div "Create Level Section" at bounding box center [417, 87] width 62 height 13
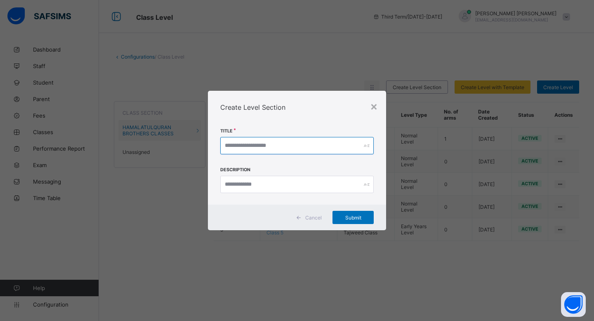
click at [317, 142] on input "text" at bounding box center [297, 145] width 154 height 17
click at [374, 104] on div "×" at bounding box center [374, 106] width 8 height 14
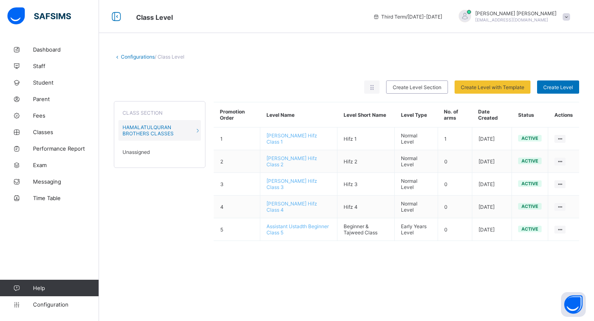
click at [146, 153] on span "Unassigned" at bounding box center [136, 152] width 27 height 6
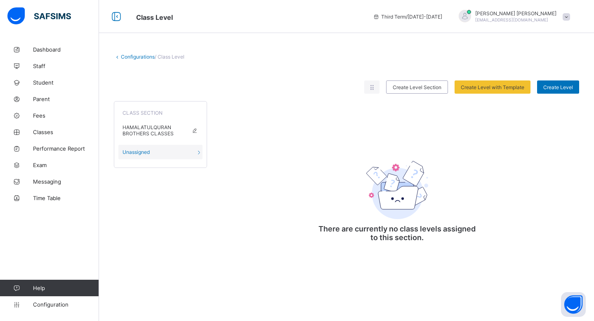
click at [159, 127] on span "HAMALATULQURAN BROTHERS CLASSES" at bounding box center [161, 130] width 76 height 12
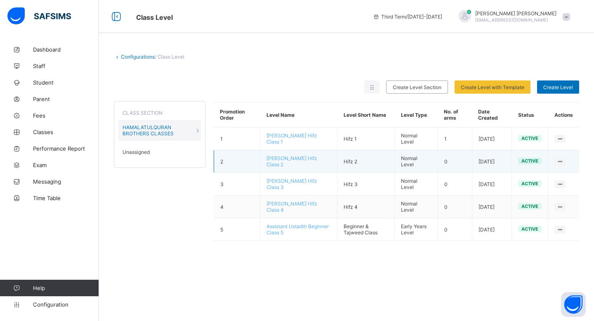
click at [381, 163] on td "Hifz 2" at bounding box center [366, 161] width 57 height 23
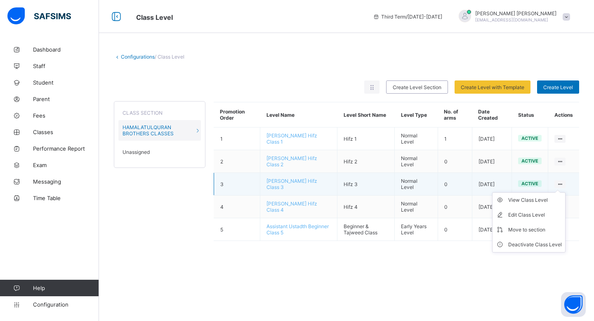
click at [559, 192] on ul "View Class Level Edit Class Level Move to section Deactivate Class Level" at bounding box center [529, 222] width 73 height 60
click at [541, 227] on div "Move to section" at bounding box center [536, 230] width 54 height 8
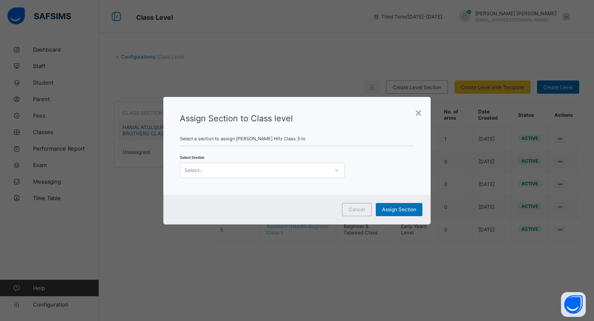
click at [301, 171] on div "Select..." at bounding box center [254, 171] width 149 height 12
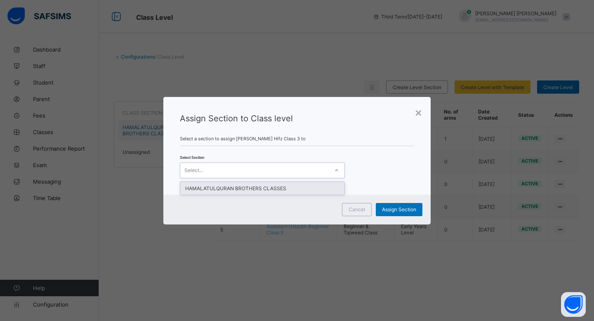
click at [295, 188] on div "HAMALATULQURAN BROTHERS CLASSES" at bounding box center [262, 188] width 164 height 13
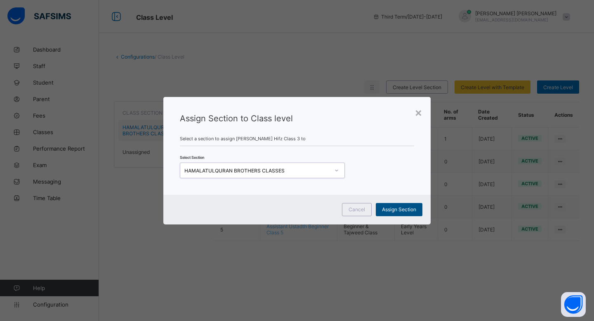
click at [412, 211] on span "Assign Section" at bounding box center [399, 209] width 34 height 6
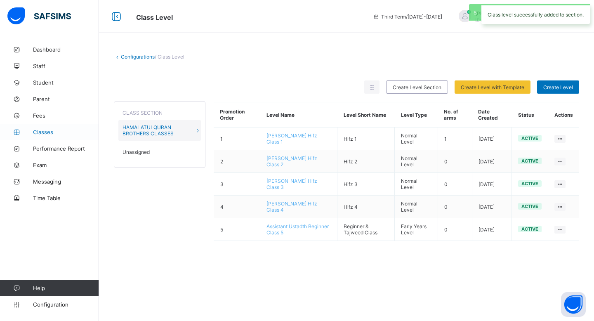
click at [41, 126] on link "Classes" at bounding box center [49, 132] width 99 height 17
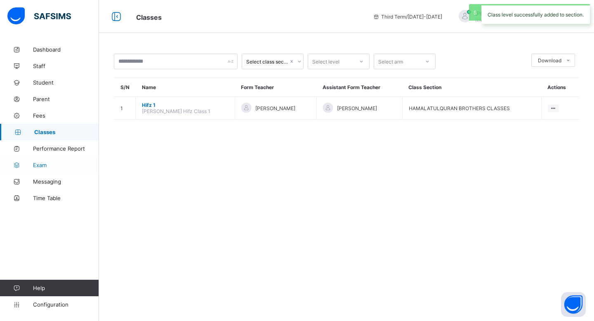
click at [57, 165] on span "Exam" at bounding box center [66, 165] width 66 height 7
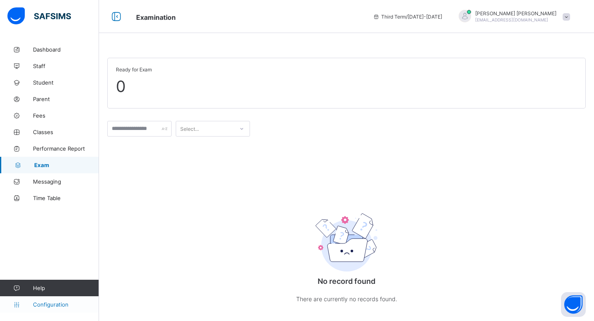
click at [53, 312] on link "Configuration" at bounding box center [49, 304] width 99 height 17
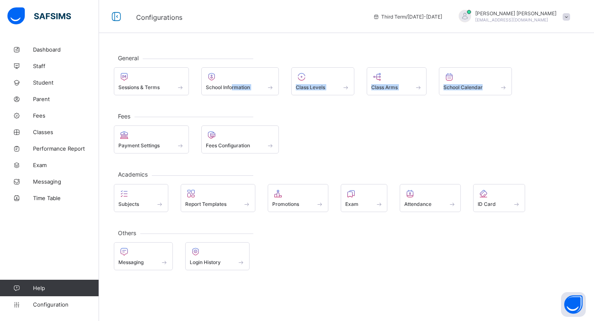
drag, startPoint x: 232, startPoint y: 85, endPoint x: 220, endPoint y: 97, distance: 16.7
click at [220, 97] on div "General Sessions & Terms School Information Class Levels Class Arms School Cale…" at bounding box center [346, 162] width 495 height 242
click at [317, 86] on span "Class Levels" at bounding box center [310, 87] width 29 height 6
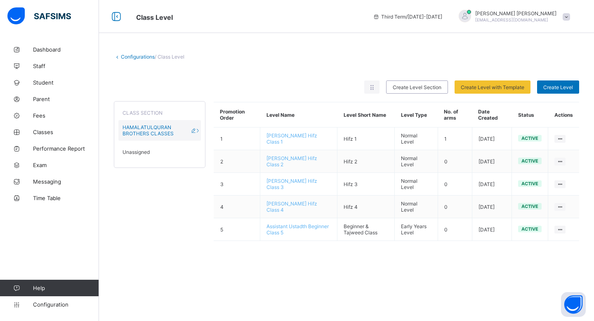
click at [176, 131] on span "HAMALATULQURAN BROTHERS CLASSES" at bounding box center [160, 130] width 74 height 12
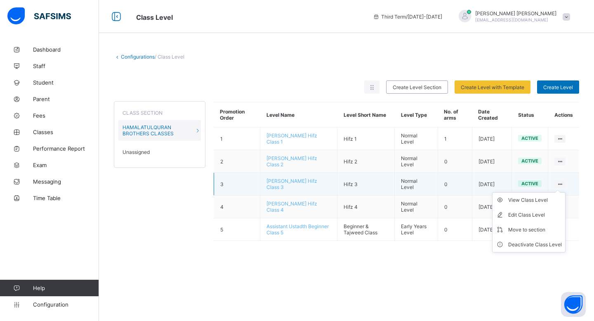
click at [557, 192] on ul "View Class Level Edit Class Level Move to section Deactivate Class Level" at bounding box center [529, 222] width 73 height 60
click at [541, 227] on div "Move to section" at bounding box center [536, 230] width 54 height 8
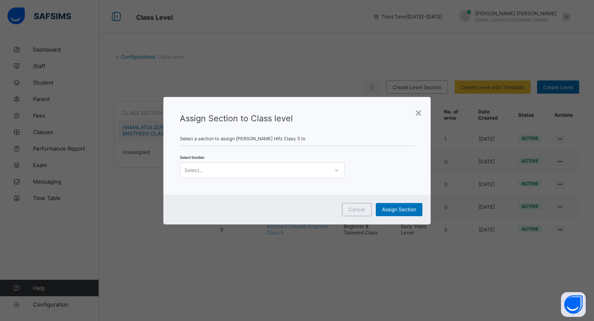
click at [423, 115] on div "Assign Section to Class level Select a section to assign Ustadth Muhssen Hifz C…" at bounding box center [297, 146] width 268 height 98
click at [416, 114] on div "×" at bounding box center [419, 112] width 8 height 14
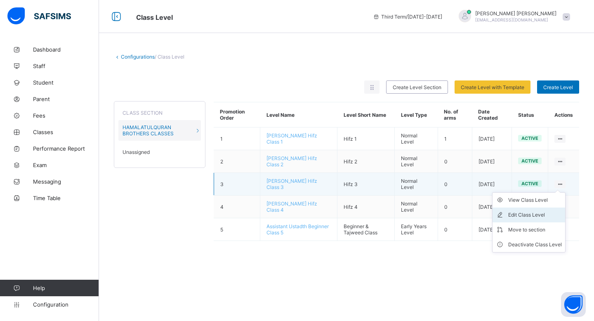
click at [540, 212] on div "Edit Class Level" at bounding box center [536, 215] width 54 height 8
type input "**********"
type input "******"
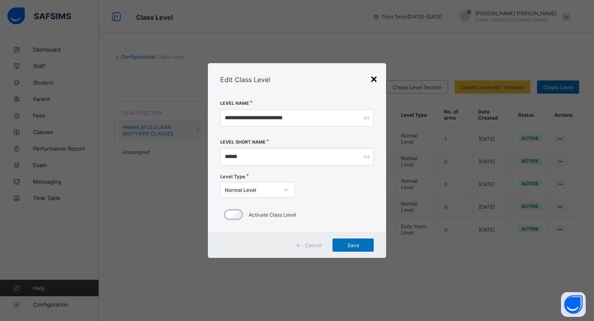
click at [374, 77] on div "×" at bounding box center [374, 78] width 8 height 14
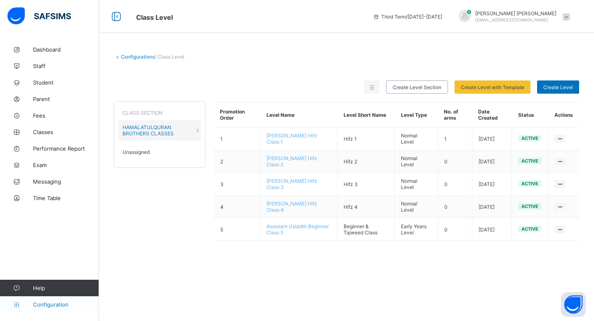
click at [57, 301] on span "Configuration" at bounding box center [66, 304] width 66 height 7
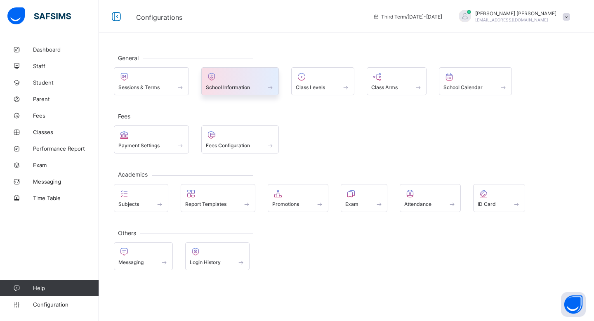
click at [251, 78] on div at bounding box center [240, 77] width 69 height 10
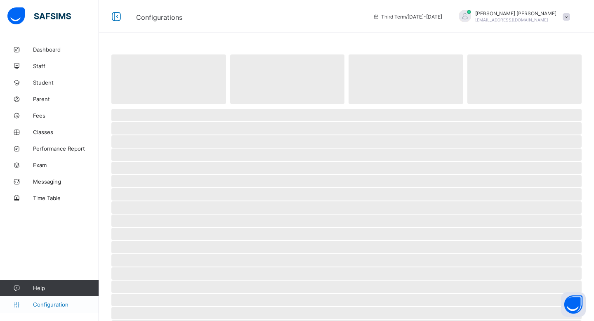
select select "**"
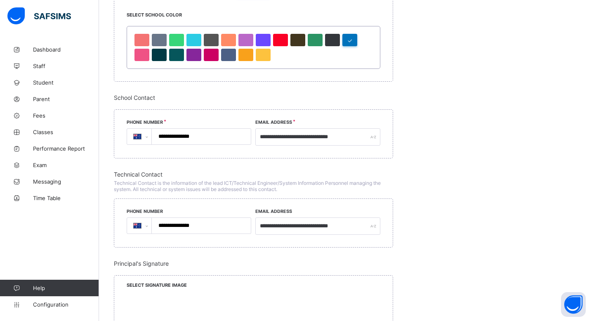
scroll to position [741, 0]
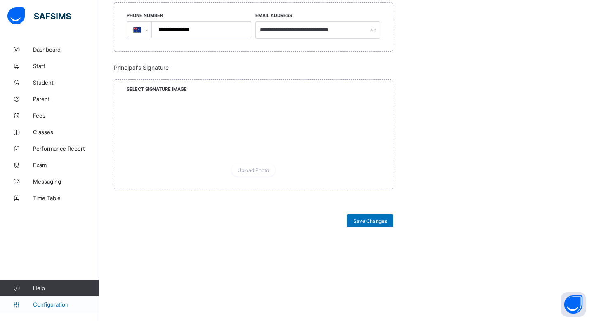
click at [70, 305] on span "Configuration" at bounding box center [66, 304] width 66 height 7
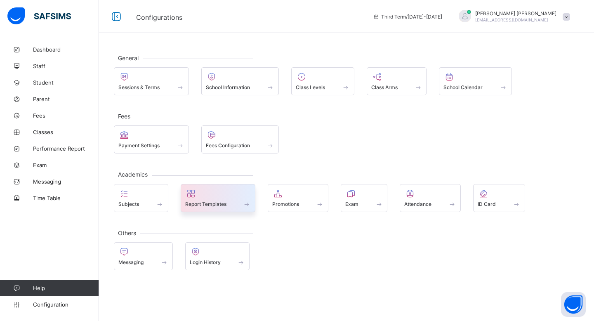
click at [239, 198] on div at bounding box center [218, 194] width 66 height 10
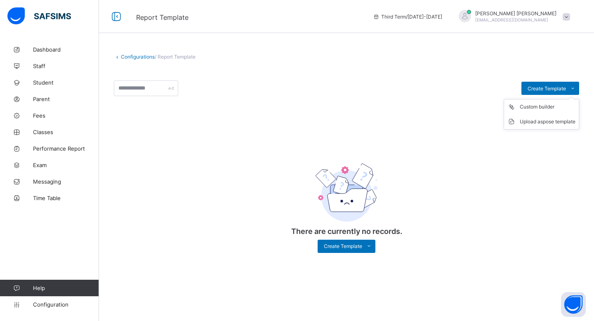
click at [542, 99] on ul "Custom builder Upload aspose template" at bounding box center [542, 114] width 76 height 31
click at [551, 124] on div "Upload aspose template" at bounding box center [548, 122] width 56 height 8
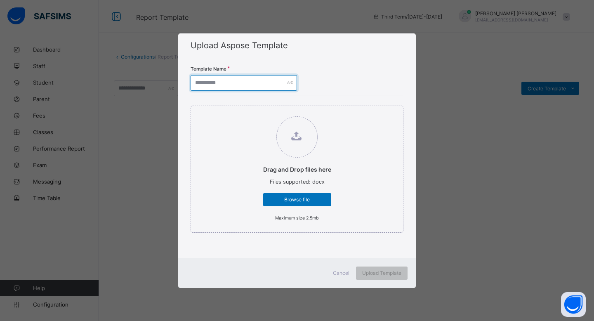
click at [259, 81] on input "text" at bounding box center [244, 83] width 107 height 16
click at [407, 43] on div "Upload Aspose Template Template Name Drag and Drop files here Files supported: …" at bounding box center [297, 145] width 238 height 225
click at [341, 276] on span "Cancel" at bounding box center [341, 273] width 17 height 6
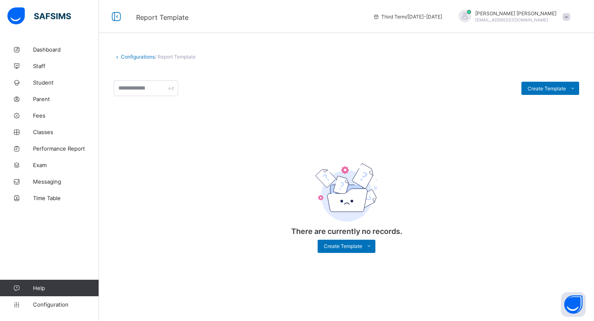
click at [571, 96] on div "Create Template Custom builder Upload aspose template There are currently no re…" at bounding box center [347, 171] width 466 height 181
click at [565, 99] on ul "Custom builder Upload aspose template" at bounding box center [542, 114] width 76 height 31
click at [554, 104] on div "Custom builder" at bounding box center [548, 107] width 56 height 8
click at [67, 308] on span "Configuration" at bounding box center [66, 304] width 66 height 7
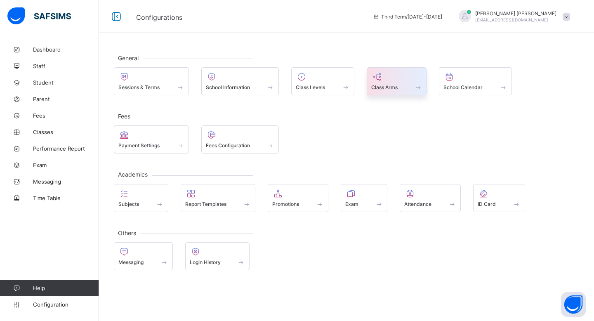
click at [403, 89] on div "Class Arms" at bounding box center [397, 87] width 51 height 7
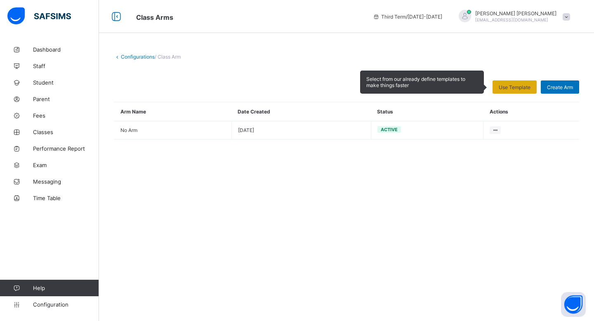
click at [510, 85] on span "Use Template" at bounding box center [515, 87] width 32 height 6
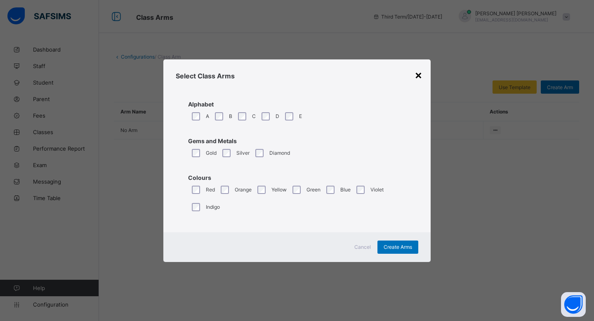
click at [419, 72] on div "×" at bounding box center [419, 75] width 8 height 14
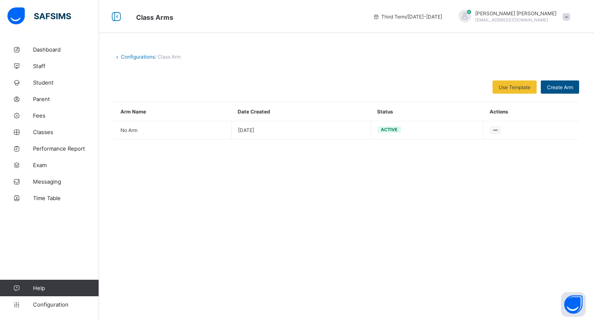
click at [562, 82] on div "Create Arm" at bounding box center [560, 87] width 38 height 13
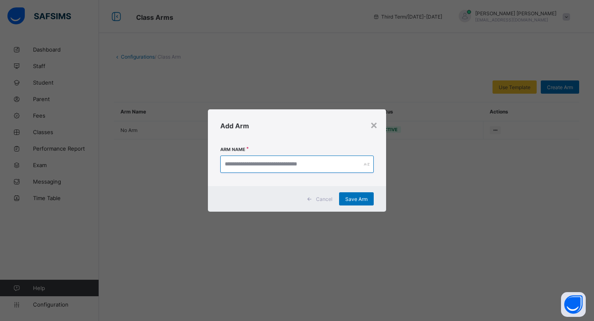
click at [303, 164] on input "text" at bounding box center [297, 164] width 154 height 17
click at [352, 196] on span "Save Arm" at bounding box center [357, 199] width 22 height 6
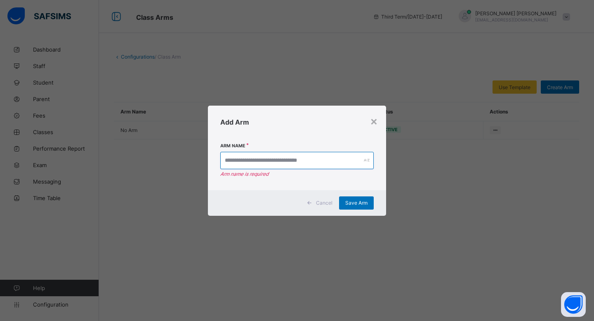
click at [328, 157] on input "text" at bounding box center [297, 160] width 154 height 17
click at [371, 120] on div "×" at bounding box center [374, 121] width 8 height 14
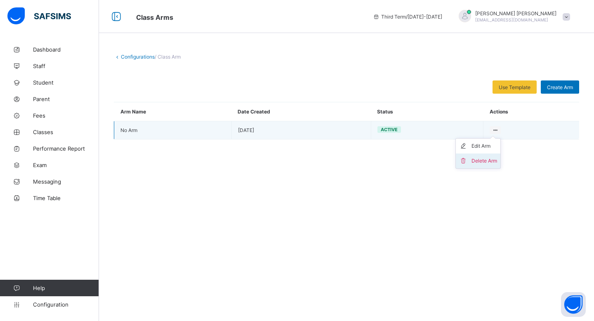
click at [483, 157] on div "Delete Arm" at bounding box center [485, 161] width 26 height 8
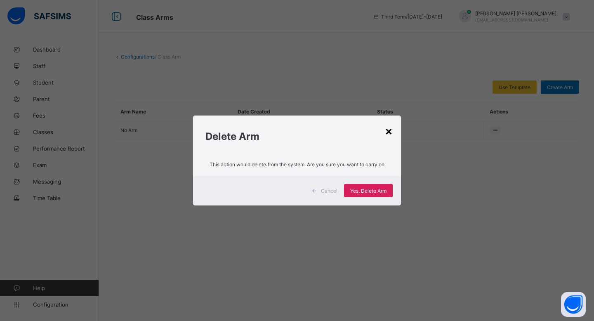
click at [389, 130] on div "×" at bounding box center [389, 131] width 8 height 14
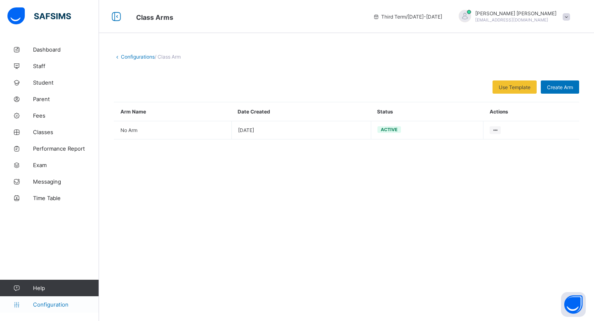
click at [24, 306] on icon at bounding box center [16, 305] width 33 height 6
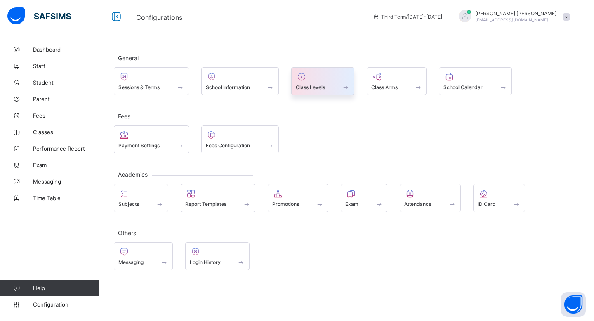
click at [314, 73] on div at bounding box center [323, 77] width 54 height 10
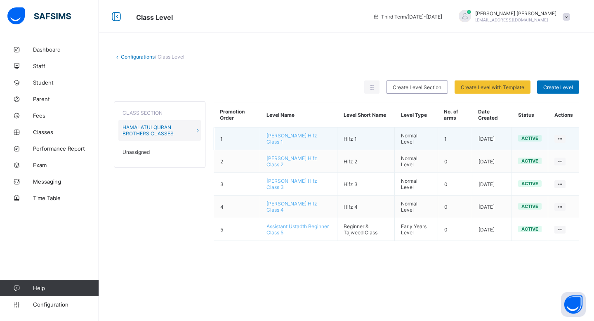
click at [483, 134] on td "[DATE]" at bounding box center [492, 139] width 40 height 23
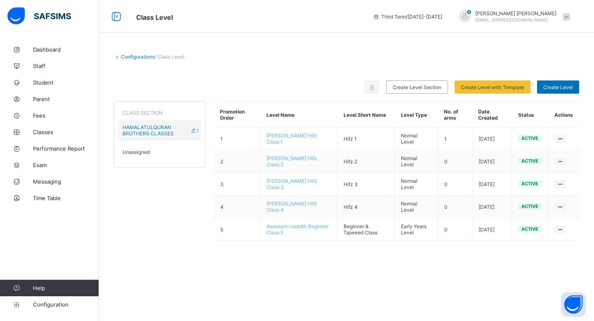
click at [182, 134] on span "HAMALATULQURAN BROTHERS CLASSES" at bounding box center [160, 130] width 74 height 12
click at [201, 127] on div "CLASS SECTION HAMALATULQURAN BROTHERS CLASSES Unassigned" at bounding box center [160, 134] width 92 height 67
click at [198, 128] on icon at bounding box center [197, 131] width 7 height 6
click at [195, 129] on icon at bounding box center [193, 131] width 7 height 6
type input "**********"
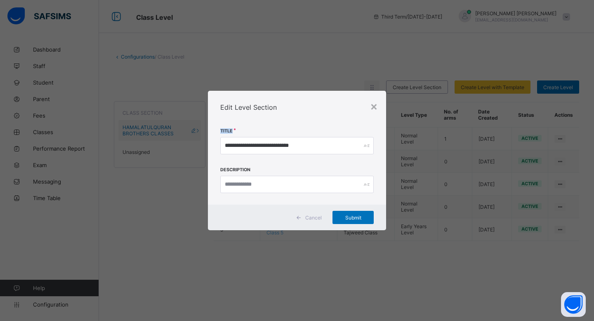
click at [195, 129] on div "**********" at bounding box center [297, 160] width 594 height 321
click at [372, 107] on div "×" at bounding box center [374, 106] width 8 height 14
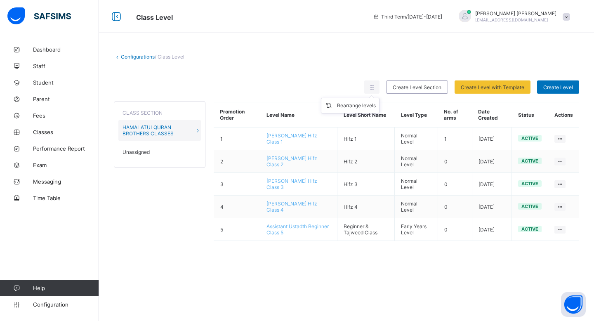
click at [368, 98] on ul "Rearrange levels" at bounding box center [350, 106] width 59 height 16
click at [372, 83] on div at bounding box center [372, 87] width 15 height 13
click at [357, 109] on div "Rearrange levels" at bounding box center [356, 106] width 39 height 8
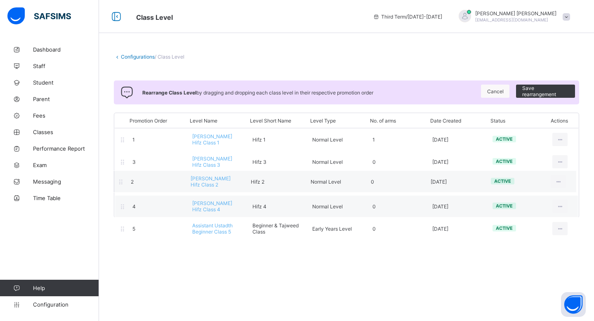
drag, startPoint x: 123, startPoint y: 161, endPoint x: 121, endPoint y: 186, distance: 25.3
click at [121, 186] on div "Promotion Order Level Name Level Short Name Level Type No. of arms Date Created…" at bounding box center [347, 165] width 466 height 105
drag, startPoint x: 121, startPoint y: 186, endPoint x: 121, endPoint y: 162, distance: 24.4
click at [121, 162] on div "Promotion Order Level Name Level Short Name Level Type No. of arms Date Created…" at bounding box center [347, 165] width 466 height 105
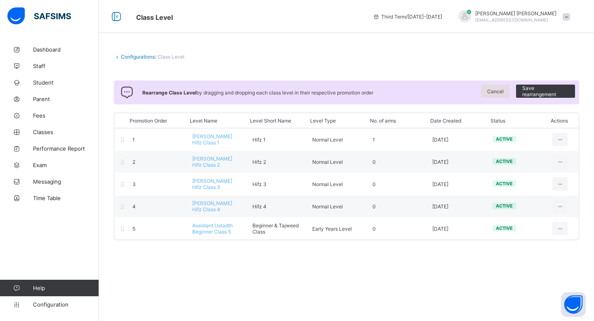
click at [497, 90] on span "Cancel" at bounding box center [496, 91] width 17 height 6
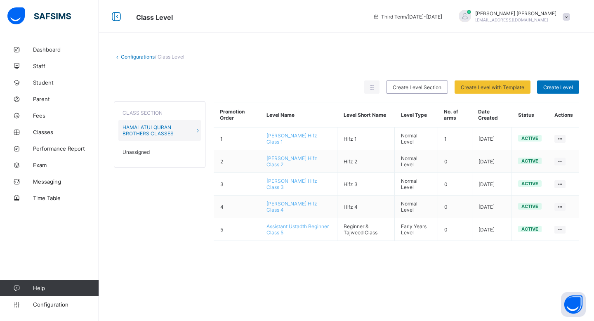
click at [517, 59] on div "Configurations / Class Level" at bounding box center [347, 57] width 466 height 6
click at [137, 62] on div "Configurations / Class Level Rearrange levels Create Level Section Create Level…" at bounding box center [346, 151] width 495 height 220
click at [137, 58] on link "Configurations" at bounding box center [138, 57] width 34 height 6
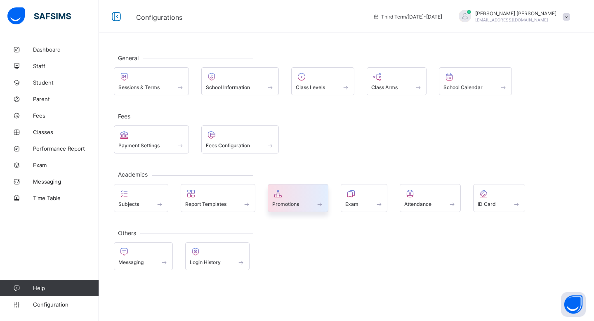
click at [277, 196] on icon at bounding box center [278, 194] width 12 height 10
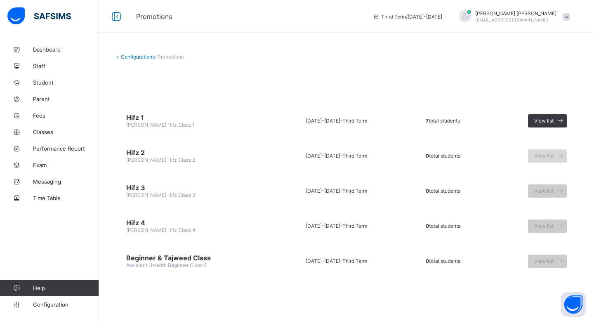
click at [552, 159] on div "View list" at bounding box center [547, 155] width 39 height 13
click at [551, 119] on span "View list" at bounding box center [544, 121] width 19 height 6
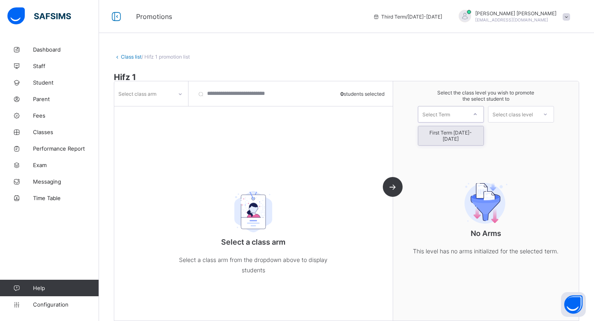
click at [466, 114] on div "Select Term" at bounding box center [443, 115] width 49 height 12
click at [465, 129] on div "First Term 2026-2027" at bounding box center [451, 135] width 65 height 19
click at [457, 117] on div "First Term 2026-2027" at bounding box center [443, 115] width 49 height 12
click at [468, 122] on div at bounding box center [475, 115] width 17 height 16
click at [468, 120] on div at bounding box center [475, 114] width 15 height 14
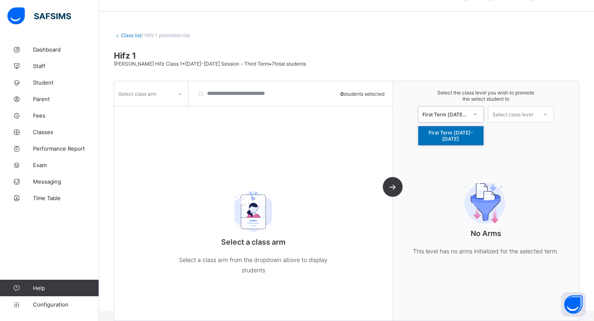
scroll to position [27, 0]
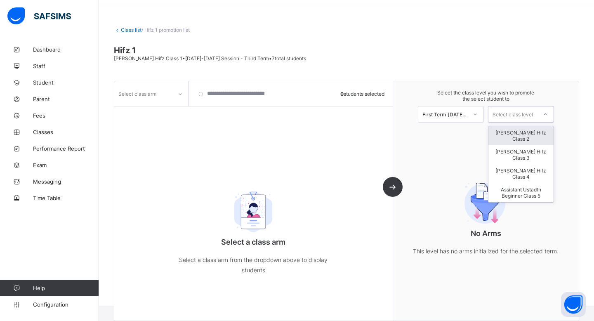
click at [512, 108] on div "Select class level" at bounding box center [521, 114] width 66 height 17
click at [464, 113] on div "First Term 2026-2027" at bounding box center [445, 114] width 45 height 6
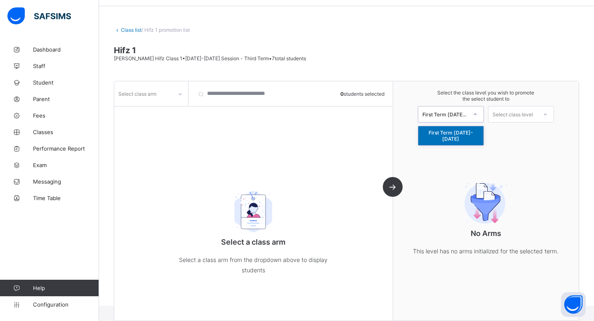
click at [143, 57] on span "Ustadth Abdullahi Hifz Class 1 • 2025-2026 Session - Third Term • 7 total stude…" at bounding box center [210, 58] width 192 height 6
click at [139, 90] on div "Select class arm" at bounding box center [137, 94] width 38 height 16
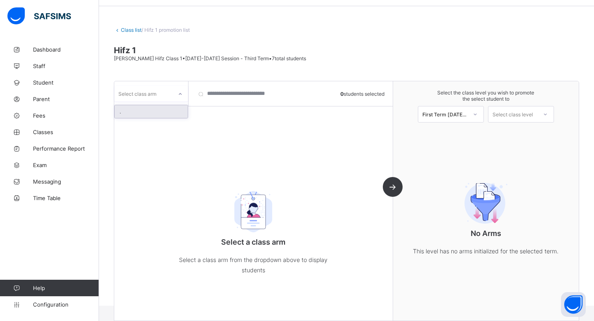
click at [166, 116] on div "." at bounding box center [151, 111] width 73 height 13
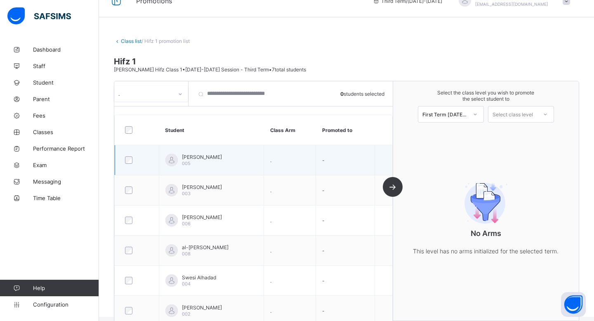
scroll to position [0, 0]
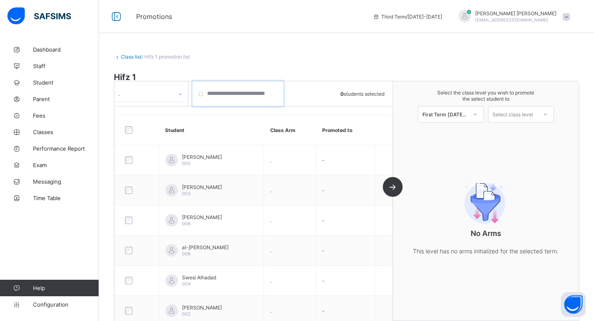
click at [261, 102] on input "search" at bounding box center [238, 93] width 91 height 25
click at [149, 90] on div "." at bounding box center [143, 94] width 58 height 12
click at [172, 61] on div "Class list / Hifz 1 promotion list Hifz 1 Ustadth Abdullahi Hifz Class 1 • 2025…" at bounding box center [346, 186] width 495 height 291
click at [46, 300] on link "Configuration" at bounding box center [49, 304] width 99 height 17
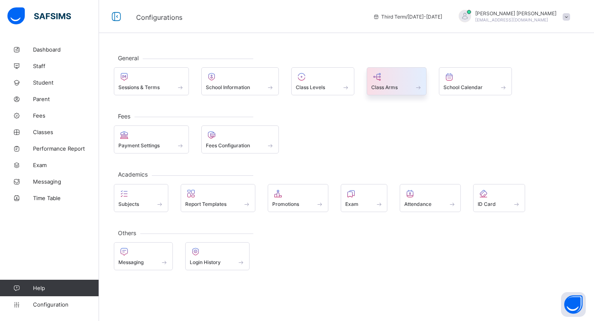
click at [385, 87] on span "Class Arms" at bounding box center [385, 87] width 26 height 6
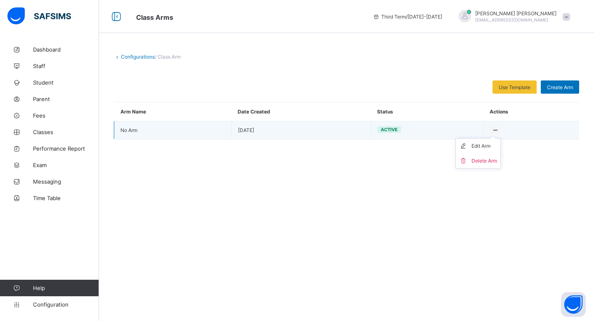
click at [498, 138] on ul "Edit Arm Delete Arm" at bounding box center [478, 153] width 45 height 31
click at [485, 146] on div "Edit Arm" at bounding box center [485, 146] width 26 height 8
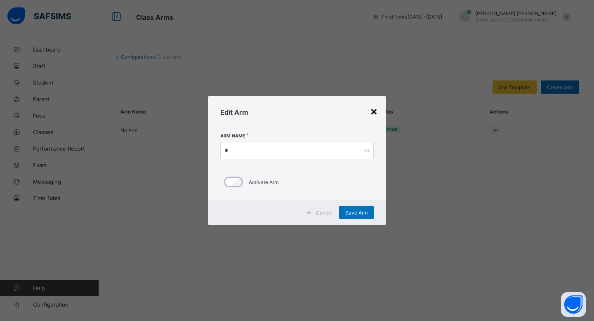
click at [374, 111] on div "×" at bounding box center [374, 111] width 8 height 14
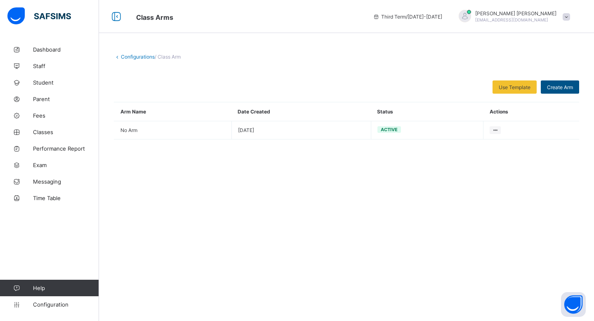
click at [558, 83] on div "Create Arm" at bounding box center [560, 87] width 38 height 13
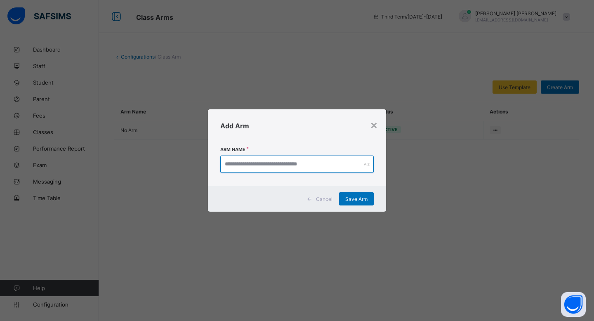
click at [274, 172] on input "text" at bounding box center [297, 164] width 154 height 17
click at [348, 200] on span "Save Arm" at bounding box center [357, 199] width 22 height 6
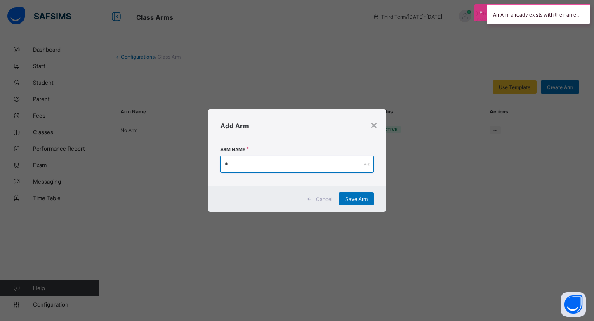
click at [328, 164] on input "*" at bounding box center [297, 164] width 154 height 17
click at [348, 197] on span "Save Arm" at bounding box center [357, 199] width 22 height 6
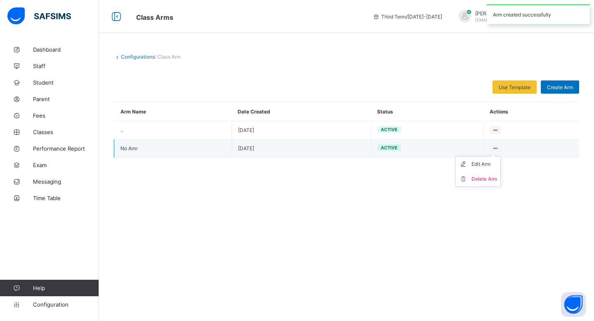
click at [495, 156] on ul "Edit Arm Delete Arm" at bounding box center [478, 171] width 45 height 31
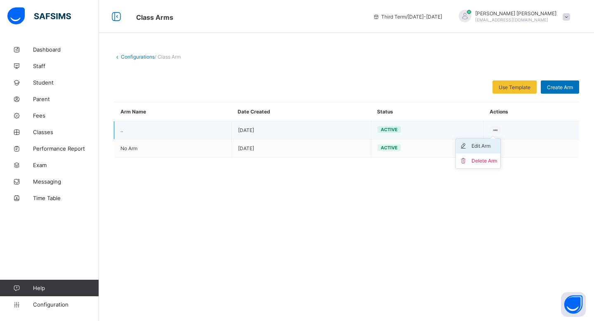
click at [481, 150] on li "Edit Arm" at bounding box center [478, 146] width 45 height 15
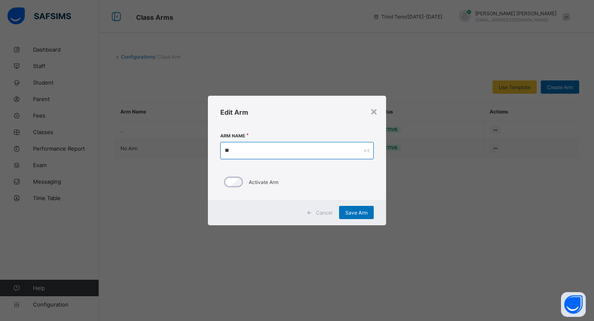
click at [315, 152] on input "**" at bounding box center [297, 150] width 154 height 17
type input "*"
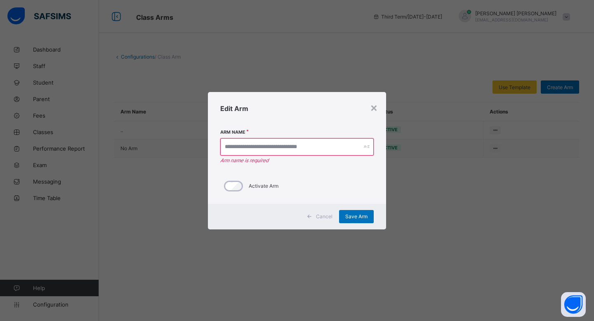
click at [380, 106] on div "Edit Arm" at bounding box center [297, 108] width 178 height 33
click at [374, 106] on div "×" at bounding box center [374, 107] width 8 height 14
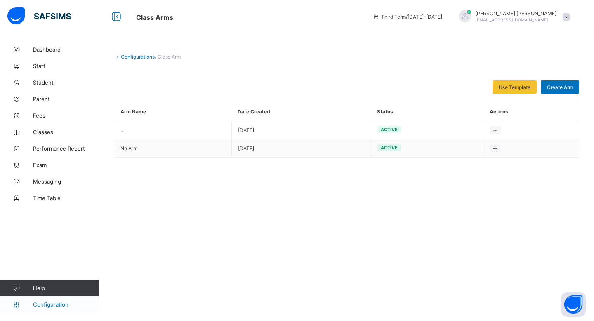
click at [34, 306] on span "Configuration" at bounding box center [66, 304] width 66 height 7
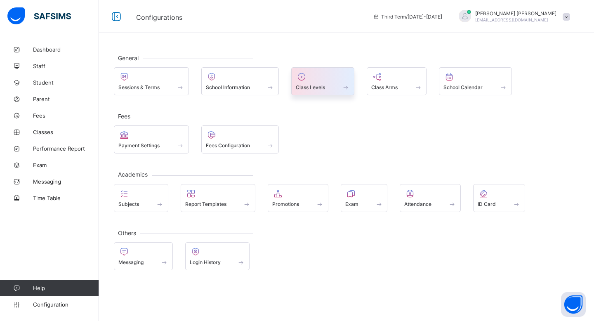
click at [316, 80] on div at bounding box center [323, 77] width 54 height 10
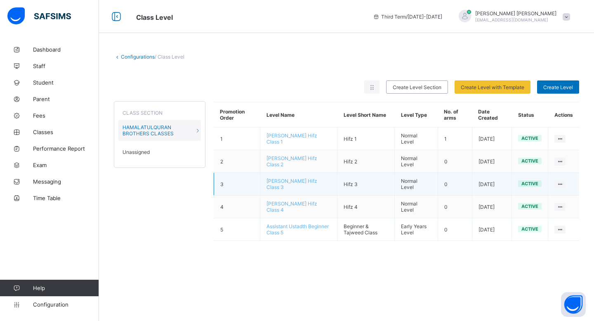
click at [295, 176] on td "[PERSON_NAME] Hifz Class 3" at bounding box center [299, 184] width 77 height 23
click at [294, 179] on span "[PERSON_NAME] Hifz Class 3" at bounding box center [292, 184] width 51 height 12
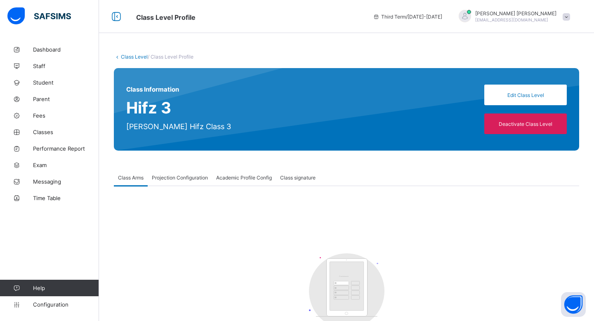
click at [523, 90] on div "Class Information Hifz 3 Ustadth Muhssen Hifz Class 3 Edit Class Level Deactiva…" at bounding box center [347, 109] width 466 height 83
click at [521, 99] on div "Edit Class Level" at bounding box center [526, 95] width 83 height 21
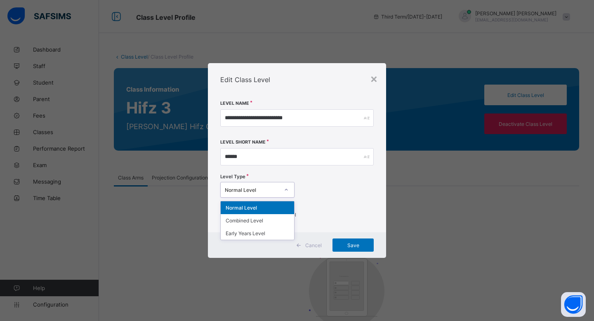
click at [263, 197] on div "Normal Level" at bounding box center [257, 190] width 74 height 16
click at [315, 189] on div "Level Type option Normal Level focused, 1 of 3. 3 results available. Use Up and…" at bounding box center [297, 187] width 154 height 28
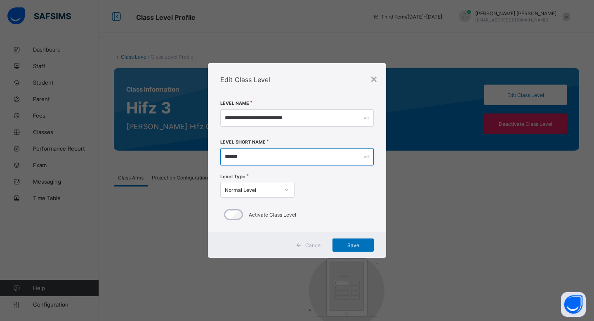
click at [315, 160] on input "******" at bounding box center [297, 156] width 154 height 17
click at [377, 76] on div "×" at bounding box center [374, 78] width 8 height 14
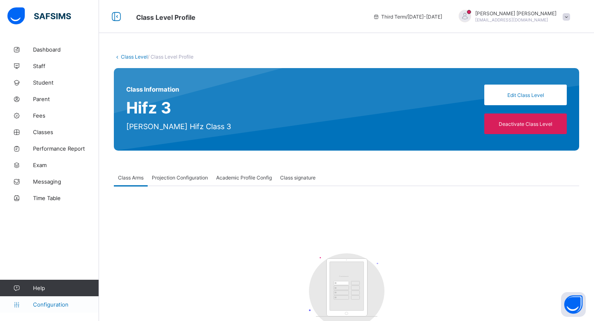
click at [37, 303] on span "Configuration" at bounding box center [66, 304] width 66 height 7
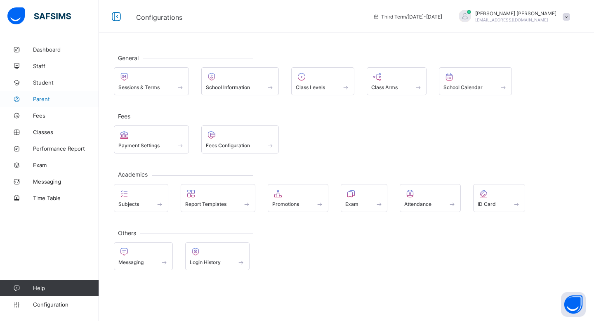
click at [66, 98] on span "Parent" at bounding box center [66, 99] width 66 height 7
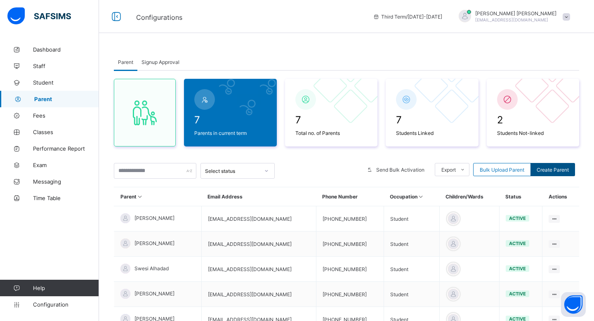
click at [539, 168] on span "Create Parent" at bounding box center [553, 170] width 32 height 6
select select "**"
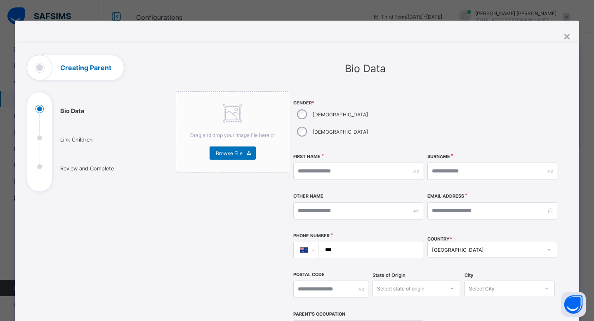
click at [314, 169] on div "First Name" at bounding box center [359, 172] width 130 height 36
click at [314, 163] on input "text" at bounding box center [359, 171] width 130 height 17
type input "*****"
click at [438, 163] on input "text" at bounding box center [493, 171] width 130 height 17
type input "****"
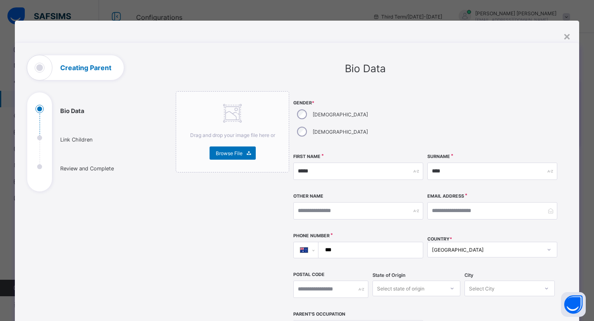
click at [394, 242] on input "***" at bounding box center [369, 250] width 98 height 16
click at [389, 249] on div "**********" at bounding box center [359, 250] width 130 height 35
click at [381, 242] on input "***" at bounding box center [369, 250] width 98 height 16
click at [369, 242] on input "***" at bounding box center [369, 250] width 98 height 16
click at [351, 242] on input "***" at bounding box center [369, 250] width 98 height 16
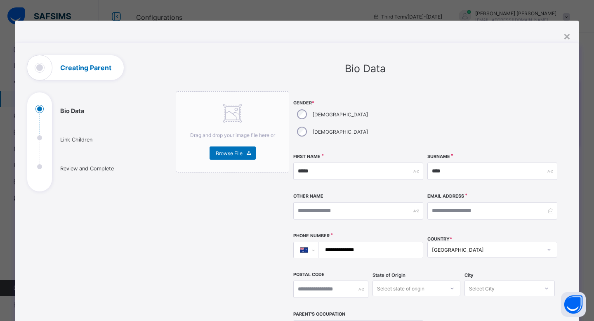
click at [462, 193] on div "Email Address" at bounding box center [493, 211] width 130 height 36
click at [462, 202] on input "email" at bounding box center [493, 210] width 130 height 17
click at [390, 242] on input "**********" at bounding box center [369, 250] width 98 height 16
type input "**********"
click at [443, 202] on input "email" at bounding box center [493, 210] width 130 height 17
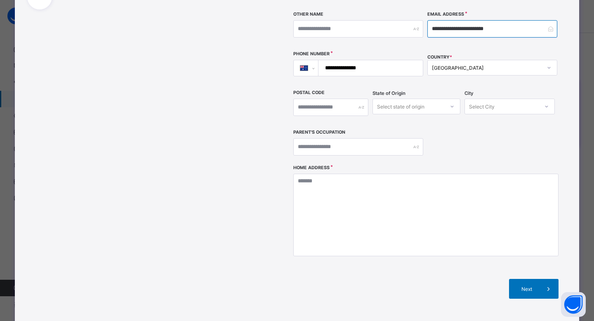
scroll to position [182, 0]
type input "**********"
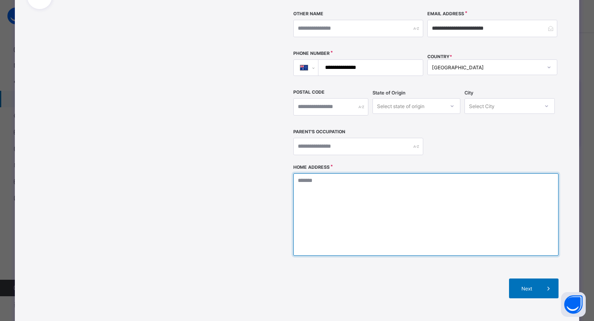
click at [453, 183] on textarea at bounding box center [426, 214] width 265 height 83
type textarea "**********"
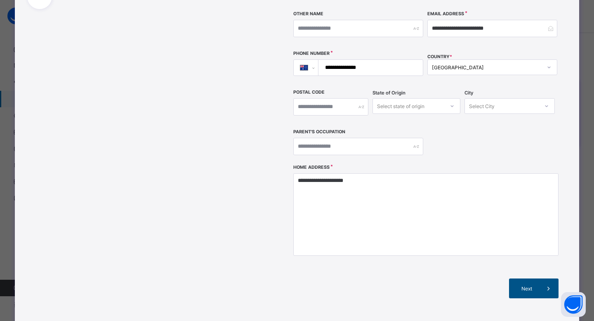
click at [534, 279] on div "Next" at bounding box center [534, 289] width 50 height 20
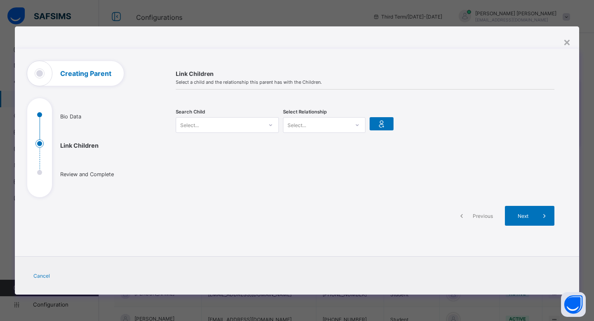
scroll to position [0, 0]
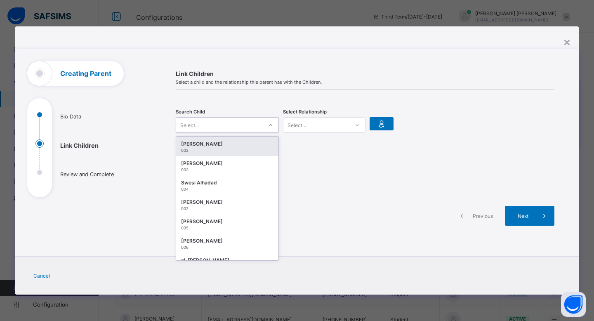
click at [260, 124] on div "Select..." at bounding box center [219, 125] width 87 height 12
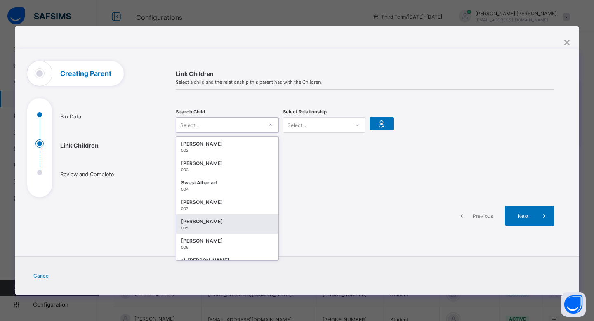
scroll to position [54, 0]
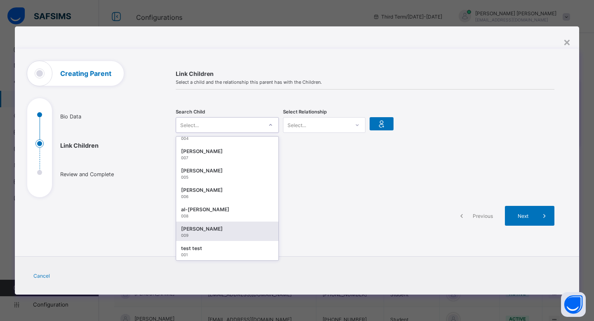
click at [220, 232] on div "Haris Alic" at bounding box center [227, 229] width 92 height 8
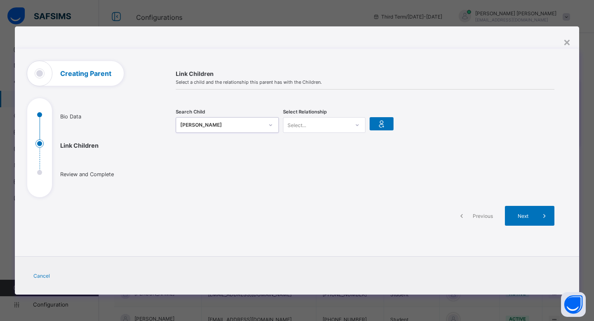
click at [339, 128] on div "Select..." at bounding box center [317, 125] width 66 height 12
click at [329, 168] on div "Guardian" at bounding box center [325, 168] width 82 height 13
click at [535, 221] on span at bounding box center [545, 216] width 20 height 20
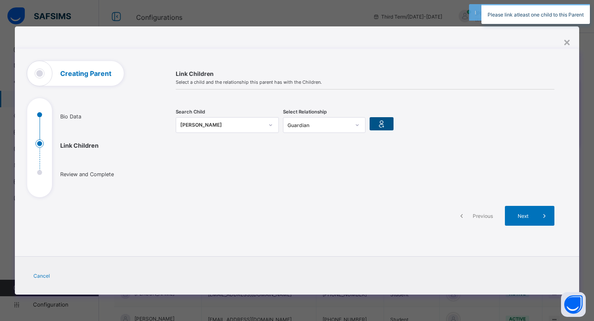
click at [377, 128] on icon at bounding box center [382, 124] width 12 height 10
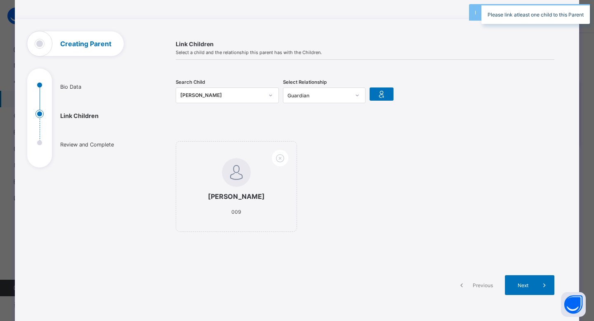
scroll to position [36, 0]
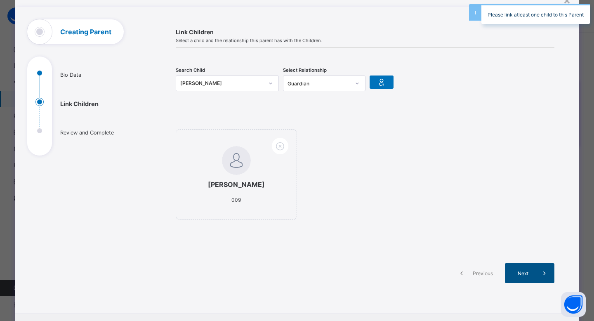
click at [530, 271] on span "Next" at bounding box center [524, 273] width 24 height 6
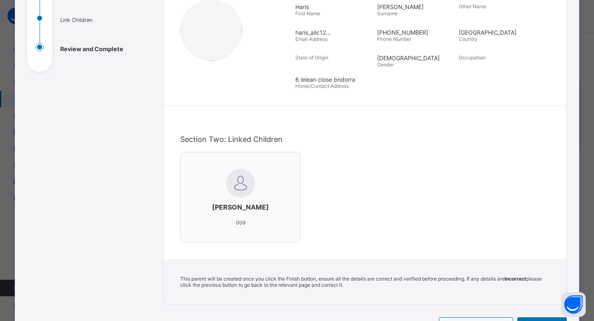
scroll to position [174, 0]
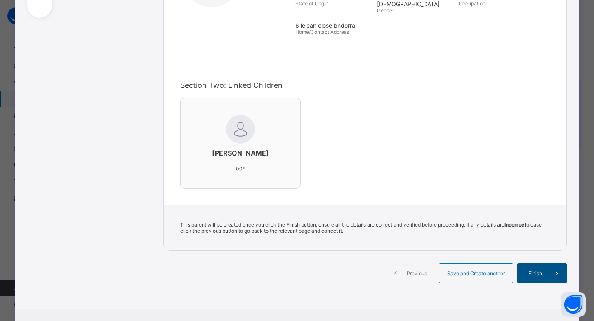
click at [525, 269] on div "Finish" at bounding box center [543, 273] width 50 height 20
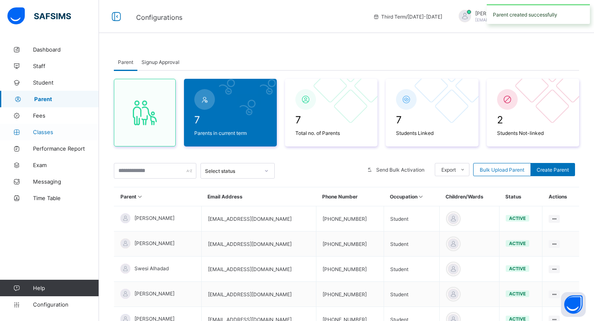
click at [58, 133] on span "Classes" at bounding box center [66, 132] width 66 height 7
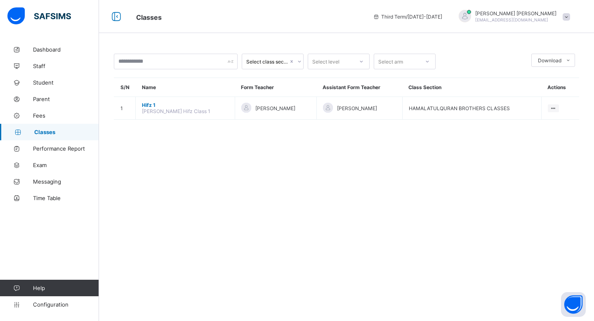
drag, startPoint x: 62, startPoint y: 149, endPoint x: 503, endPoint y: 2, distance: 465.5
click at [58, 101] on span "Parent" at bounding box center [66, 99] width 66 height 7
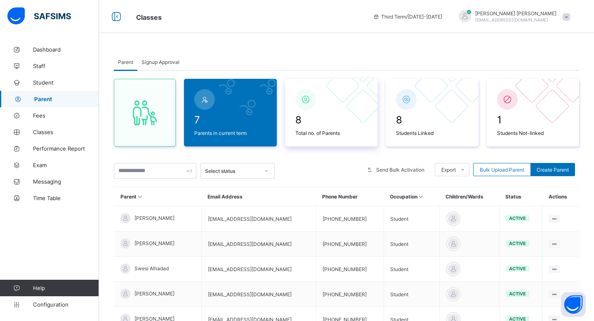
scroll to position [144, 0]
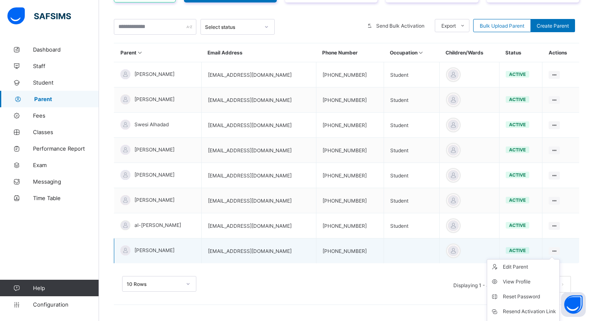
click at [552, 250] on icon at bounding box center [554, 251] width 7 height 6
click at [526, 271] on li "Edit Parent" at bounding box center [524, 267] width 72 height 15
select select "**"
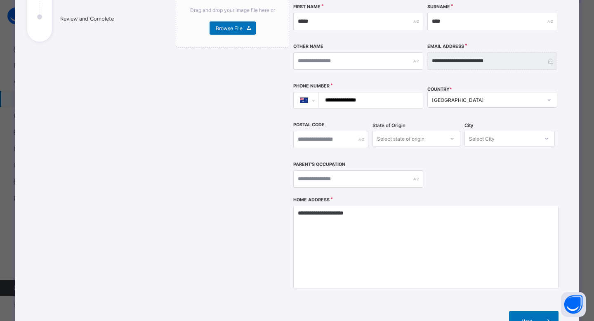
scroll to position [177, 0]
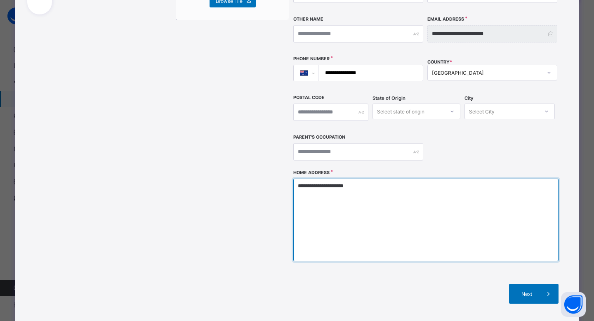
click at [315, 179] on textarea "**********" at bounding box center [426, 220] width 265 height 83
type textarea "*"
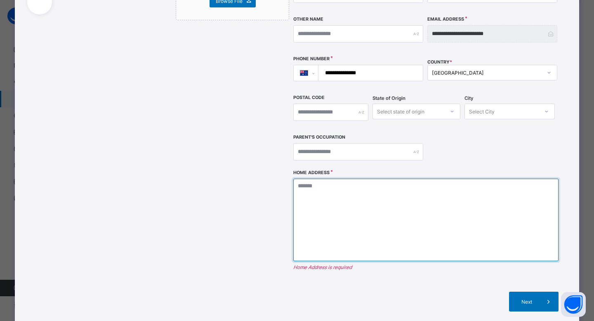
type textarea "*"
paste textarea "**********"
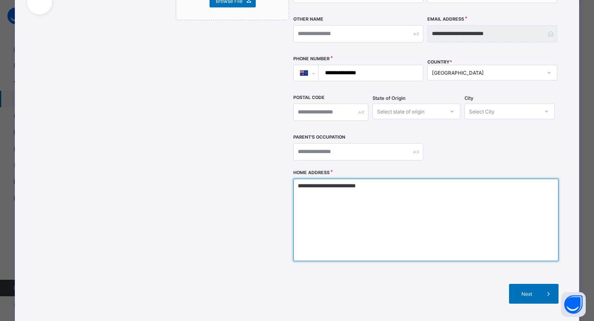
click at [325, 179] on textarea "**********" at bounding box center [426, 220] width 265 height 83
click at [332, 187] on textarea "**********" at bounding box center [426, 220] width 265 height 83
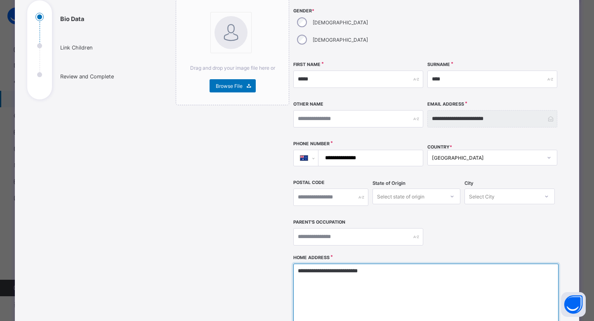
scroll to position [64, 0]
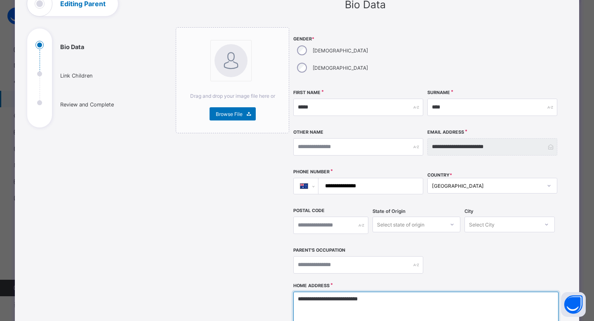
type textarea "**********"
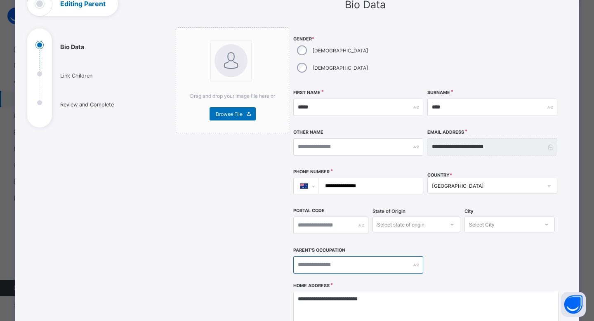
click at [324, 256] on input "text" at bounding box center [359, 264] width 130 height 17
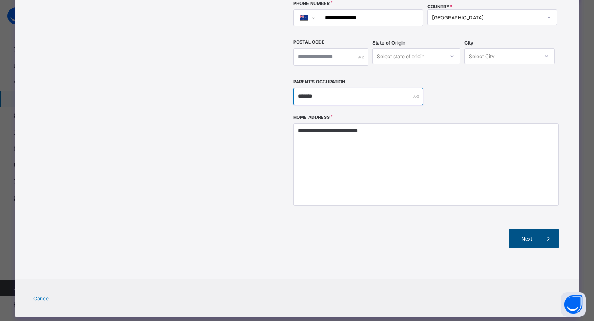
type input "*******"
click at [524, 236] on span "Next" at bounding box center [528, 239] width 24 height 6
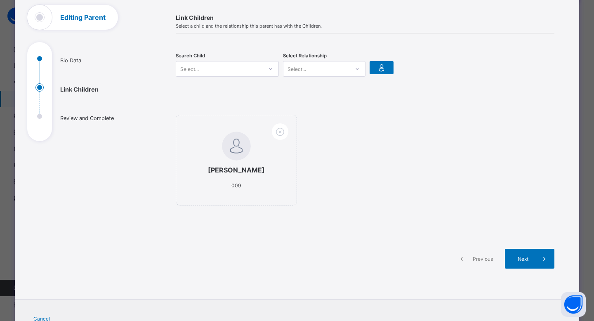
scroll to position [49, 0]
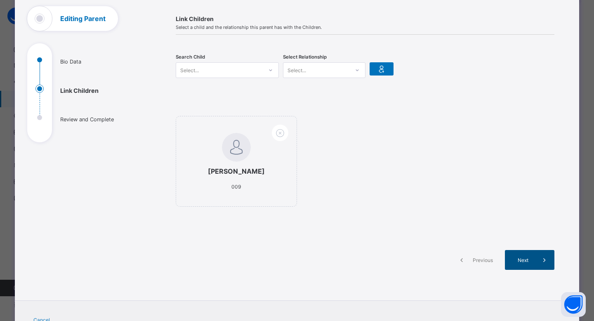
click at [538, 267] on span at bounding box center [545, 260] width 20 height 20
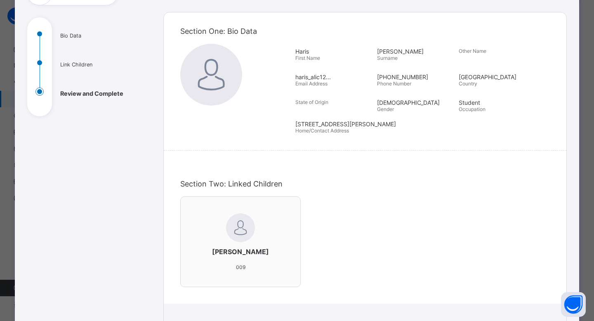
scroll to position [220, 0]
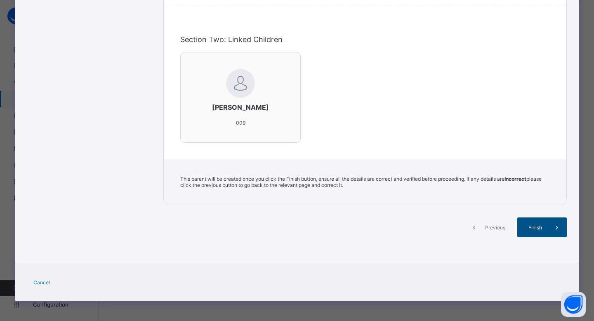
click at [533, 225] on span "Finish" at bounding box center [536, 228] width 24 height 6
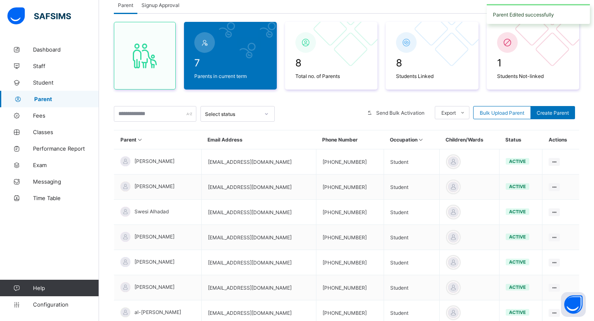
scroll to position [0, 0]
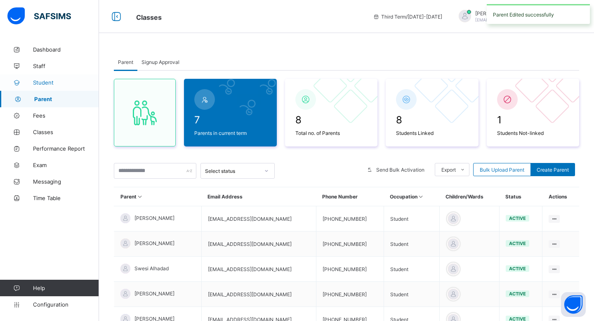
click at [51, 88] on link "Student" at bounding box center [49, 82] width 99 height 17
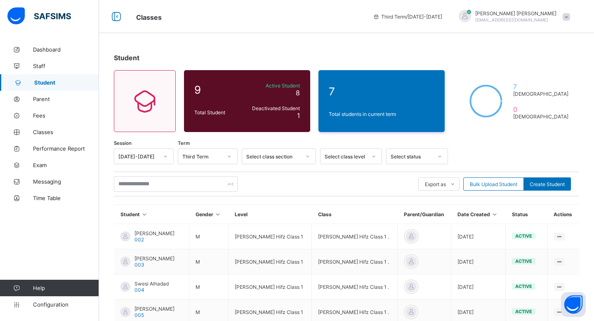
scroll to position [176, 0]
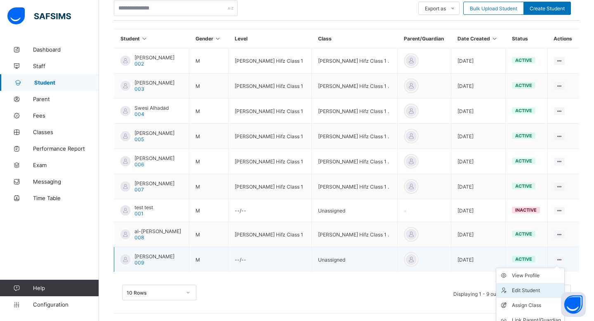
click at [536, 287] on div "Edit Student" at bounding box center [536, 291] width 49 height 8
select select "**"
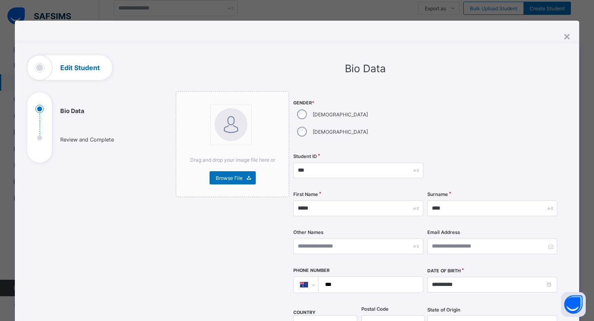
scroll to position [302, 0]
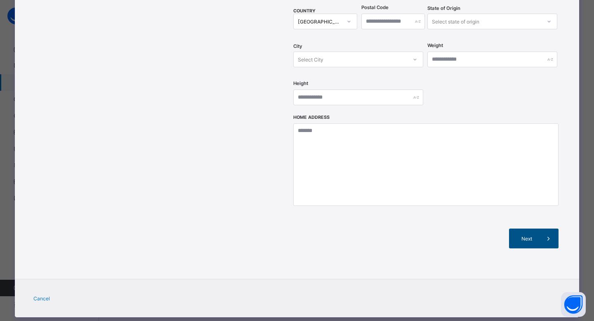
click at [525, 229] on div "Next" at bounding box center [534, 239] width 50 height 20
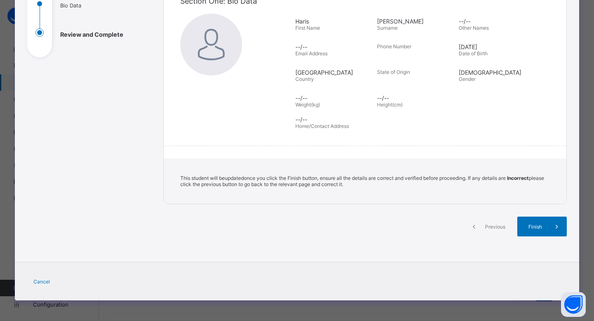
scroll to position [104, 0]
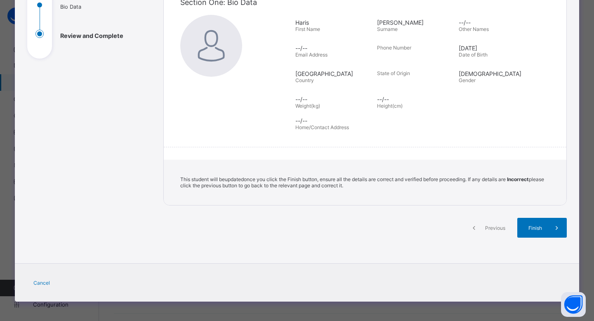
click at [487, 223] on div "Previous" at bounding box center [489, 228] width 50 height 20
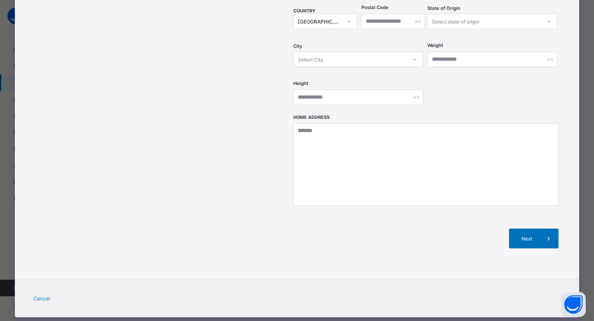
click at [38, 296] on span "Cancel" at bounding box center [41, 299] width 17 height 6
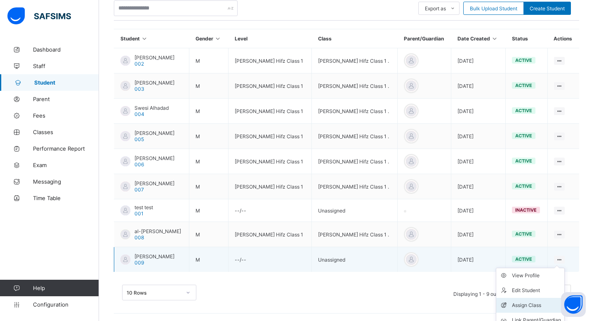
click at [531, 298] on li "Assign Class" at bounding box center [531, 305] width 68 height 15
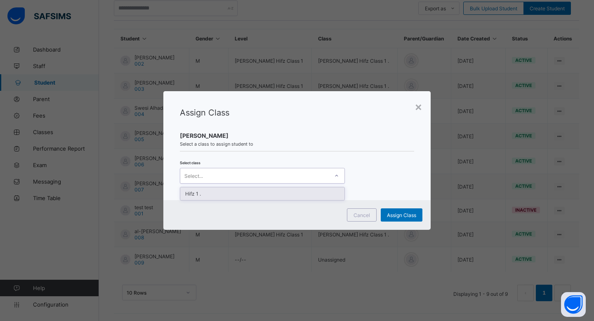
click at [284, 175] on div "Select..." at bounding box center [254, 176] width 149 height 12
click at [279, 199] on div "Hifz 1 ." at bounding box center [262, 193] width 164 height 13
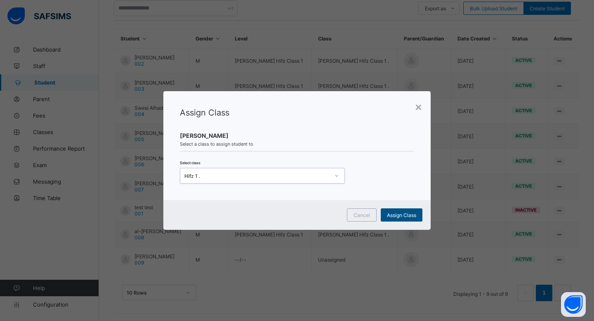
click at [415, 216] on span "Assign Class" at bounding box center [401, 215] width 29 height 6
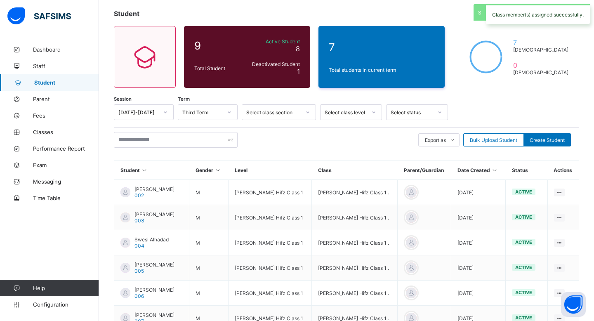
scroll to position [176, 0]
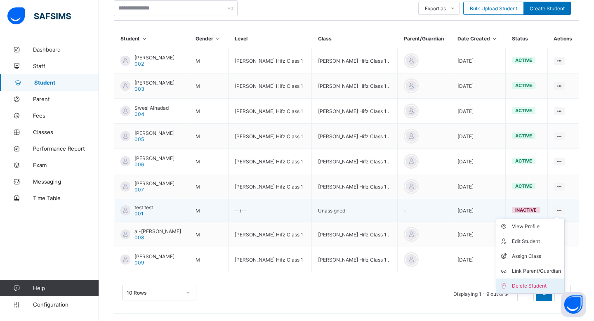
click at [537, 283] on div "Delete Student" at bounding box center [536, 286] width 49 height 8
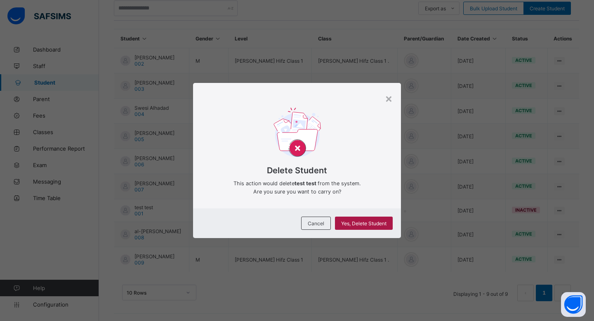
click at [381, 226] on span "Yes, Delete Student" at bounding box center [363, 223] width 45 height 6
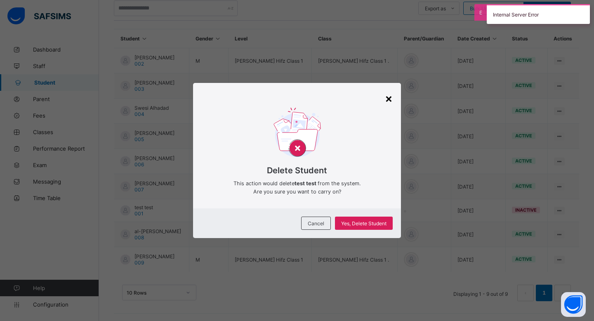
click at [387, 97] on div "×" at bounding box center [389, 98] width 8 height 14
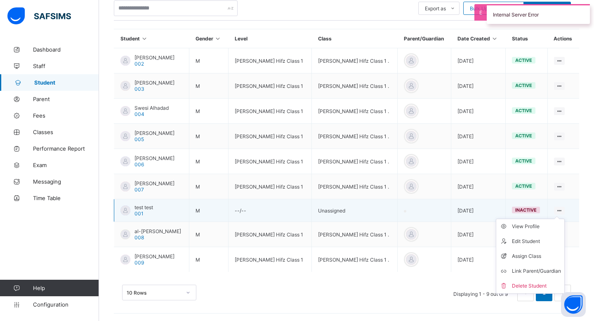
click at [561, 219] on ul "View Profile Edit Student Assign Class Link Parent/Guardian Delete Student" at bounding box center [530, 256] width 69 height 75
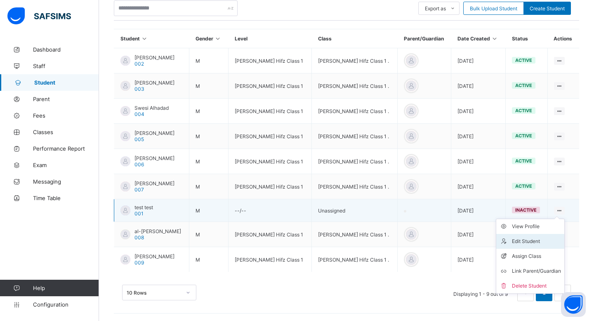
click at [538, 240] on div "Edit Student" at bounding box center [536, 241] width 49 height 8
select select "**"
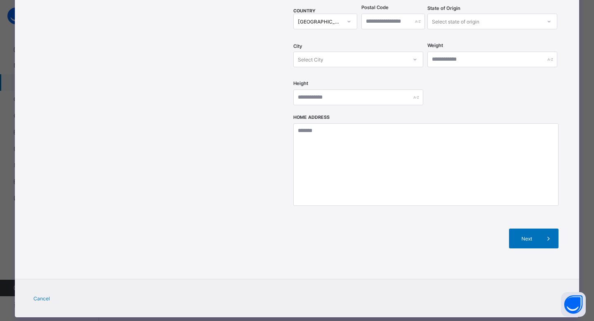
scroll to position [0, 0]
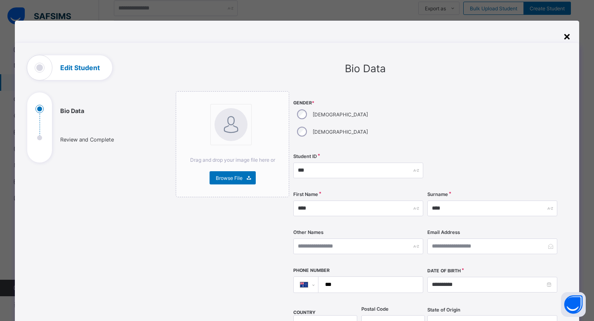
click at [564, 31] on div "×" at bounding box center [568, 36] width 8 height 14
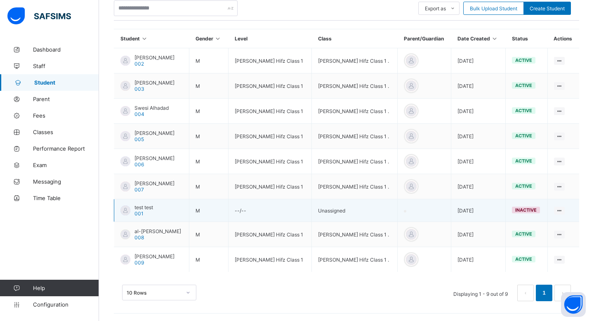
click at [409, 210] on td at bounding box center [425, 210] width 54 height 23
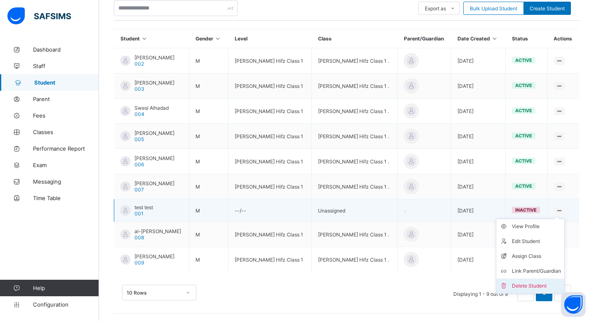
click at [542, 283] on div "Delete Student" at bounding box center [536, 286] width 49 height 8
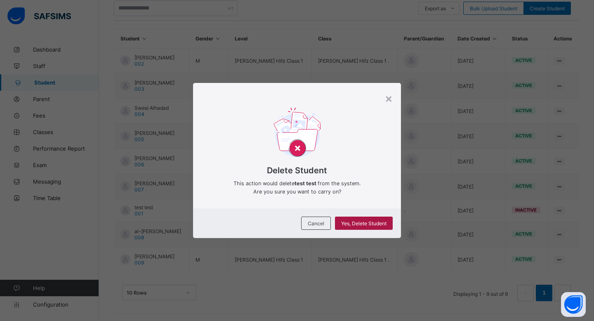
click at [366, 221] on span "Yes, Delete Student" at bounding box center [363, 223] width 45 height 6
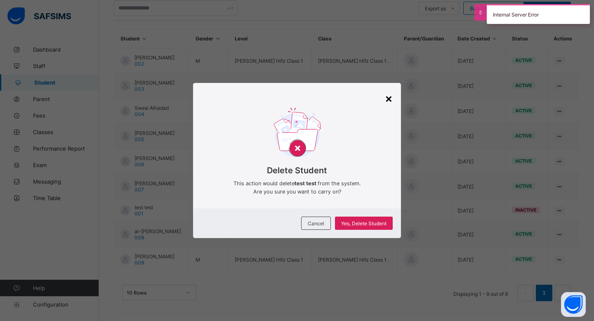
click at [387, 100] on div "×" at bounding box center [389, 98] width 8 height 14
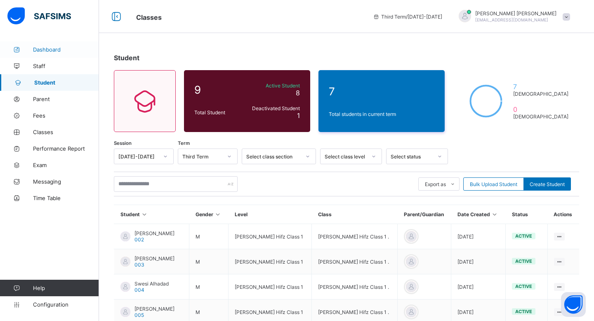
click at [57, 50] on span "Dashboard" at bounding box center [66, 49] width 66 height 7
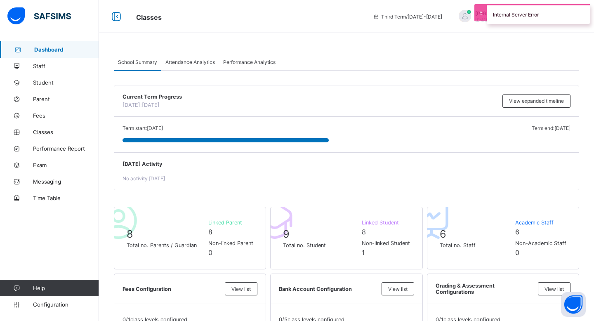
click at [45, 16] on img at bounding box center [39, 15] width 64 height 17
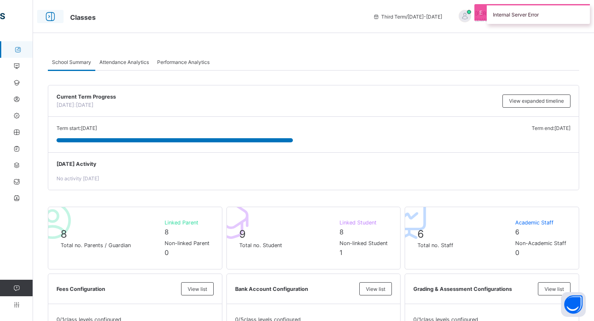
click at [47, 16] on icon at bounding box center [50, 17] width 14 height 12
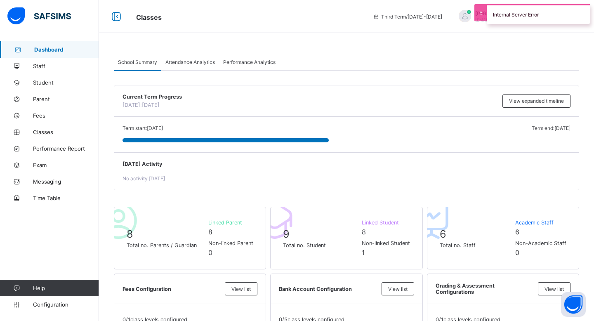
click at [42, 49] on span "Dashboard" at bounding box center [66, 49] width 65 height 7
click at [59, 199] on span "Time Table" at bounding box center [66, 198] width 66 height 7
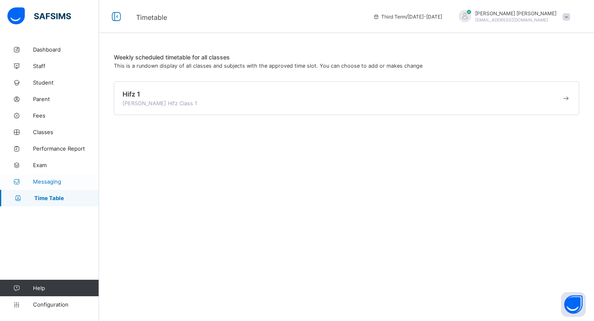
click at [57, 179] on span "Messaging" at bounding box center [66, 181] width 66 height 7
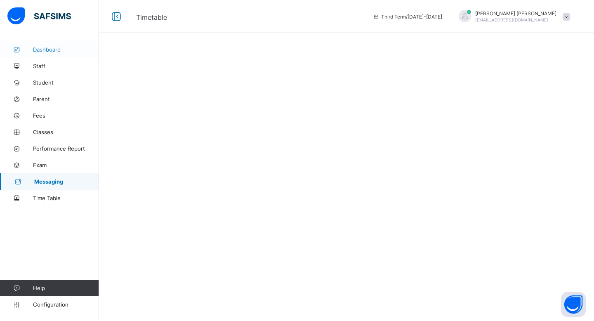
click at [59, 50] on span "Dashboard" at bounding box center [66, 49] width 66 height 7
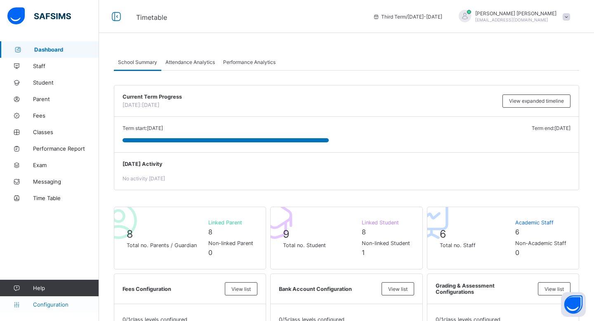
click at [33, 308] on span "Configuration" at bounding box center [66, 304] width 66 height 7
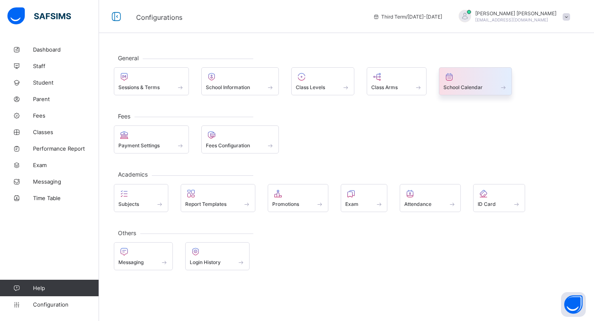
click at [452, 90] on span "School Calendar" at bounding box center [463, 87] width 39 height 6
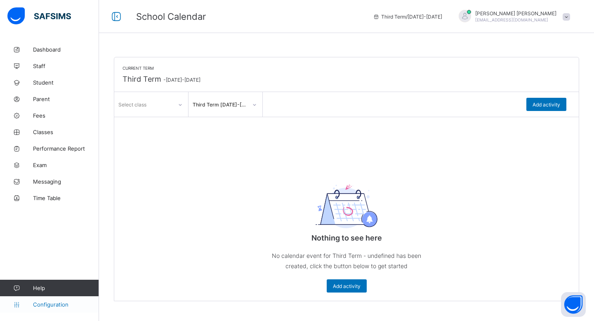
click at [54, 305] on span "Configuration" at bounding box center [66, 304] width 66 height 7
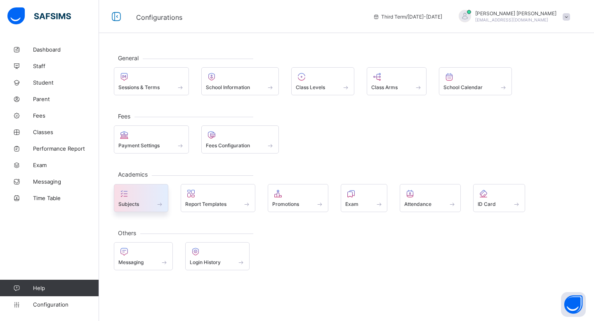
click at [152, 193] on div at bounding box center [140, 194] width 45 height 10
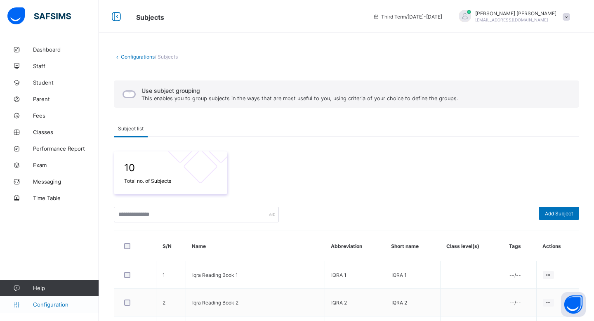
click at [52, 308] on link "Configuration" at bounding box center [49, 304] width 99 height 17
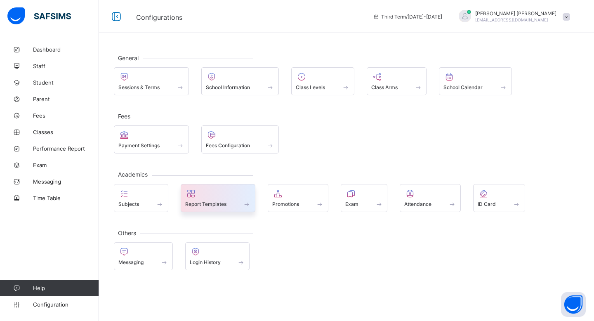
click at [216, 209] on div "Report Templates" at bounding box center [218, 198] width 75 height 28
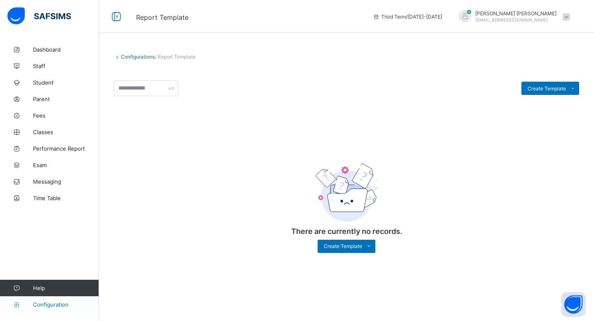
click at [42, 307] on span "Configuration" at bounding box center [66, 304] width 66 height 7
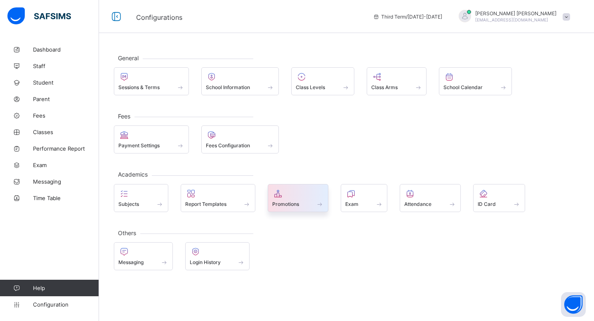
click at [300, 208] on div "Promotions" at bounding box center [298, 198] width 61 height 28
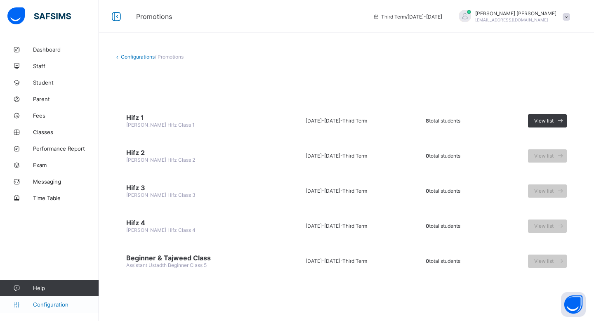
click at [69, 303] on span "Configuration" at bounding box center [66, 304] width 66 height 7
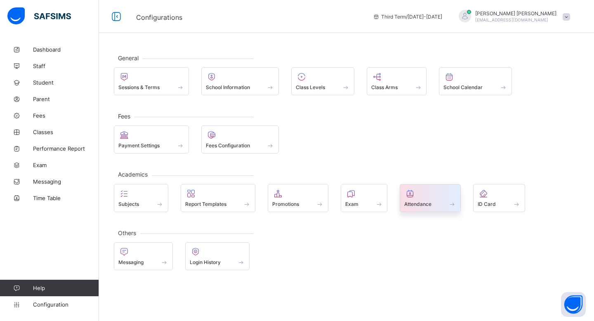
click at [440, 210] on div "Attendance" at bounding box center [430, 198] width 61 height 28
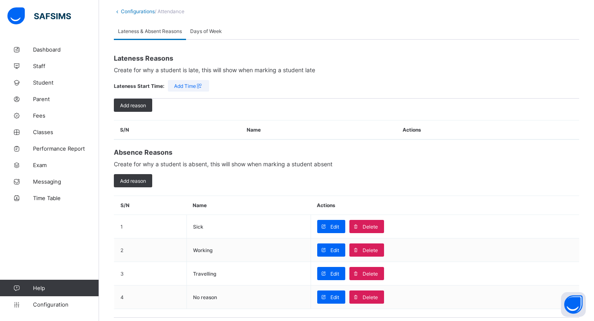
scroll to position [53, 0]
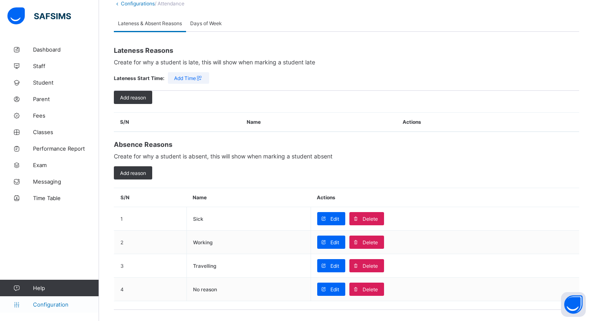
click at [54, 308] on link "Configuration" at bounding box center [49, 304] width 99 height 17
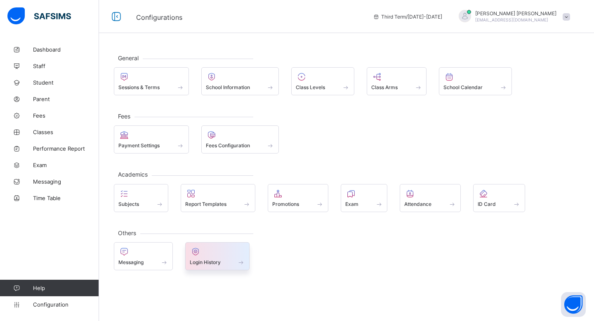
click at [224, 261] on div "Login History" at bounding box center [218, 262] width 56 height 7
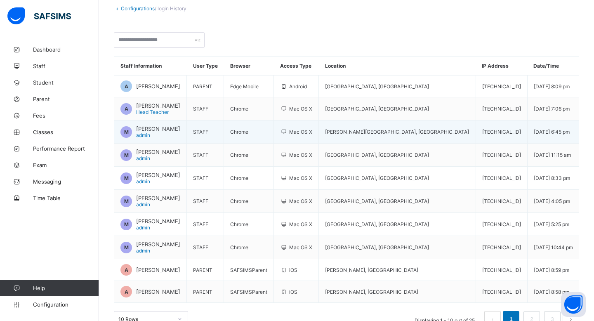
scroll to position [64, 0]
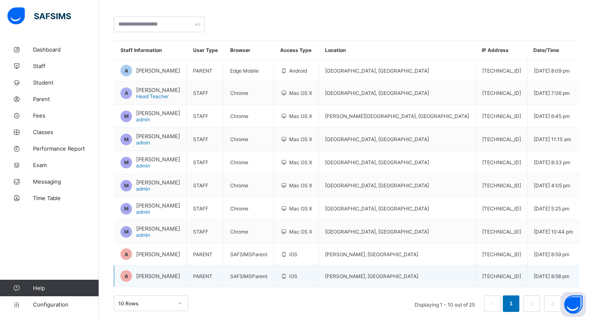
click at [313, 274] on div "iOS" at bounding box center [296, 276] width 32 height 6
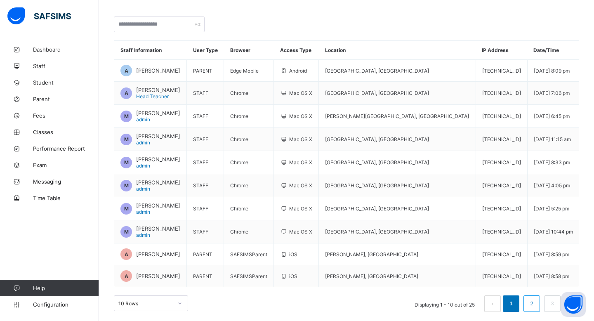
click at [533, 299] on link "2" at bounding box center [532, 303] width 8 height 11
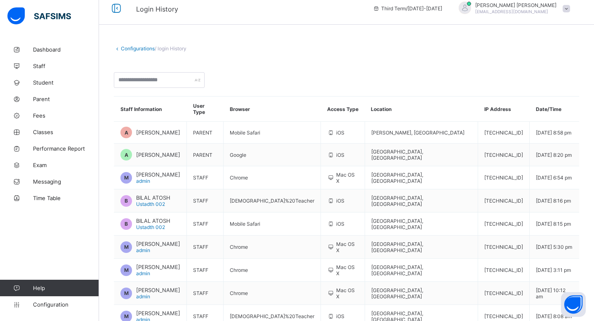
scroll to position [9, 0]
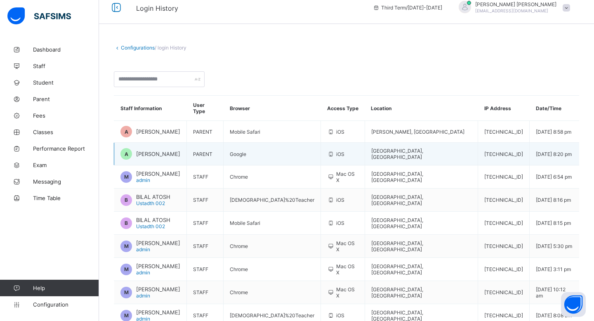
drag, startPoint x: 572, startPoint y: 150, endPoint x: 350, endPoint y: 152, distance: 222.1
click at [350, 152] on tr "A Abdiwahab Faysal PARENT Google iOS Melbourne , Australia 120.19.172.239 14 / …" at bounding box center [347, 154] width 466 height 23
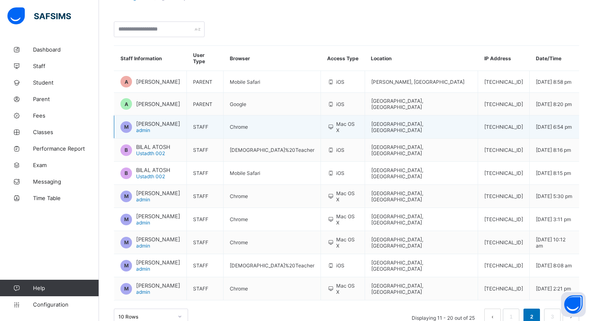
scroll to position [65, 0]
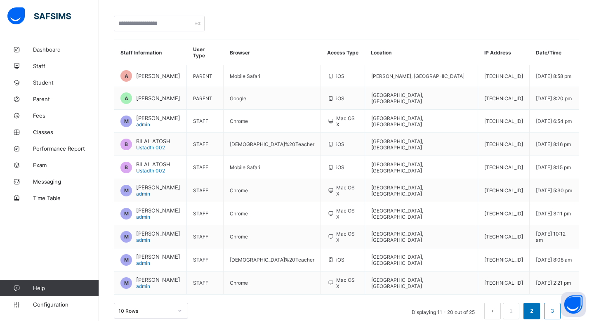
click at [552, 306] on link "3" at bounding box center [553, 311] width 8 height 11
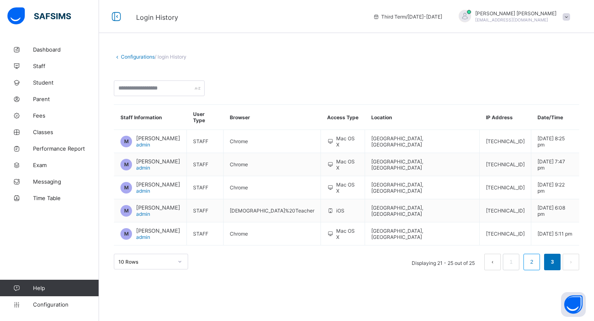
click at [535, 257] on link "2" at bounding box center [532, 262] width 8 height 11
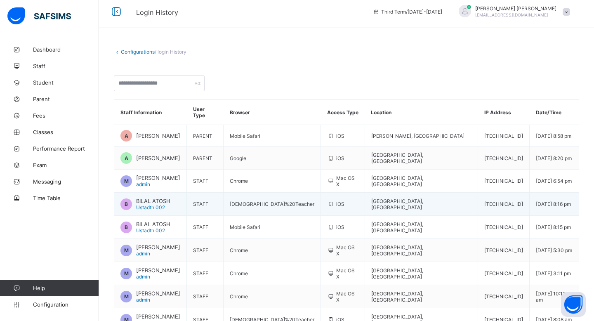
scroll to position [65, 0]
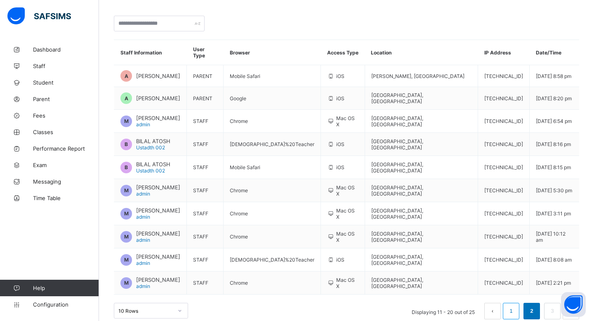
click at [512, 306] on link "1" at bounding box center [511, 311] width 8 height 11
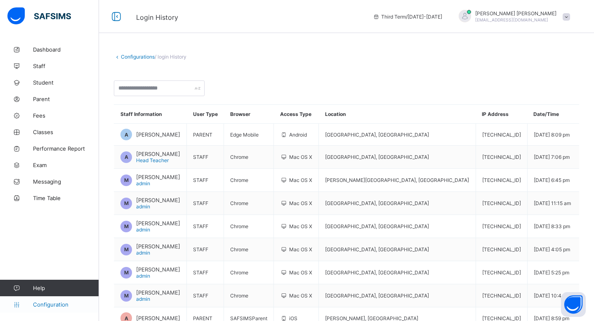
click at [62, 308] on link "Configuration" at bounding box center [49, 304] width 99 height 17
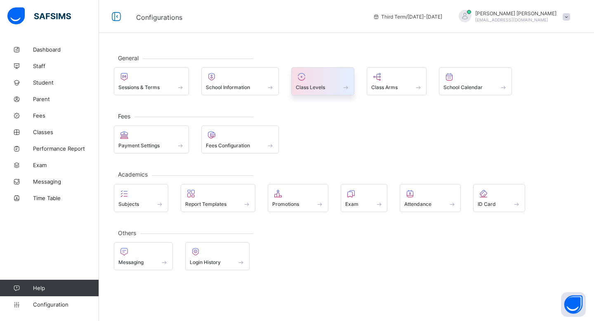
click at [311, 84] on span "Class Levels" at bounding box center [310, 87] width 29 height 6
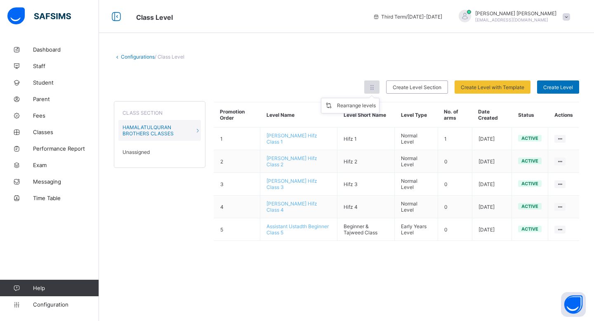
click at [372, 82] on div at bounding box center [372, 87] width 15 height 13
click at [390, 50] on div "Configurations / Class Level Rearrange levels Create Level Section Create Level…" at bounding box center [346, 151] width 495 height 220
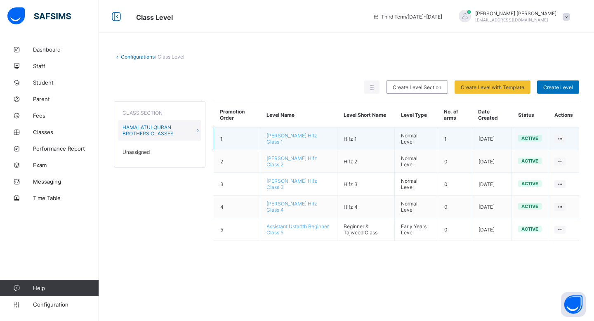
click at [299, 138] on td "[PERSON_NAME] Hifz Class 1" at bounding box center [299, 139] width 77 height 23
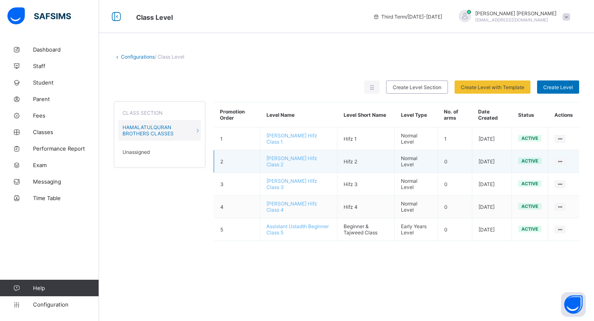
click at [270, 160] on span "[PERSON_NAME] Hifz Class 2" at bounding box center [292, 161] width 51 height 12
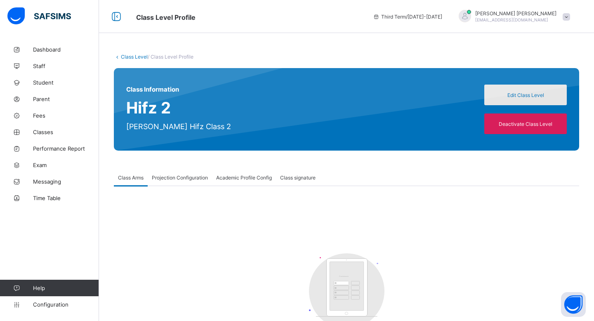
click at [517, 97] on span "Edit Class Level" at bounding box center [526, 95] width 70 height 6
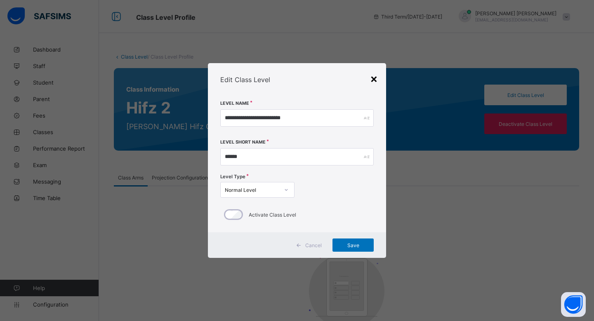
click at [373, 83] on div "×" at bounding box center [374, 78] width 8 height 14
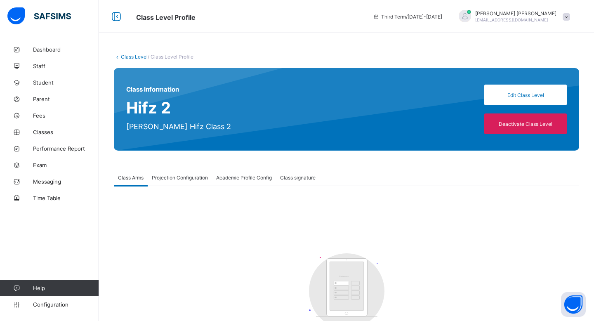
click at [208, 170] on div "Projection Configuration" at bounding box center [180, 177] width 64 height 17
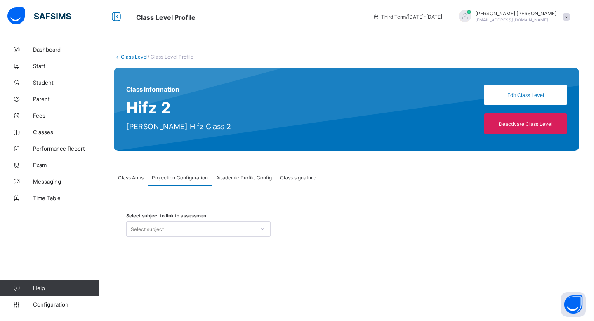
click at [243, 177] on span "Academic Profile Config" at bounding box center [244, 178] width 56 height 6
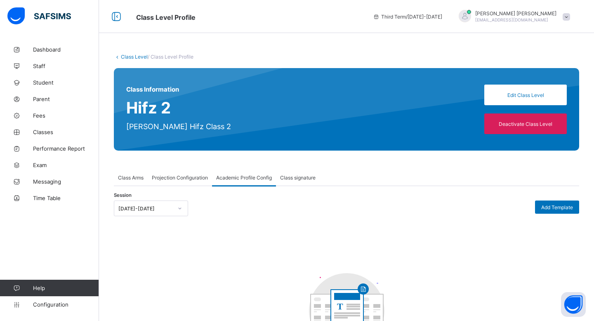
click at [203, 175] on span "Projection Configuration" at bounding box center [180, 178] width 56 height 6
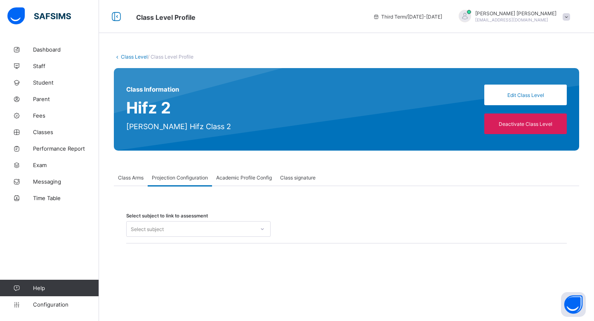
click at [197, 231] on div "Select subject" at bounding box center [191, 229] width 128 height 12
drag, startPoint x: 216, startPoint y: 209, endPoint x: 258, endPoint y: 180, distance: 51.4
click at [221, 205] on div "Select subject to link to assessment Select subject × Add Week Use the form bel…" at bounding box center [347, 229] width 466 height 57
click at [258, 178] on span "Academic Profile Config" at bounding box center [244, 178] width 56 height 6
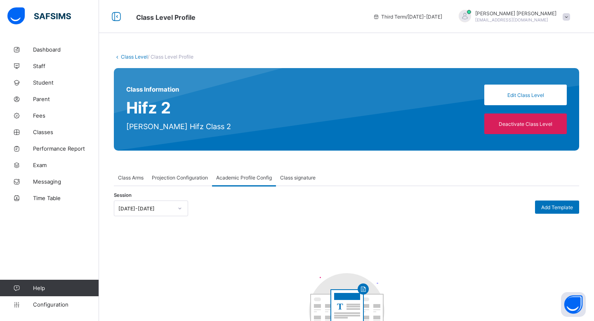
click at [304, 178] on span "Class signature" at bounding box center [298, 178] width 36 height 6
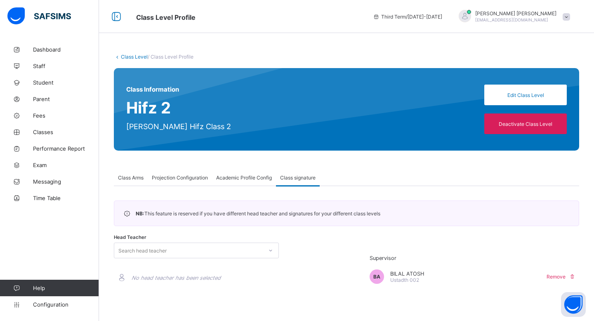
click at [258, 182] on div "Academic Profile Config" at bounding box center [244, 177] width 64 height 17
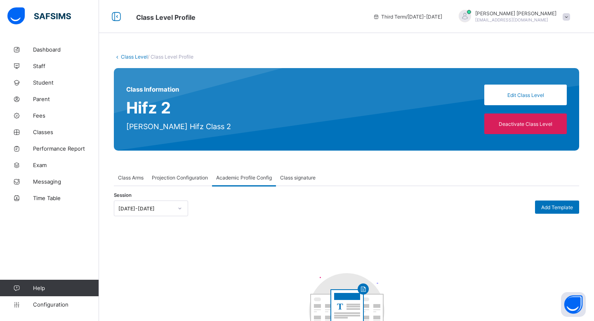
click at [539, 222] on div "Session 2025-2026 Add Template T There are no records." at bounding box center [347, 293] width 466 height 184
click at [542, 208] on span "Add Template" at bounding box center [558, 207] width 32 height 6
select select "****"
select select "*"
select select "****"
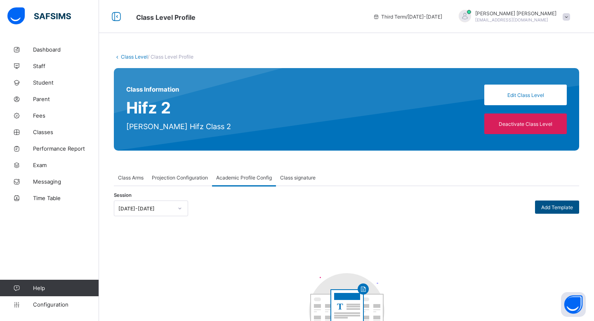
select select "*"
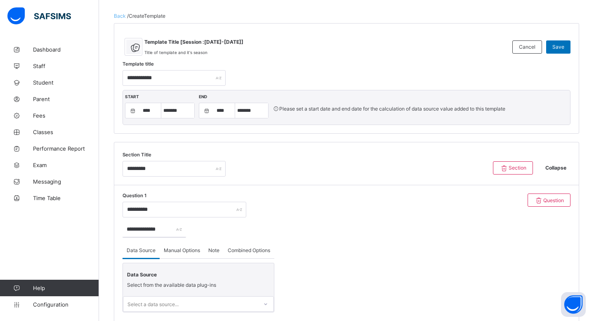
scroll to position [255, 0]
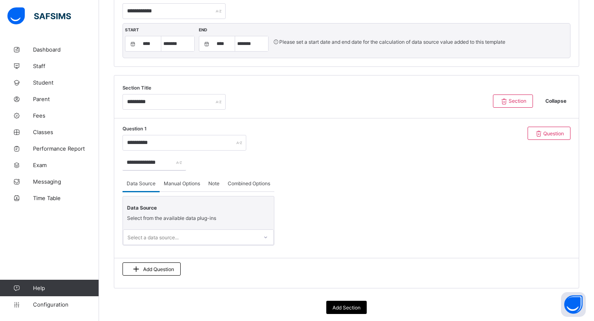
click at [179, 185] on div "Manual Options" at bounding box center [182, 183] width 45 height 17
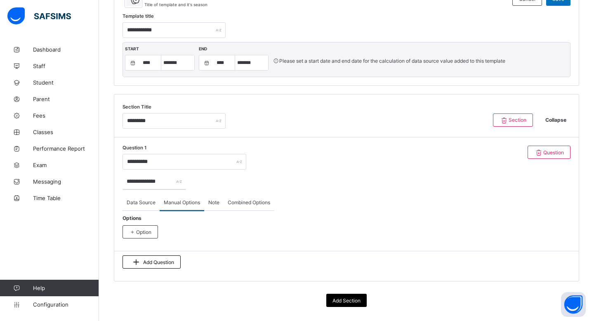
click at [218, 199] on span "Note" at bounding box center [213, 202] width 11 height 6
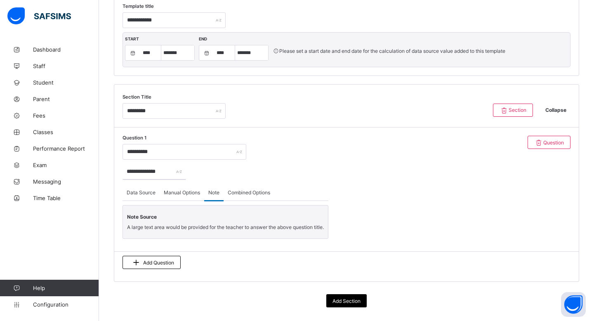
click at [256, 196] on div "Combined Options" at bounding box center [249, 192] width 51 height 17
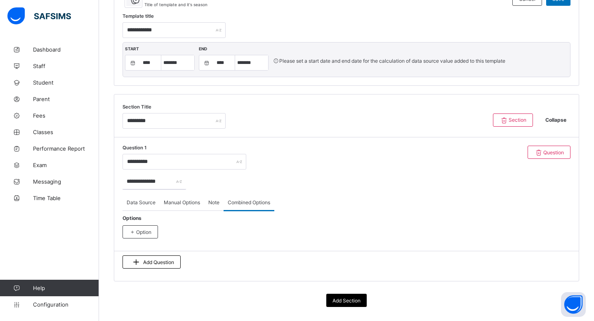
click at [139, 200] on span "Data Source" at bounding box center [141, 202] width 29 height 6
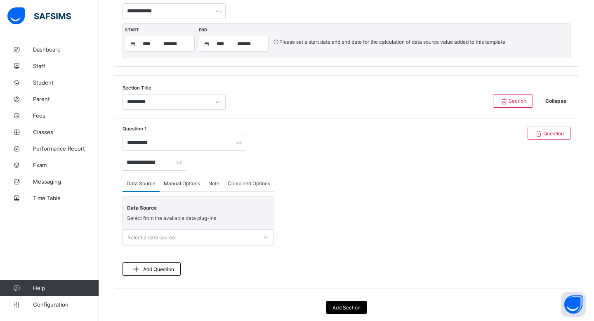
click at [189, 185] on div "Manual Options" at bounding box center [182, 183] width 45 height 17
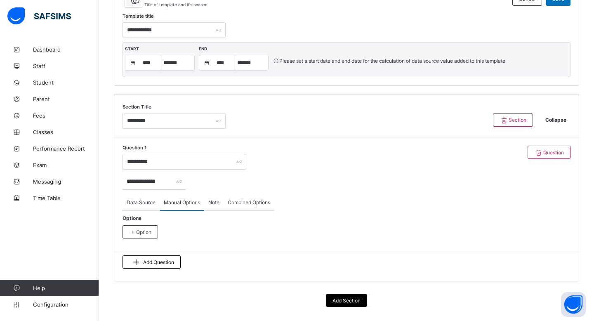
click at [135, 202] on span "Data Source" at bounding box center [141, 202] width 29 height 6
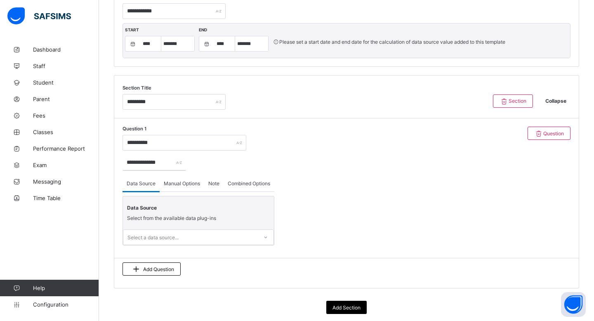
click at [173, 181] on span "Manual Options" at bounding box center [182, 183] width 36 height 6
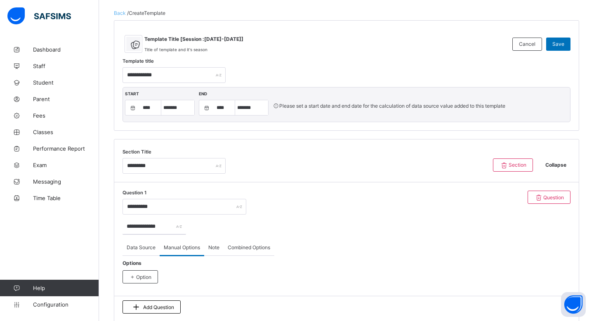
scroll to position [189, 0]
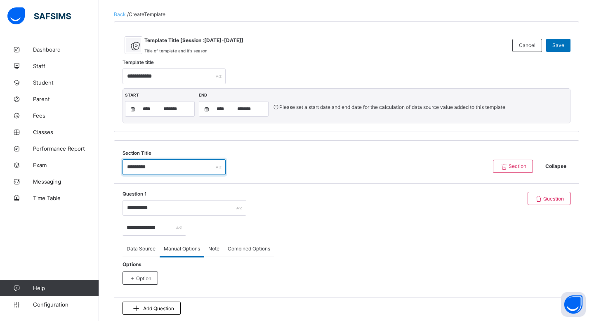
click at [186, 171] on input "*********" at bounding box center [174, 167] width 103 height 16
click at [559, 165] on span "Collapse" at bounding box center [556, 166] width 29 height 6
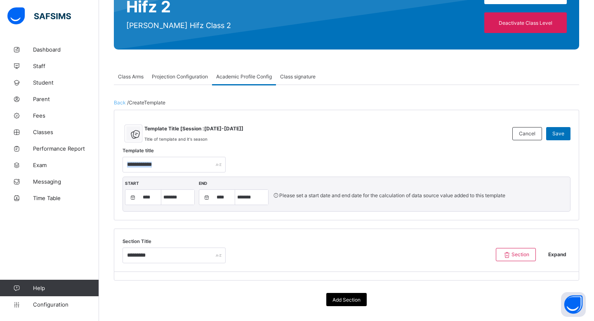
click at [559, 165] on div "**********" at bounding box center [347, 161] width 448 height 24
click at [526, 130] on span "Cancel" at bounding box center [527, 133] width 17 height 6
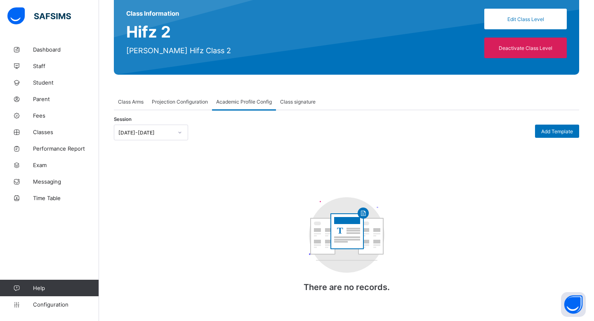
scroll to position [76, 0]
click at [286, 107] on div "Class signature" at bounding box center [298, 101] width 44 height 17
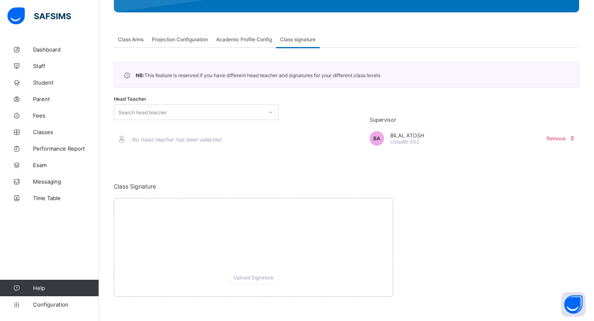
scroll to position [0, 0]
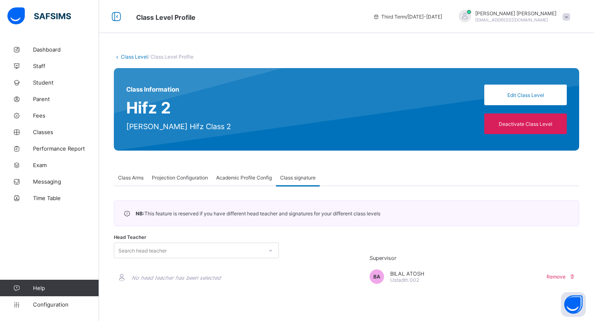
click at [121, 59] on link "Class Level" at bounding box center [134, 57] width 27 height 6
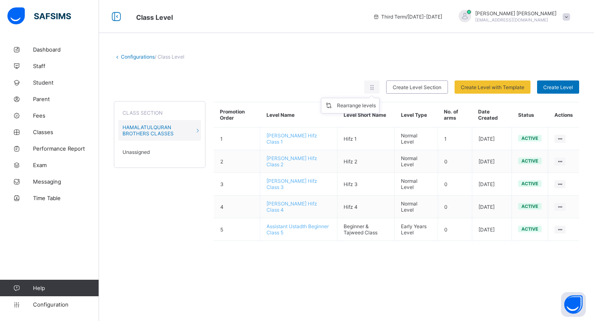
click at [374, 98] on ul "Rearrange levels" at bounding box center [350, 106] width 59 height 16
click at [398, 58] on div "Configurations / Class Level" at bounding box center [347, 57] width 466 height 6
click at [49, 303] on span "Configuration" at bounding box center [66, 304] width 66 height 7
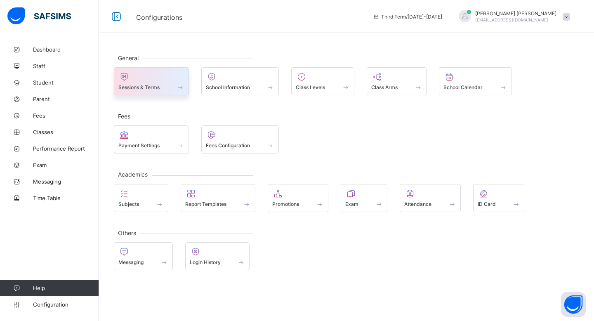
click at [168, 85] on div "Sessions & Terms" at bounding box center [151, 87] width 66 height 7
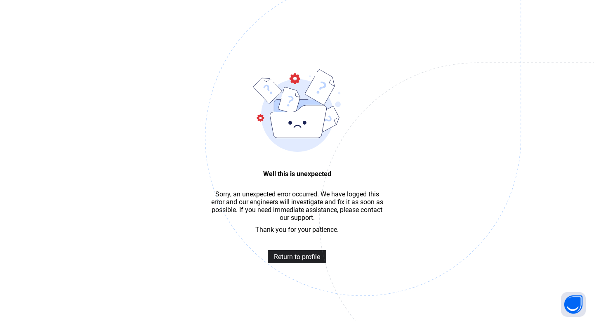
click at [279, 258] on span "Return to profile" at bounding box center [297, 257] width 46 height 8
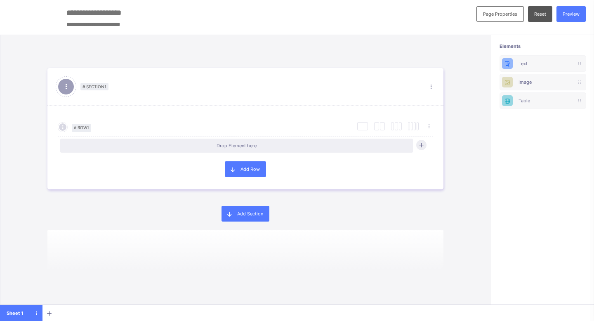
scroll to position [3, 0]
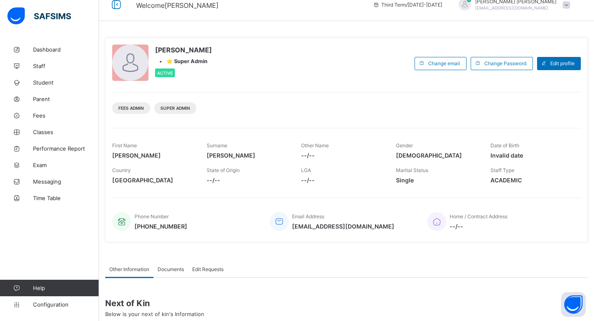
scroll to position [106, 0]
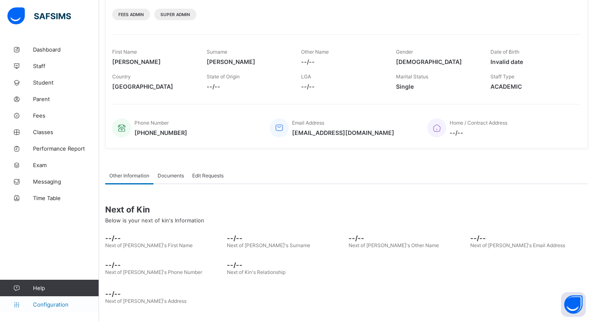
click at [50, 302] on span "Configuration" at bounding box center [66, 304] width 66 height 7
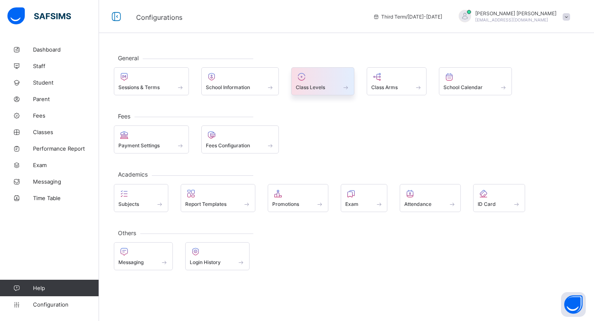
click at [312, 87] on span "Class Levels" at bounding box center [310, 87] width 29 height 6
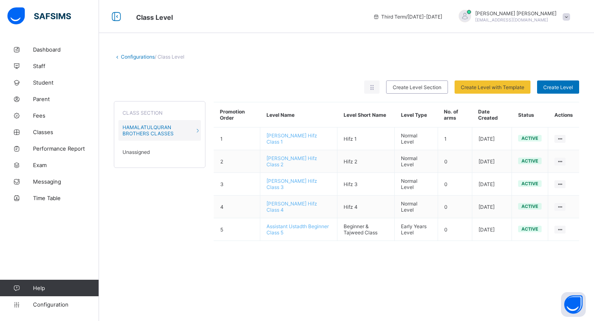
click at [122, 57] on link "Configurations" at bounding box center [138, 57] width 34 height 6
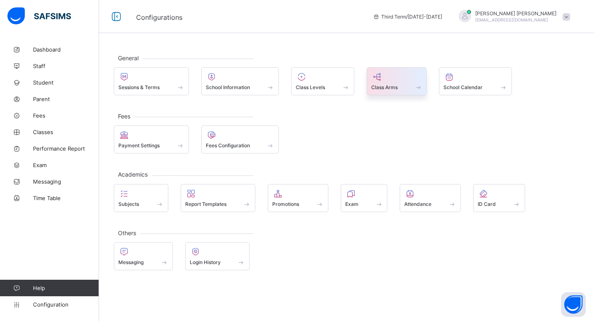
click at [391, 93] on div "Class Arms" at bounding box center [397, 81] width 60 height 28
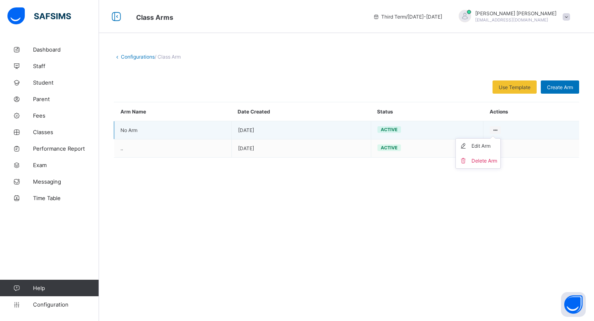
click at [495, 138] on ul "Edit Arm Delete Arm" at bounding box center [478, 153] width 45 height 31
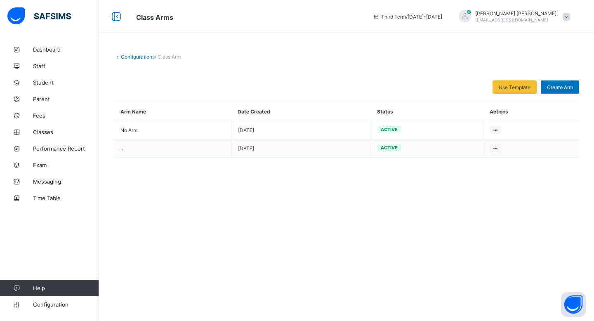
click at [523, 167] on div "Configurations / Class Arm Use Template Select from our already define template…" at bounding box center [346, 160] width 495 height 321
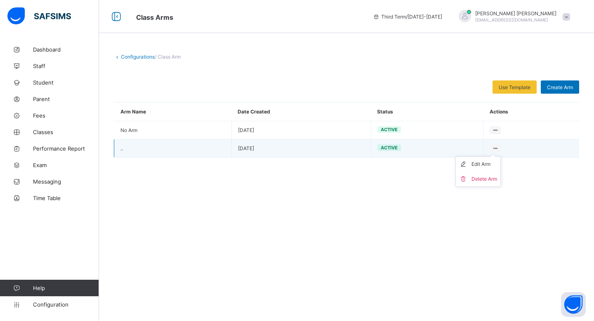
click at [496, 146] on icon at bounding box center [495, 148] width 7 height 6
click at [481, 179] on div "Delete Arm" at bounding box center [485, 179] width 26 height 8
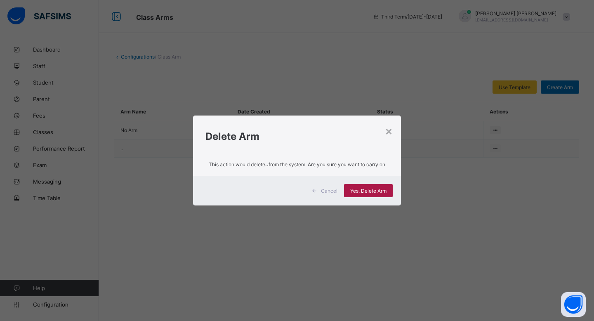
click at [381, 186] on div "Yes, Delete Arm" at bounding box center [368, 190] width 49 height 13
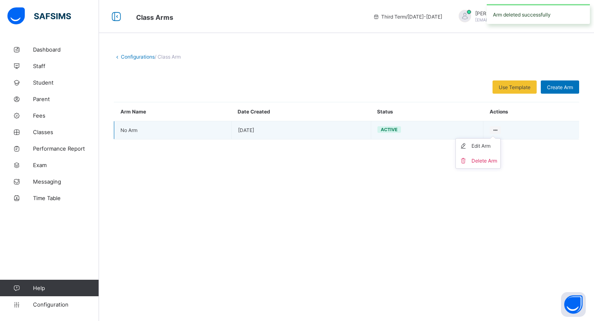
click at [496, 138] on ul "Edit Arm Delete Arm" at bounding box center [478, 153] width 45 height 31
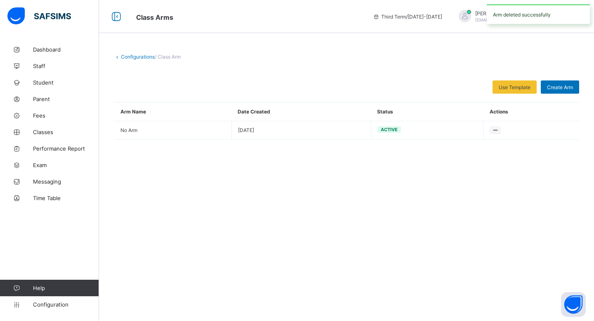
click at [421, 149] on div "Configurations / Class Arm Use Template Select from our already define template…" at bounding box center [346, 160] width 495 height 321
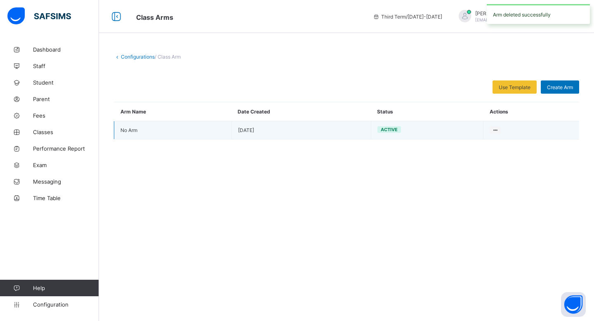
click at [269, 130] on td "[DATE]" at bounding box center [302, 130] width 140 height 18
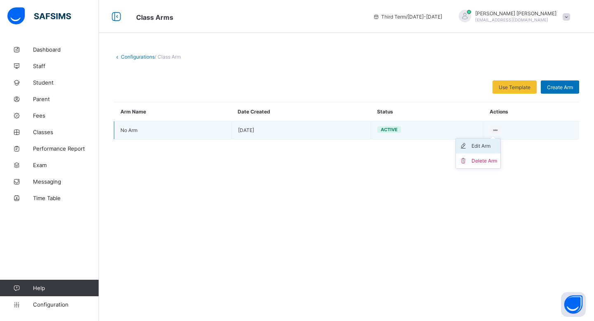
click at [484, 149] on div "Edit Arm" at bounding box center [485, 146] width 26 height 8
type input "*"
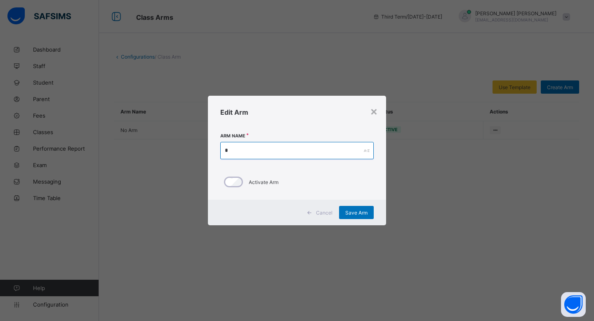
click at [341, 157] on input "*" at bounding box center [297, 150] width 154 height 17
click at [368, 211] on div "Save Arm" at bounding box center [356, 212] width 35 height 13
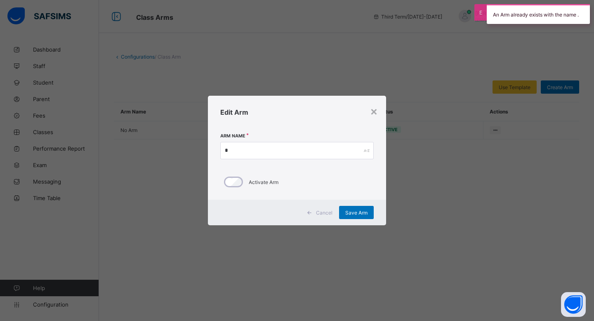
click at [369, 114] on div "Edit Arm" at bounding box center [297, 112] width 178 height 33
click at [376, 110] on div "×" at bounding box center [374, 111] width 8 height 14
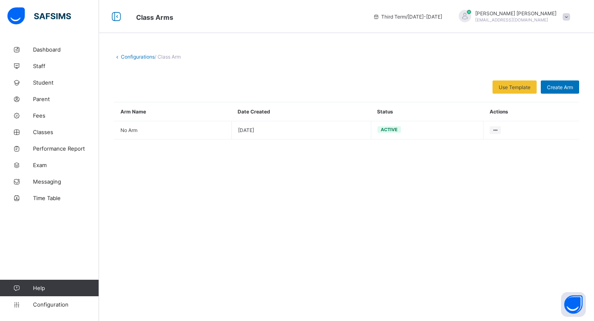
drag, startPoint x: 376, startPoint y: 110, endPoint x: 384, endPoint y: 110, distance: 7.4
click at [377, 110] on th "Status" at bounding box center [427, 111] width 113 height 19
click at [45, 131] on span "Classes" at bounding box center [66, 132] width 66 height 7
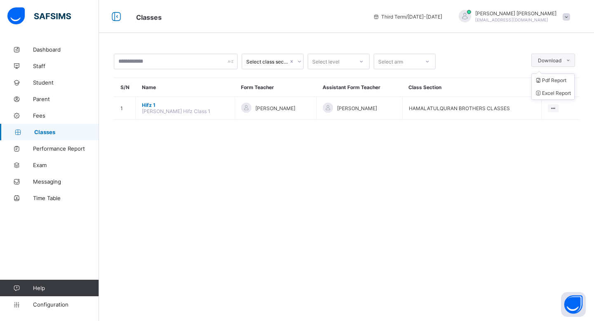
click at [551, 63] on div "Download" at bounding box center [554, 60] width 44 height 13
click at [418, 56] on div "Select arm" at bounding box center [396, 62] width 45 height 12
click at [394, 77] on div "." at bounding box center [404, 79] width 61 height 13
click at [398, 65] on div "." at bounding box center [396, 62] width 45 height 12
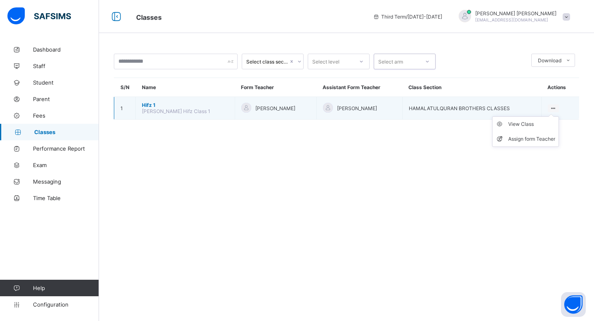
click at [557, 107] on icon at bounding box center [553, 108] width 7 height 6
click at [529, 125] on div "View Class" at bounding box center [532, 124] width 47 height 8
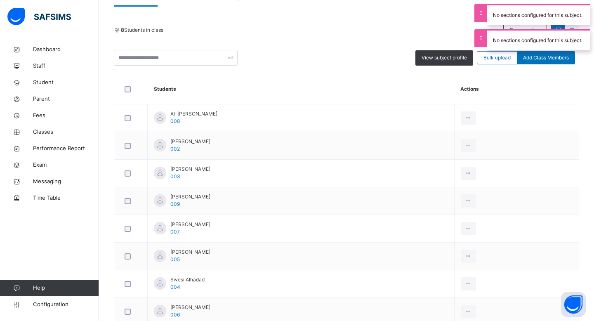
scroll to position [216, 0]
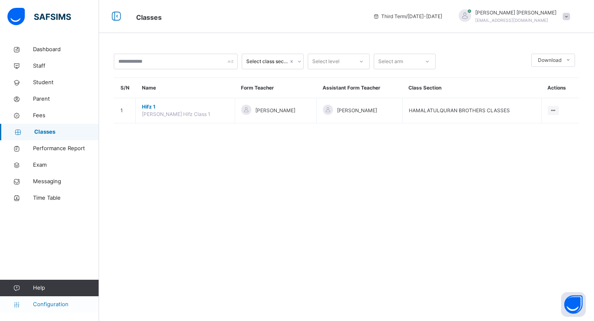
click at [45, 307] on span "Configuration" at bounding box center [66, 305] width 66 height 8
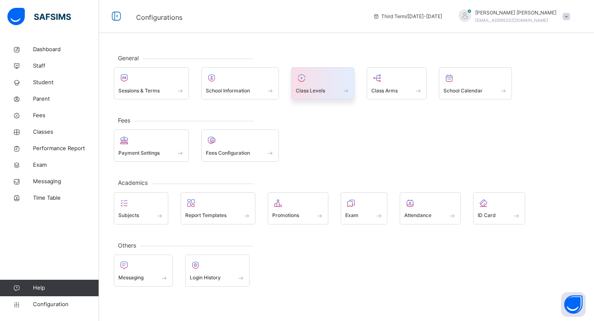
click at [306, 82] on icon at bounding box center [302, 78] width 12 height 10
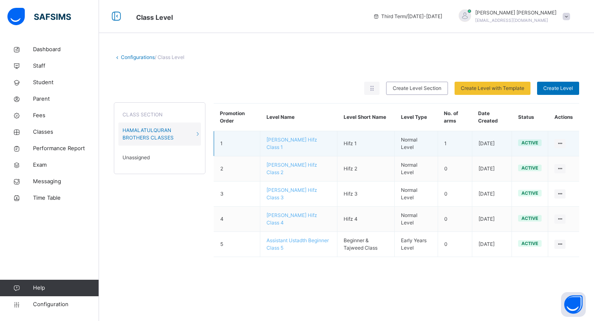
click at [292, 141] on span "[PERSON_NAME] Hifz Class 1" at bounding box center [292, 144] width 51 height 14
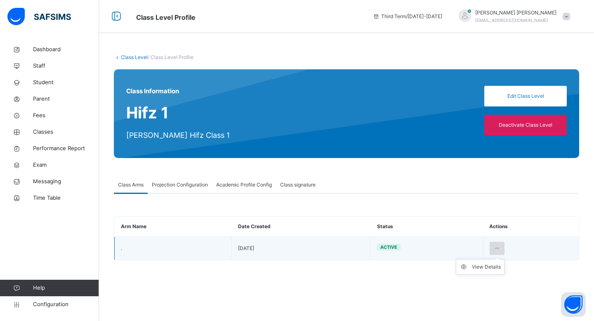
click at [499, 249] on icon at bounding box center [497, 248] width 7 height 7
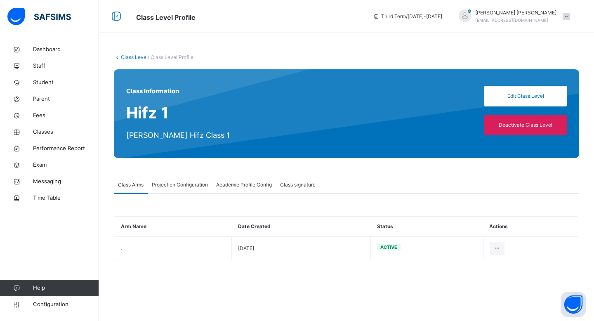
click at [131, 186] on span "Class Arms" at bounding box center [131, 184] width 26 height 7
click at [176, 186] on span "Projection Configuration" at bounding box center [180, 184] width 56 height 7
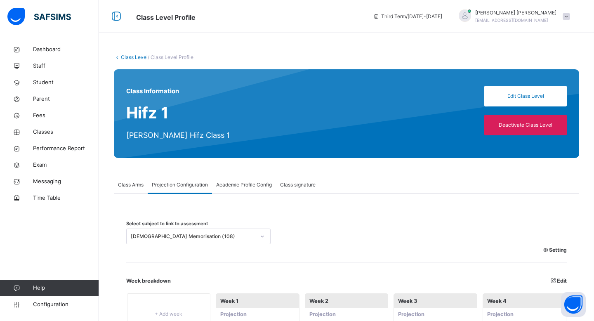
click at [127, 186] on span "Class Arms" at bounding box center [131, 184] width 26 height 7
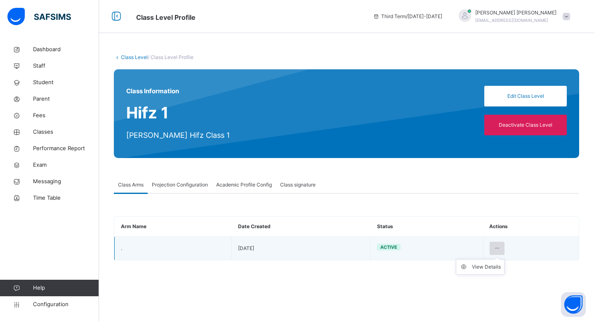
click at [497, 249] on icon at bounding box center [497, 248] width 7 height 7
click at [492, 265] on div "View Details" at bounding box center [486, 267] width 29 height 8
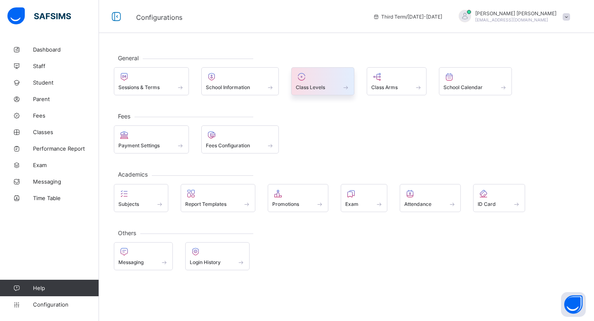
click at [321, 86] on span "Class Levels" at bounding box center [310, 87] width 29 height 6
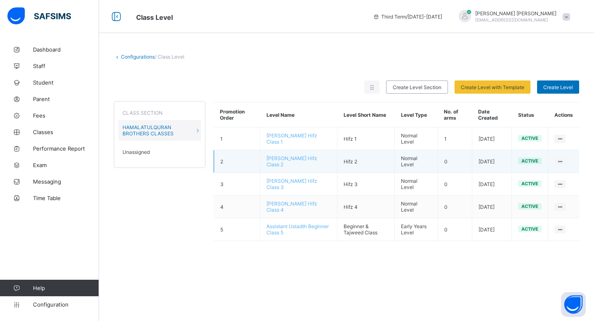
click at [290, 156] on span "[PERSON_NAME] Hifz Class 2" at bounding box center [292, 161] width 51 height 12
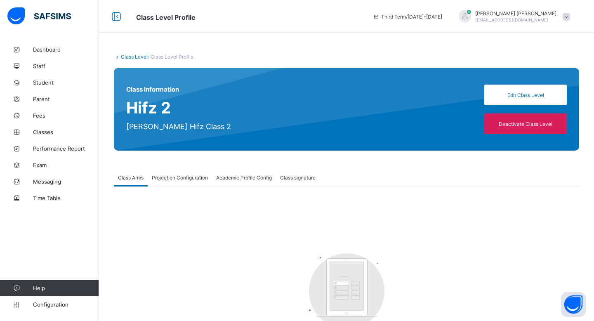
scroll to position [56, 0]
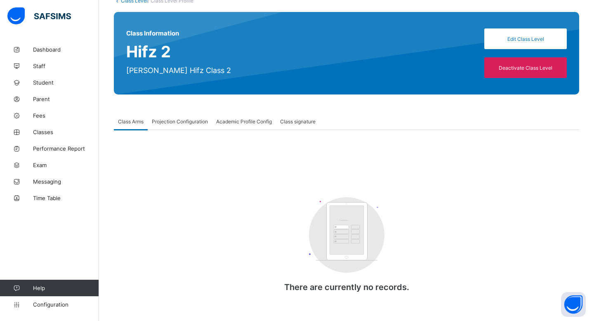
click at [176, 123] on span "Projection Configuration" at bounding box center [180, 121] width 56 height 6
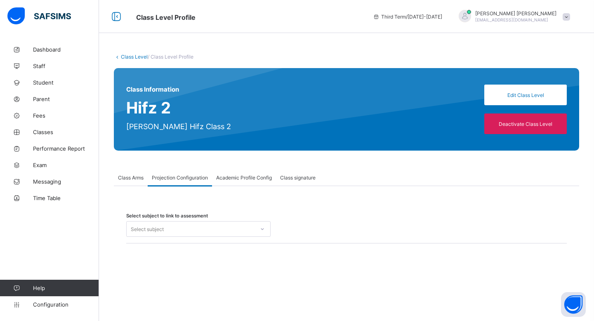
click at [135, 175] on span "Class Arms" at bounding box center [131, 178] width 26 height 6
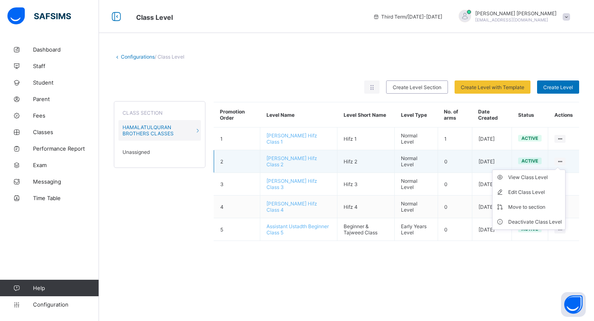
click at [561, 170] on ul "View Class Level Edit Class Level Move to section Deactivate Class Level" at bounding box center [529, 200] width 73 height 60
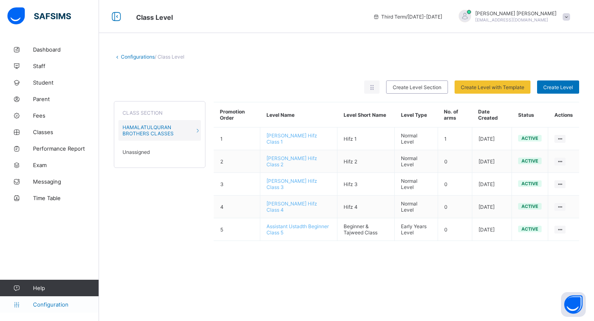
click at [36, 303] on span "Configuration" at bounding box center [66, 304] width 66 height 7
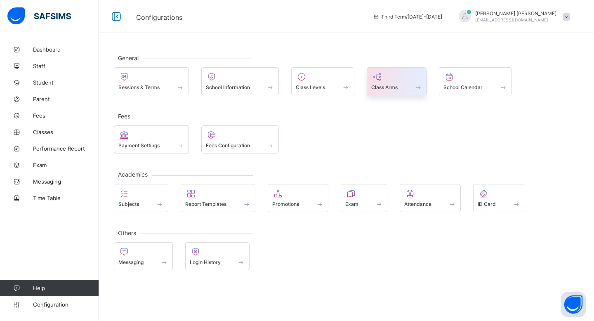
click at [381, 88] on span "Class Arms" at bounding box center [385, 87] width 26 height 6
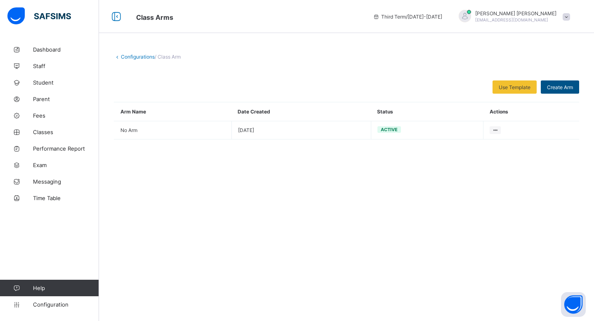
click at [547, 86] on span "Create Arm" at bounding box center [560, 87] width 26 height 6
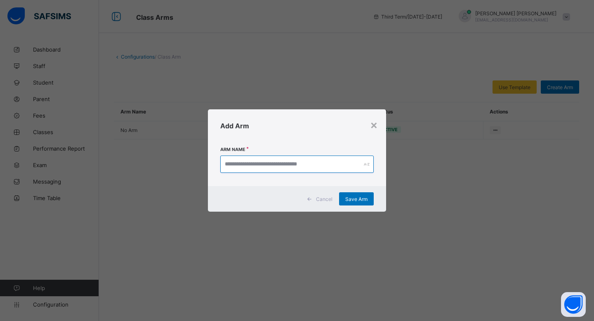
click at [267, 160] on input "text" at bounding box center [297, 164] width 154 height 17
type input "******"
click at [360, 196] on span "Save Arm" at bounding box center [357, 199] width 22 height 6
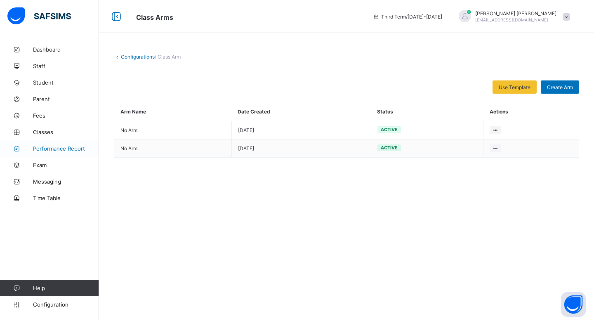
click at [45, 140] on link "Performance Report" at bounding box center [49, 148] width 99 height 17
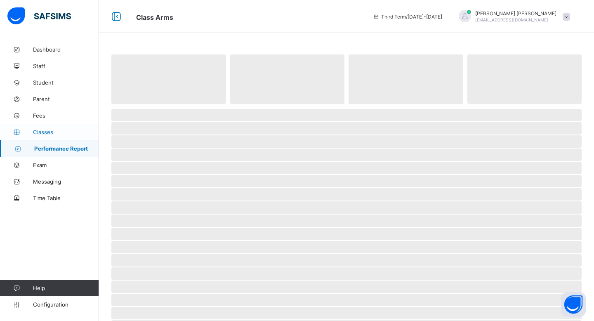
select select "****"
select select "*"
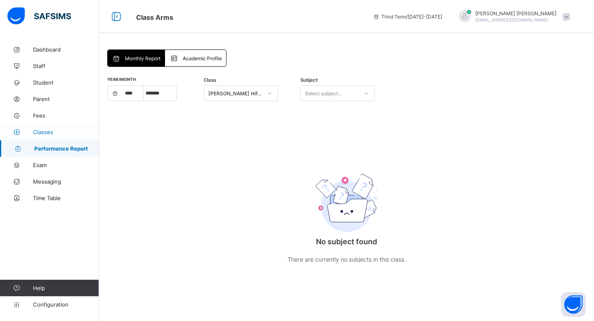
click at [45, 133] on span "Classes" at bounding box center [66, 132] width 66 height 7
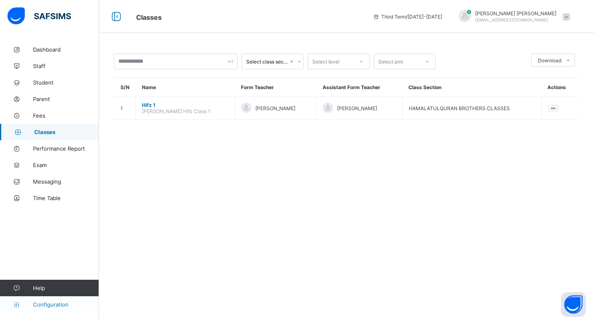
click at [71, 305] on span "Configuration" at bounding box center [66, 304] width 66 height 7
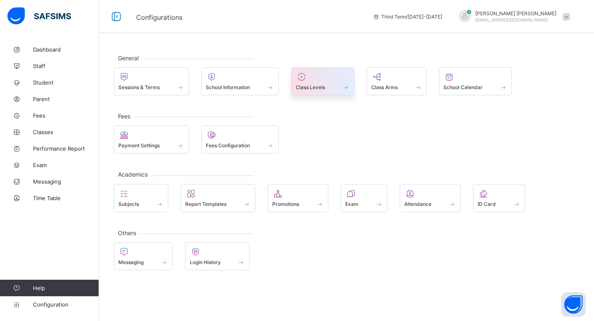
click at [310, 85] on span "Class Levels" at bounding box center [310, 87] width 29 height 6
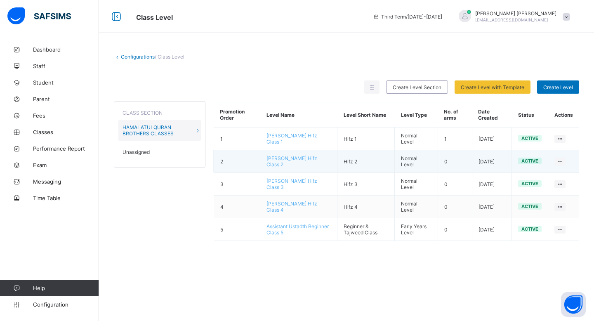
click at [312, 161] on td "[PERSON_NAME] Hifz Class 2" at bounding box center [299, 161] width 77 height 23
click at [305, 156] on span "[PERSON_NAME] Hifz Class 2" at bounding box center [292, 161] width 51 height 12
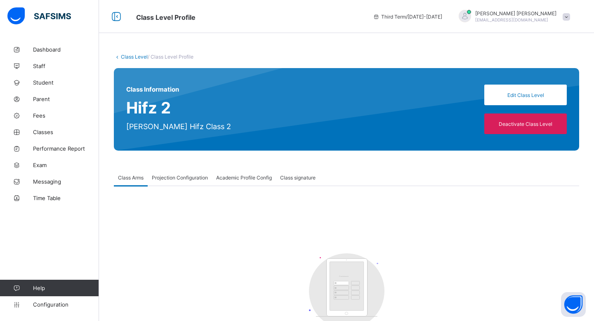
click at [514, 90] on div "Class Information Hifz 2 [PERSON_NAME] Hifz Class 2 Edit Class Level Deactivate…" at bounding box center [347, 109] width 466 height 83
click at [515, 100] on div "Edit Class Level" at bounding box center [526, 95] width 83 height 21
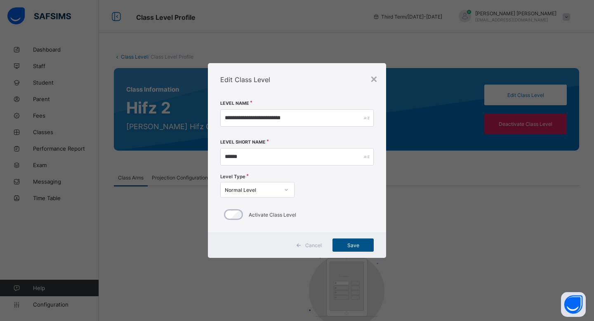
click at [354, 244] on span "Save" at bounding box center [353, 245] width 29 height 6
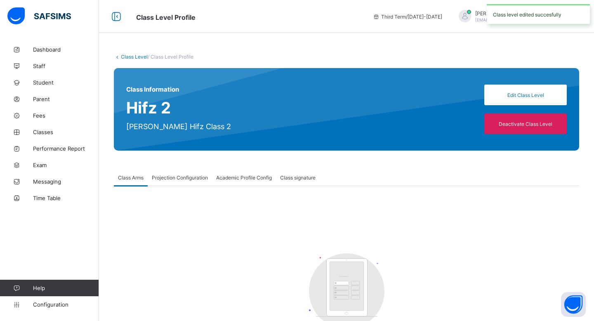
click at [185, 176] on span "Projection Configuration" at bounding box center [180, 178] width 56 height 6
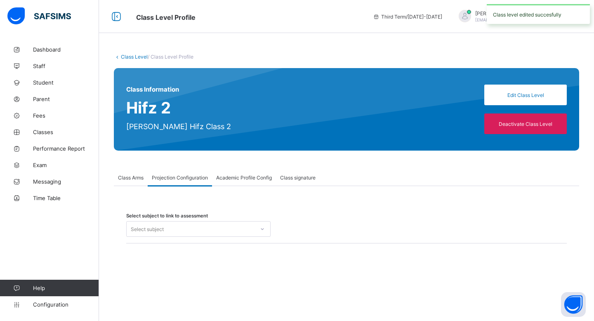
click at [251, 182] on div "Academic Profile Config" at bounding box center [244, 177] width 64 height 17
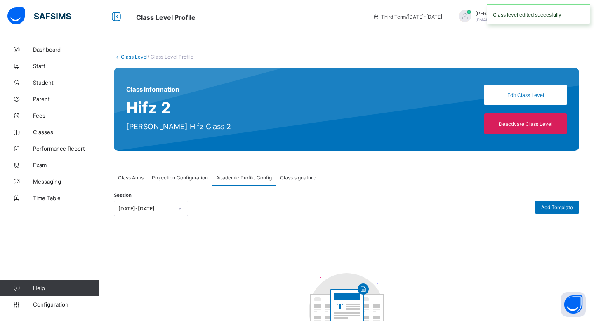
click at [183, 184] on div "Projection Configuration" at bounding box center [180, 177] width 64 height 17
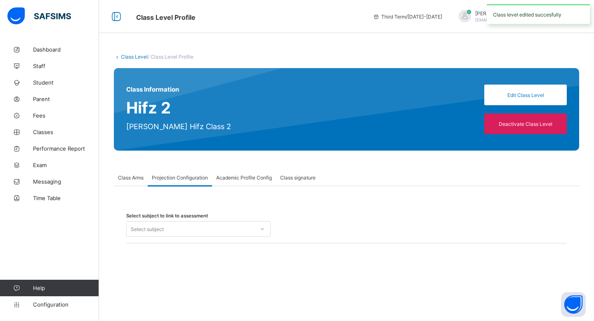
click at [126, 178] on span "Class Arms" at bounding box center [131, 178] width 26 height 6
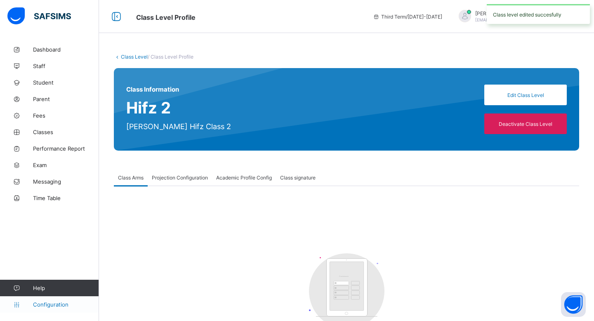
click at [61, 310] on link "Configuration" at bounding box center [49, 304] width 99 height 17
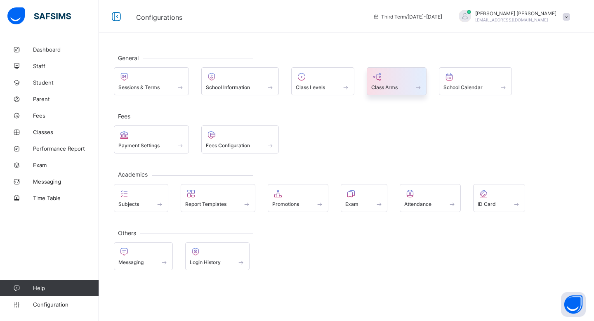
click at [403, 83] on span at bounding box center [397, 83] width 51 height 2
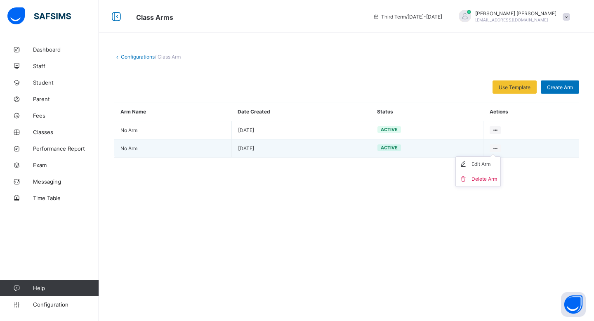
click at [493, 145] on icon at bounding box center [495, 148] width 7 height 6
click at [482, 165] on div "Edit Arm" at bounding box center [485, 164] width 26 height 8
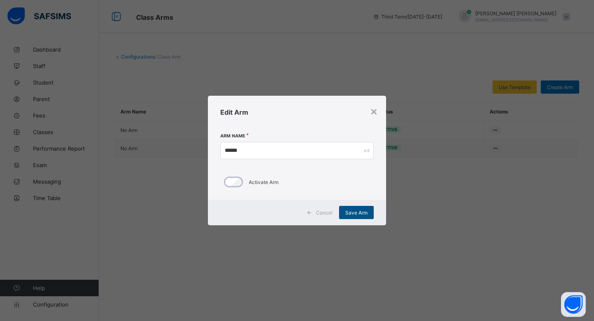
click at [364, 210] on span "Save Arm" at bounding box center [357, 213] width 22 height 6
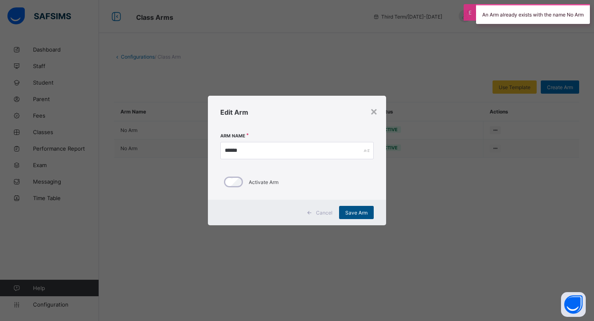
click at [366, 208] on div "Save Arm" at bounding box center [356, 212] width 35 height 13
click at [375, 111] on div "×" at bounding box center [374, 111] width 8 height 14
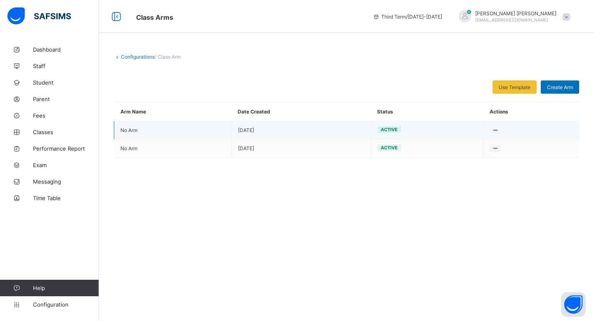
click at [324, 133] on td "[DATE]" at bounding box center [302, 130] width 140 height 18
click at [491, 128] on div at bounding box center [495, 130] width 11 height 8
click at [481, 143] on div "Edit Arm" at bounding box center [485, 146] width 26 height 8
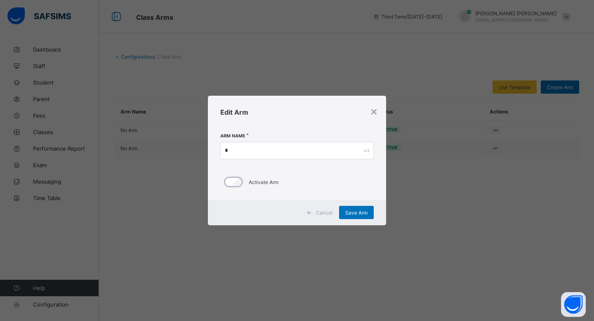
click at [380, 104] on div "Edit Arm" at bounding box center [297, 112] width 178 height 33
click at [375, 107] on div "×" at bounding box center [374, 111] width 8 height 14
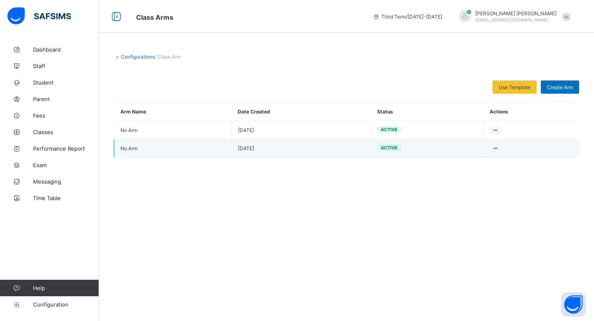
click at [407, 145] on td "active" at bounding box center [427, 149] width 113 height 18
click at [496, 156] on ul "Edit Arm Delete Arm" at bounding box center [478, 171] width 45 height 31
click at [489, 161] on div "Edit Arm" at bounding box center [485, 164] width 26 height 8
type input "******"
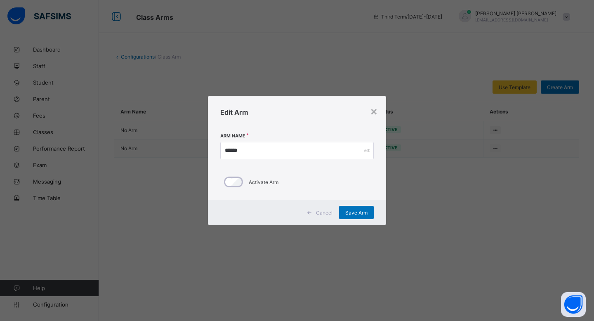
click at [368, 109] on div "Edit Arm" at bounding box center [297, 112] width 178 height 33
click at [374, 109] on div "×" at bounding box center [374, 111] width 8 height 14
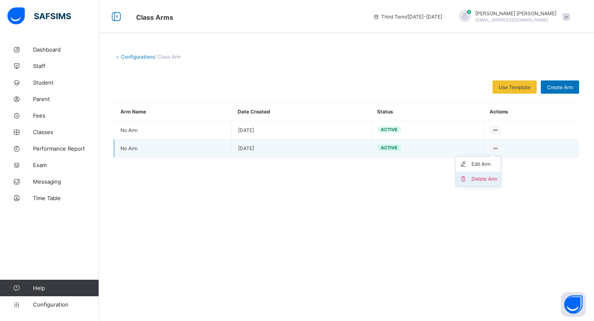
click at [486, 181] on div "Delete Arm" at bounding box center [485, 179] width 26 height 8
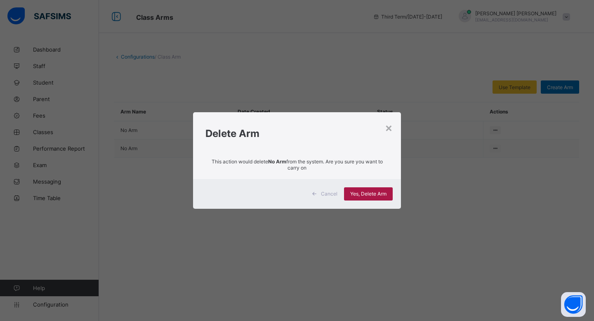
click at [372, 194] on span "Yes, Delete Arm" at bounding box center [369, 194] width 36 height 6
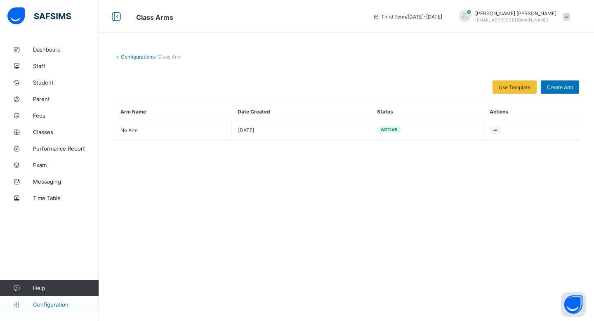
click at [28, 311] on link "Configuration" at bounding box center [49, 304] width 99 height 17
